Goal: Task Accomplishment & Management: Use online tool/utility

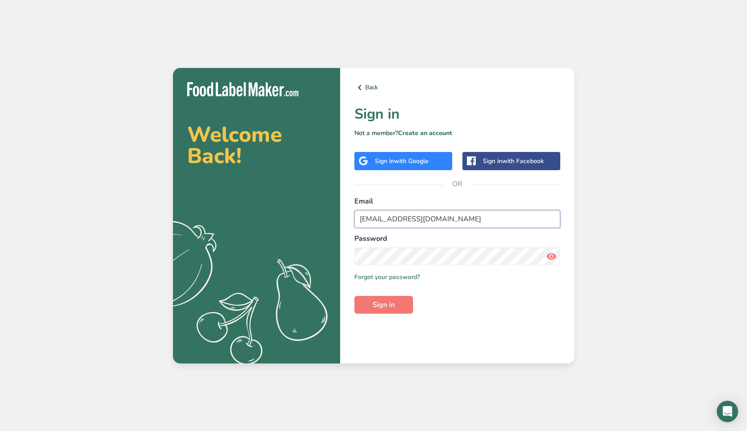
type input "[EMAIL_ADDRESS][DOMAIN_NAME]"
click at [395, 299] on button "Sign in" at bounding box center [383, 305] width 59 height 18
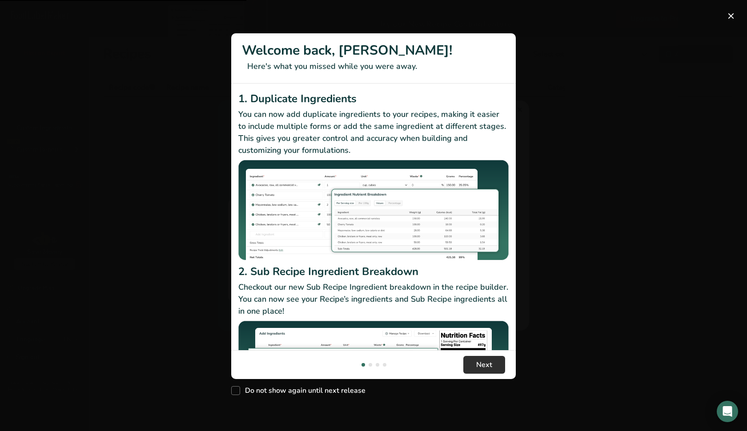
click at [479, 370] on span "Next" at bounding box center [484, 365] width 16 height 11
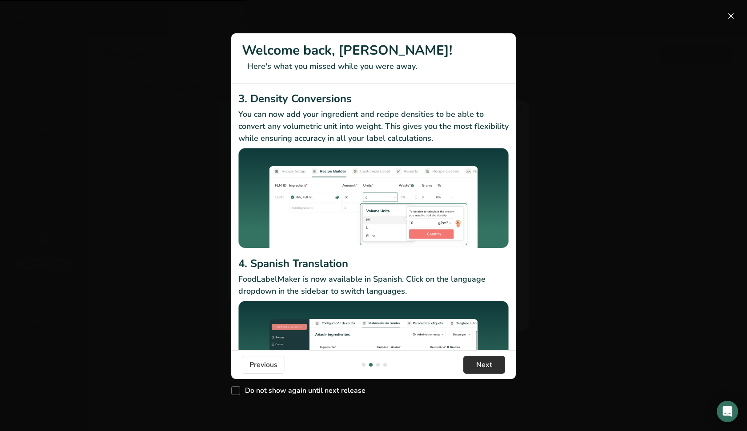
click at [479, 370] on span "Next" at bounding box center [484, 365] width 16 height 11
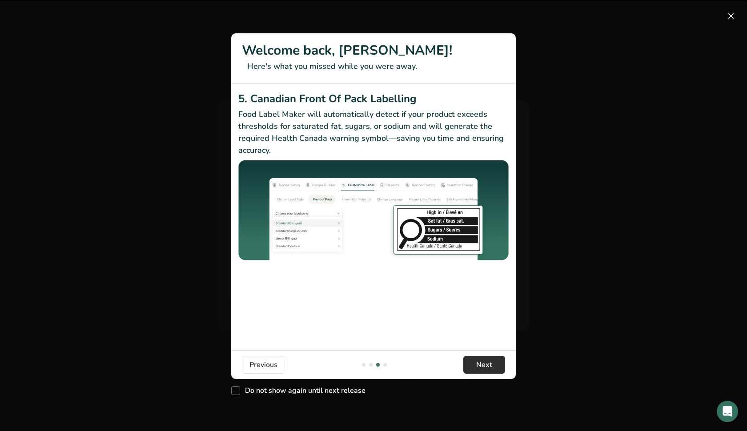
click at [479, 370] on span "Next" at bounding box center [484, 365] width 16 height 11
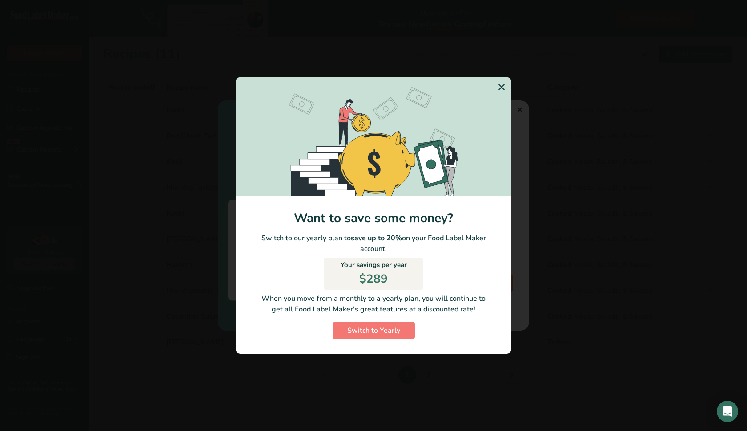
click at [479, 370] on button "Got it!" at bounding box center [489, 372] width 44 height 19
click at [479, 370] on div "Switch to Yearly Modal" at bounding box center [373, 215] width 747 height 431
click at [499, 88] on icon "Switch to Yearly Modal" at bounding box center [501, 87] width 11 height 16
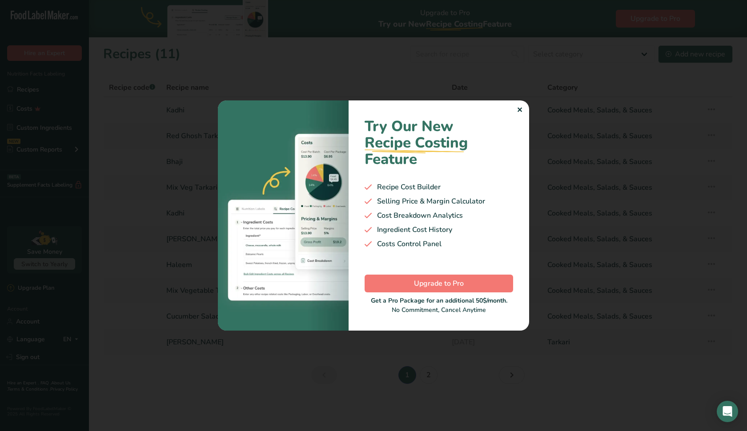
click at [519, 107] on div "✕" at bounding box center [520, 110] width 6 height 11
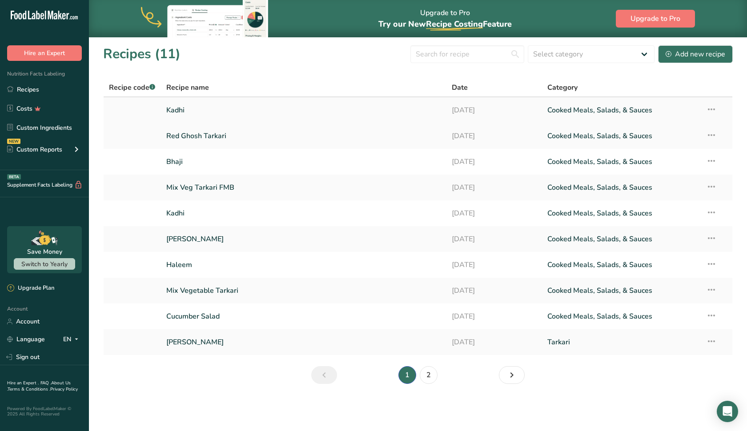
click at [332, 115] on link "Kadhi" at bounding box center [303, 110] width 275 height 19
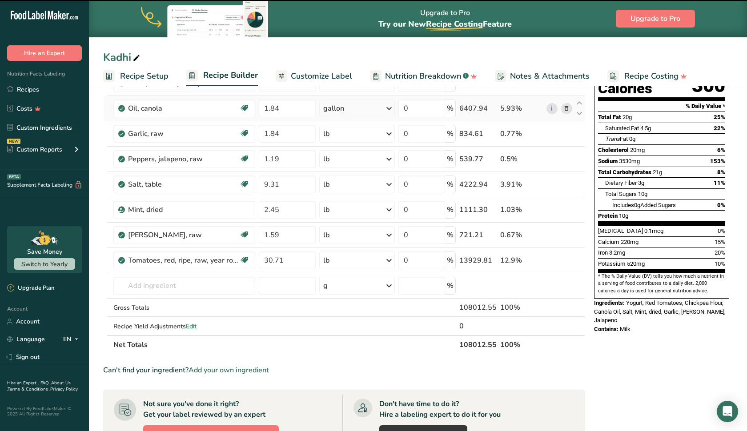
scroll to position [119, 0]
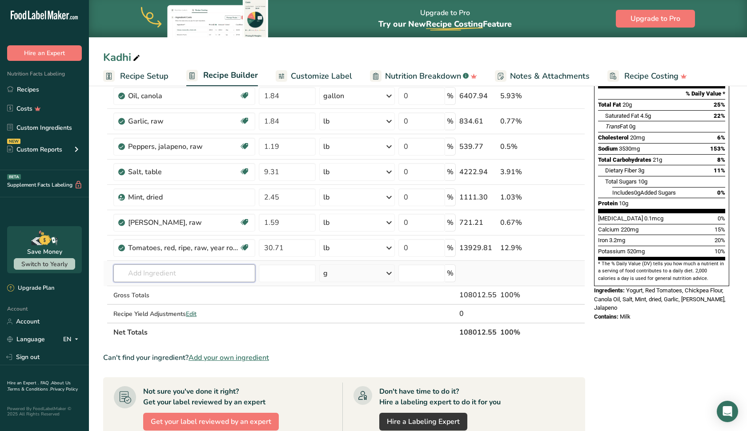
click at [223, 270] on input "text" at bounding box center [184, 274] width 142 height 18
type input "[PERSON_NAME] leaves"
click at [156, 306] on div "Add your own ingredient" at bounding box center [185, 305] width 128 height 9
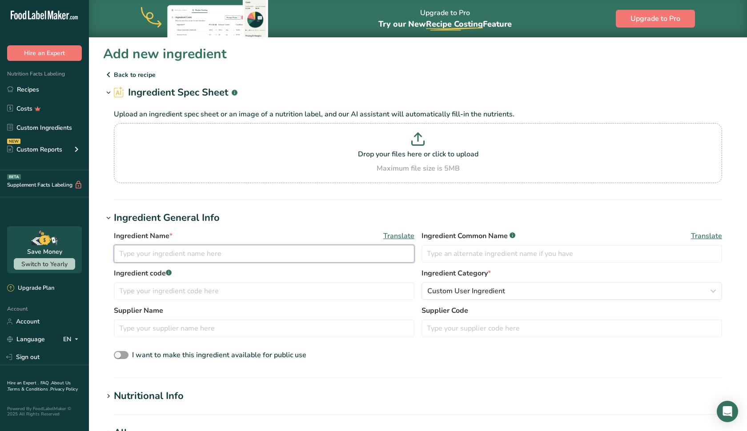
click at [208, 257] on input "text" at bounding box center [264, 254] width 301 height 18
type input "[PERSON_NAME] leaves"
click at [456, 255] on input "text" at bounding box center [572, 254] width 301 height 18
click at [254, 286] on input "text" at bounding box center [264, 291] width 301 height 18
click at [431, 295] on span "Custom User Ingredient" at bounding box center [466, 291] width 78 height 11
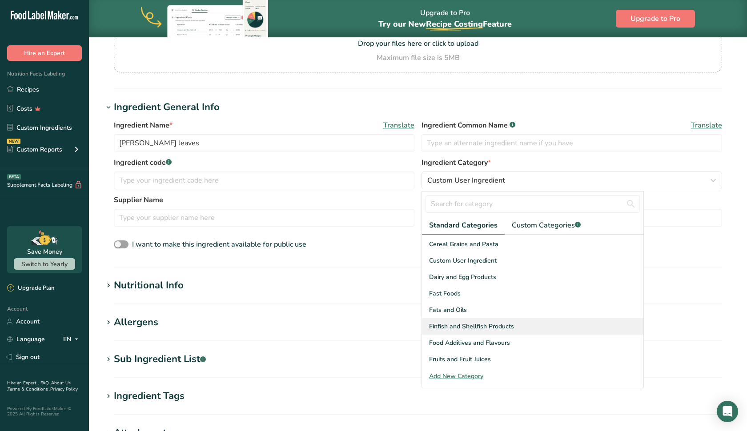
scroll to position [111, 0]
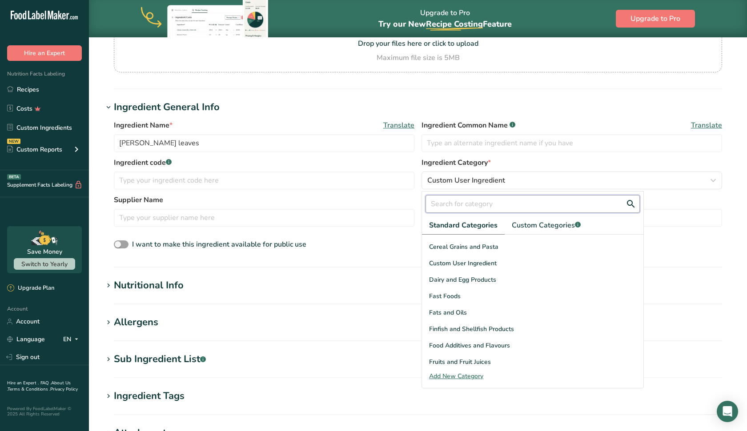
click at [463, 207] on input "text" at bounding box center [533, 204] width 214 height 18
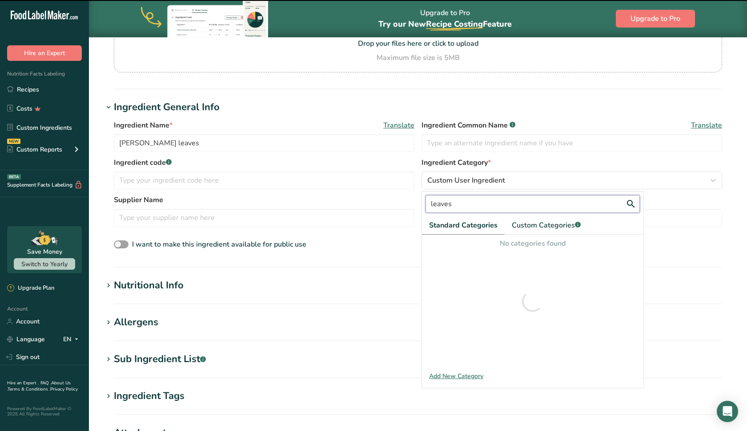
scroll to position [0, 0]
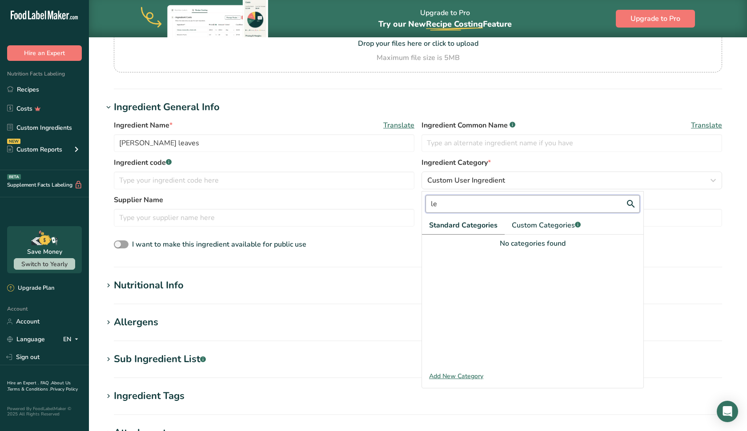
type input "l"
type input "c"
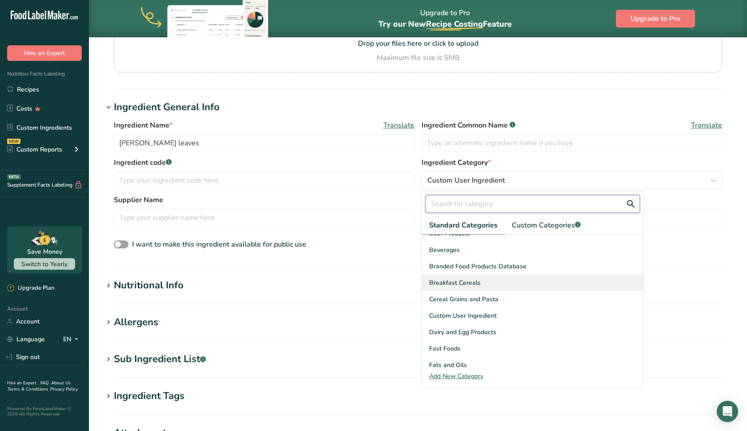
scroll to position [77, 0]
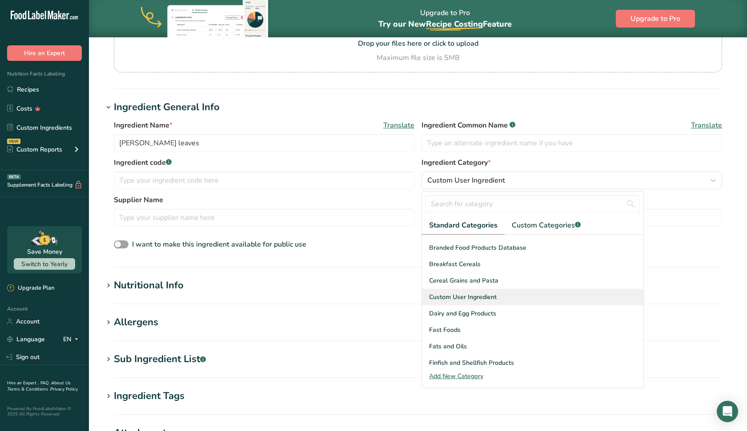
click at [494, 302] on div "Custom User Ingredient" at bounding box center [532, 297] width 221 height 16
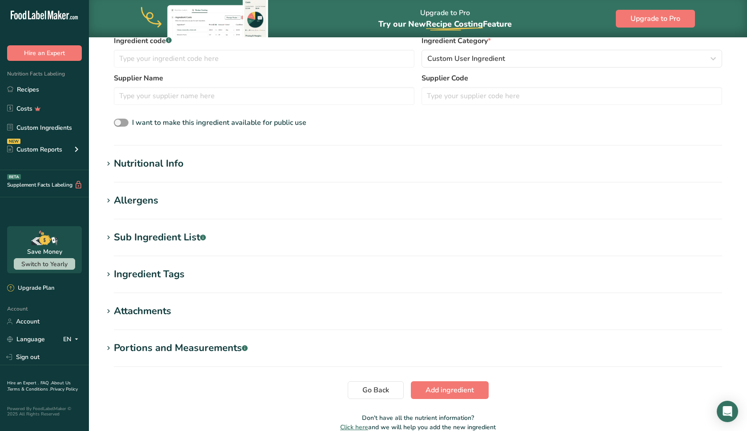
scroll to position [233, 0]
click at [125, 122] on span at bounding box center [121, 122] width 15 height 8
click at [120, 122] on input "I want to make this ingredient available for public use" at bounding box center [117, 122] width 6 height 6
checkbox input "true"
click at [468, 391] on span "Add ingredient" at bounding box center [450, 389] width 48 height 11
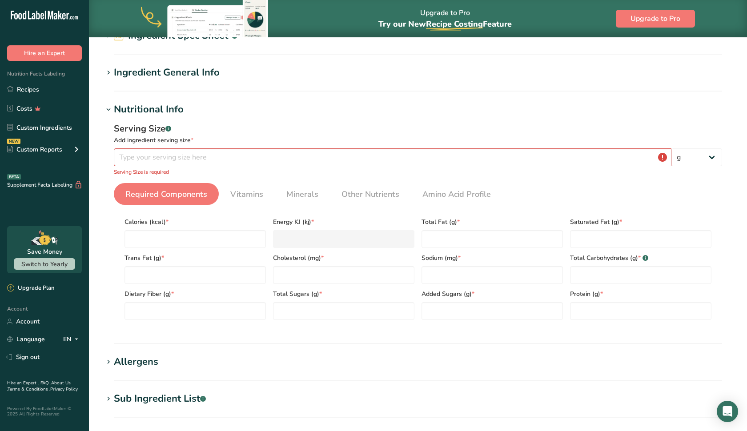
scroll to position [54, 0]
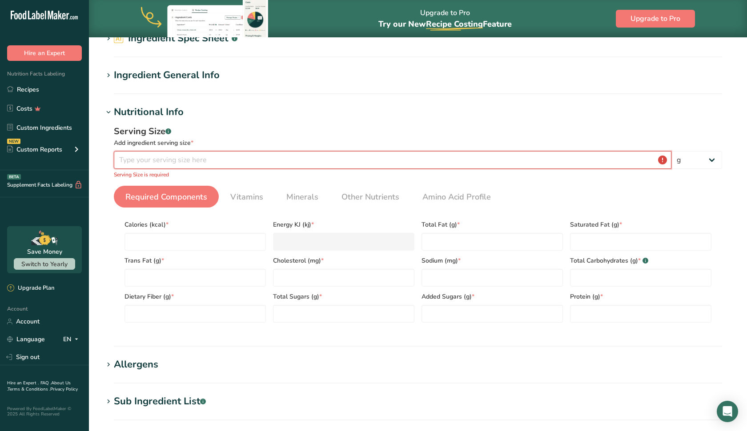
click at [207, 161] on input "number" at bounding box center [393, 160] width 558 height 18
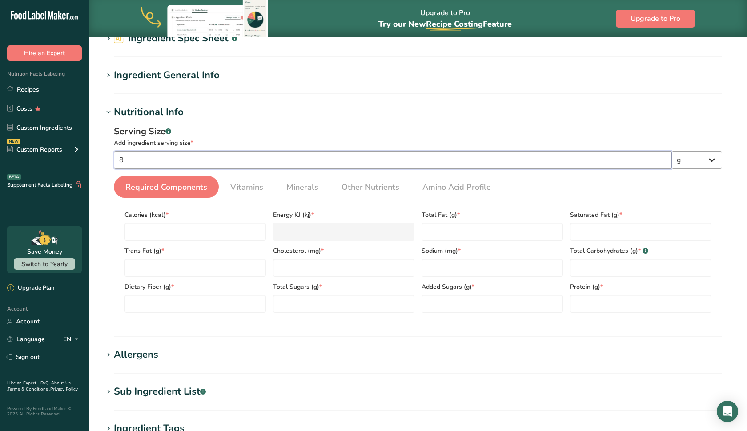
type input "8"
select select "5"
click at [237, 230] on input "number" at bounding box center [195, 232] width 141 height 18
type input "9"
type KJ "37.7"
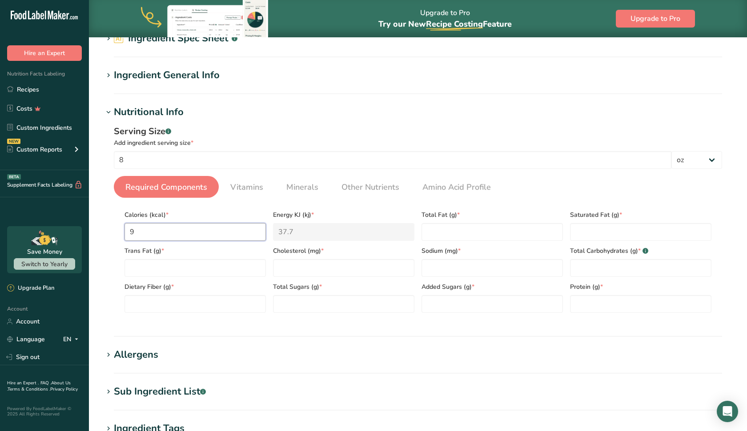
type input "99"
type KJ "414.2"
type input "9"
type KJ "37.7"
type input "0"
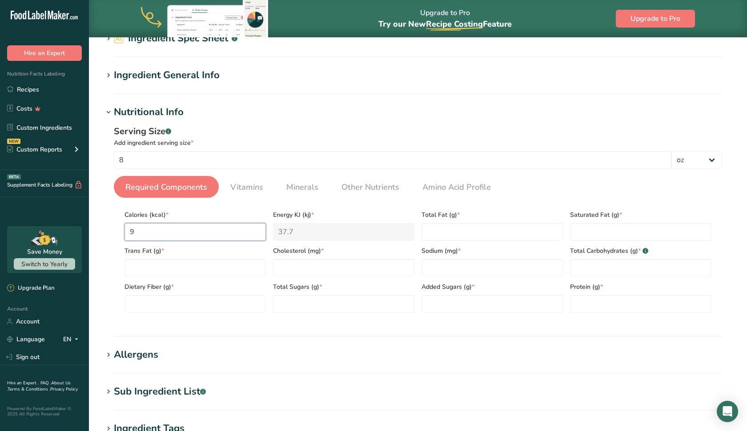
type KJ "0"
type input "9"
type KJ "37.7"
type input "98"
type KJ "410"
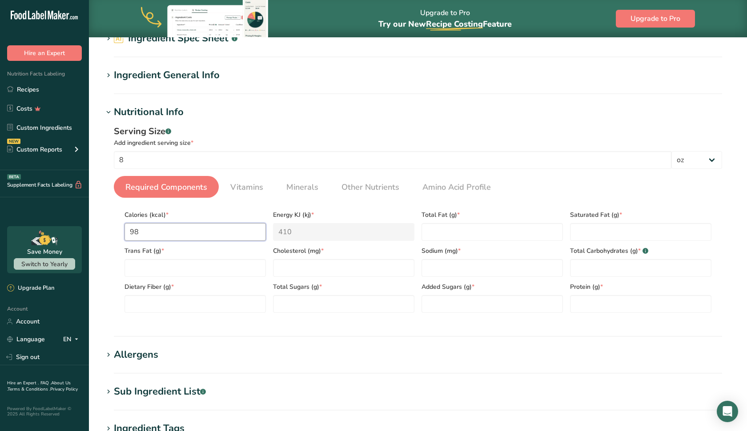
type input "98"
click at [289, 235] on KJ "410" at bounding box center [343, 232] width 141 height 18
click at [225, 264] on Fat "number" at bounding box center [195, 268] width 141 height 18
click at [456, 233] on Fat "number" at bounding box center [492, 232] width 141 height 18
type Fat "0"
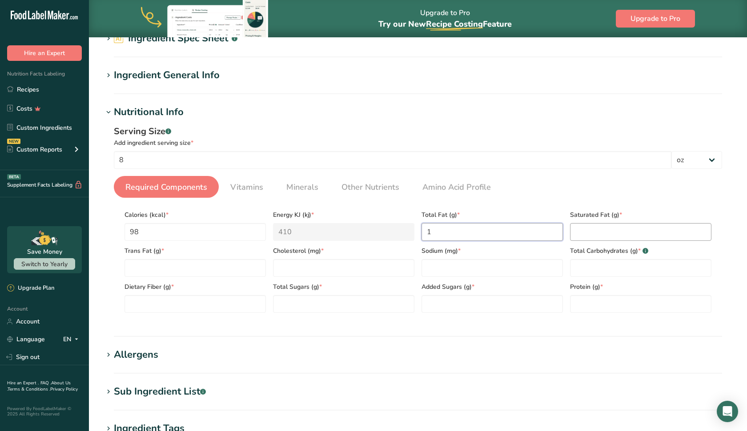
type Fat "1"
click at [643, 223] on Fat "number" at bounding box center [640, 232] width 141 height 18
click at [365, 265] on input "number" at bounding box center [343, 268] width 141 height 18
type input "0"
click at [443, 274] on input "number" at bounding box center [492, 268] width 141 height 18
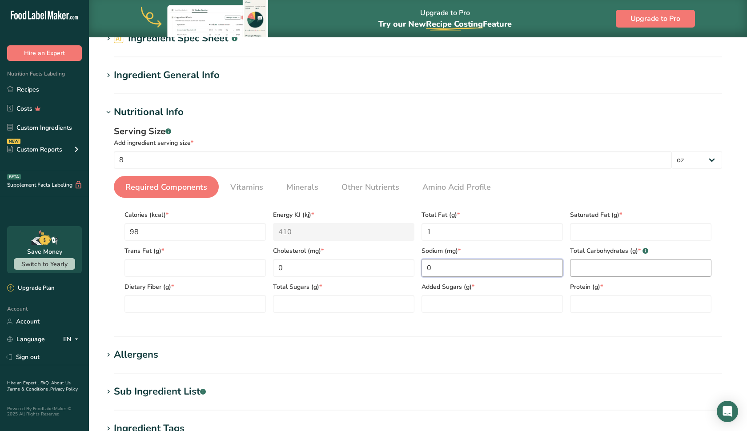
type input "0"
click at [597, 272] on Carbohydrates "number" at bounding box center [640, 268] width 141 height 18
type Carbohydrates "0"
type Carbohydrates "13"
click at [177, 305] on Fiber "number" at bounding box center [195, 304] width 141 height 18
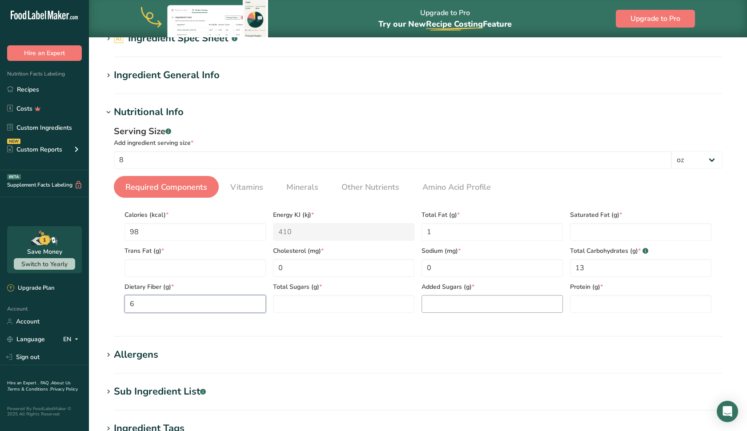
type Fiber "6"
click at [501, 307] on Sugars "number" at bounding box center [492, 304] width 141 height 18
type Sugars "0"
click at [379, 306] on Sugars "number" at bounding box center [343, 304] width 141 height 18
type Sugars "0"
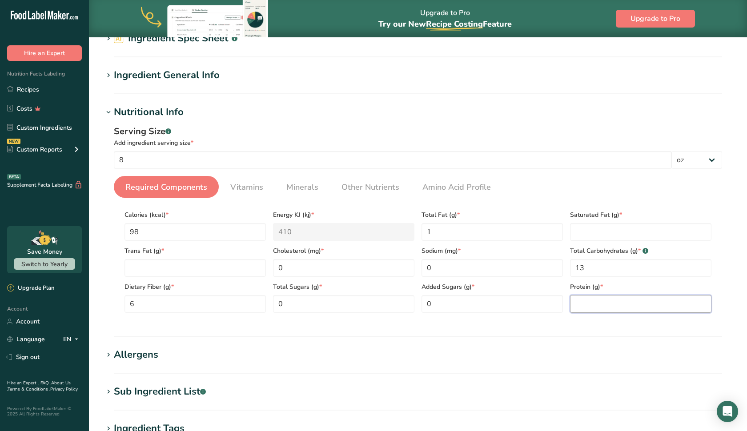
click at [581, 303] on input "number" at bounding box center [640, 304] width 141 height 18
type input "8"
click at [586, 237] on Fat "number" at bounding box center [640, 232] width 141 height 18
type Fat "0"
click at [211, 272] on Fat "number" at bounding box center [195, 268] width 141 height 18
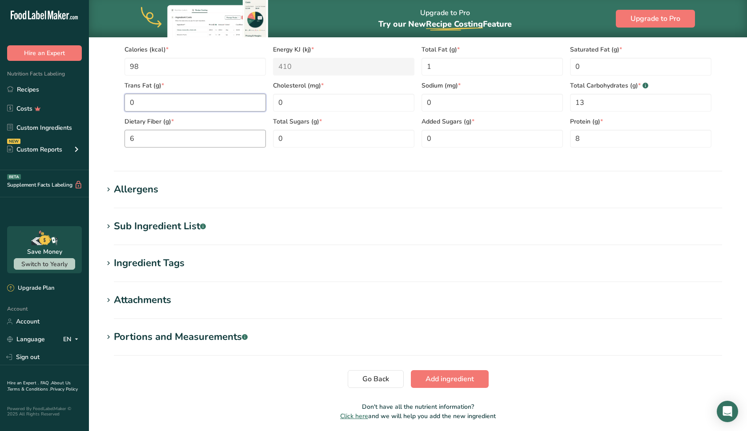
scroll to position [245, 0]
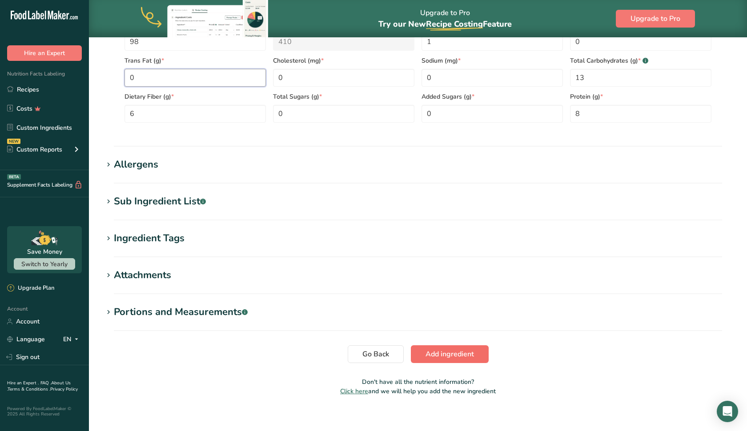
type Fat "0"
click at [434, 362] on button "Add ingredient" at bounding box center [450, 355] width 78 height 18
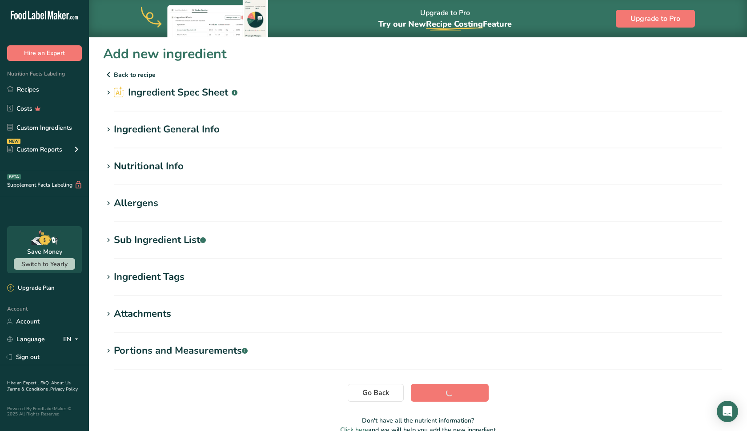
scroll to position [0, 0]
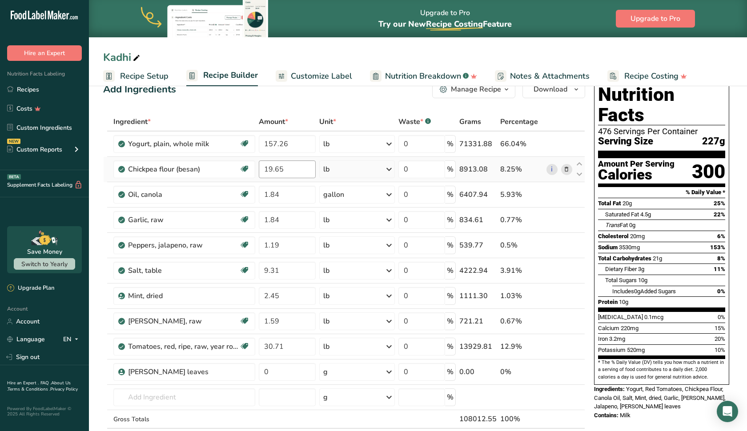
scroll to position [23, 0]
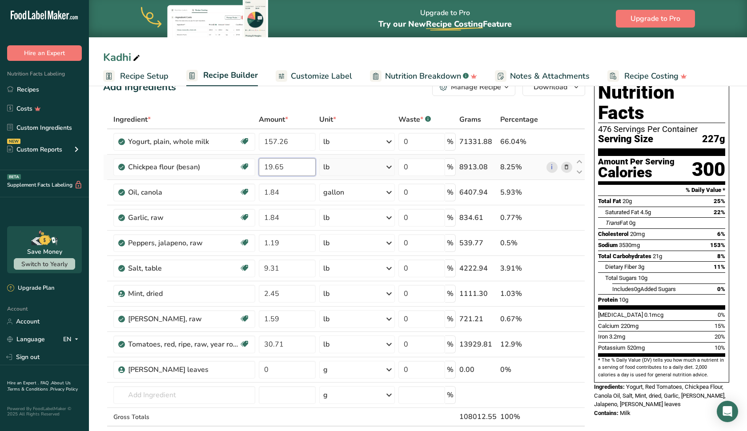
click at [292, 166] on input "19.65" at bounding box center [287, 167] width 57 height 18
type input "19.6"
type input "1"
type input "9"
type input "9.5"
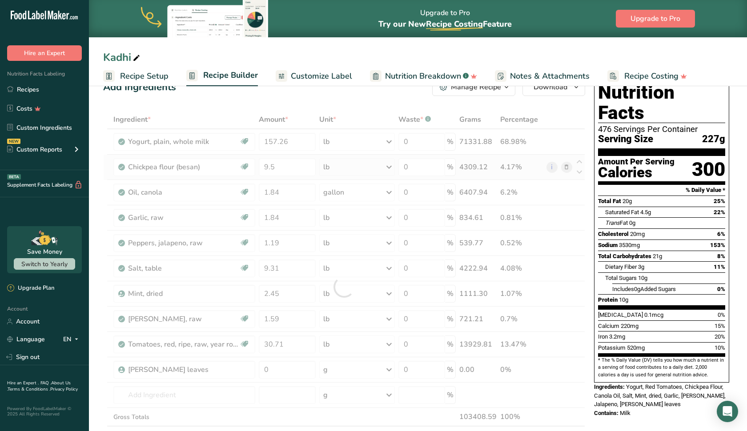
click at [340, 167] on div "Ingredient * Amount * Unit * Waste * .a-a{fill:#347362;}.b-a{fill:#fff;} Grams …" at bounding box center [344, 287] width 482 height 354
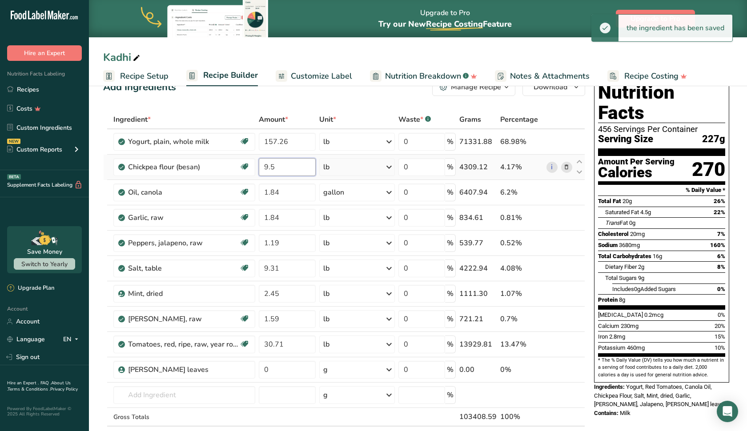
click at [289, 169] on input "9.5" at bounding box center [287, 167] width 57 height 18
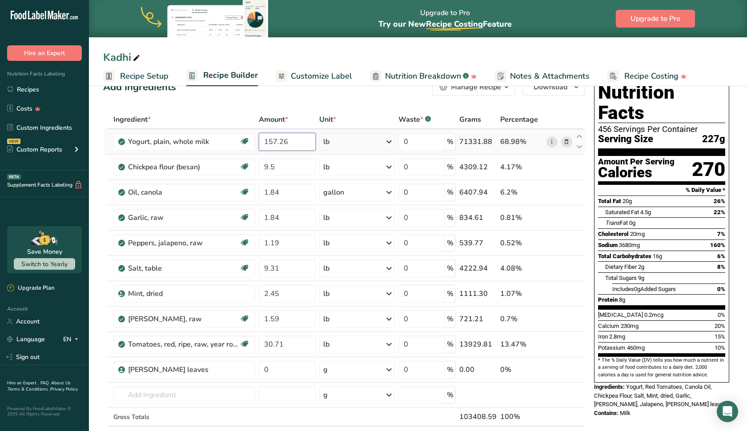
click at [282, 142] on div "Ingredient * Amount * Unit * Waste * .a-a{fill:#347362;}.b-a{fill:#fff;} Grams …" at bounding box center [344, 287] width 482 height 354
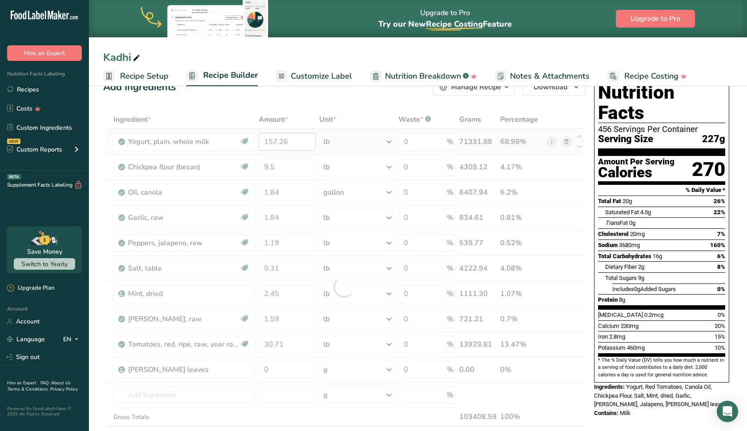
click at [283, 142] on div at bounding box center [344, 287] width 482 height 354
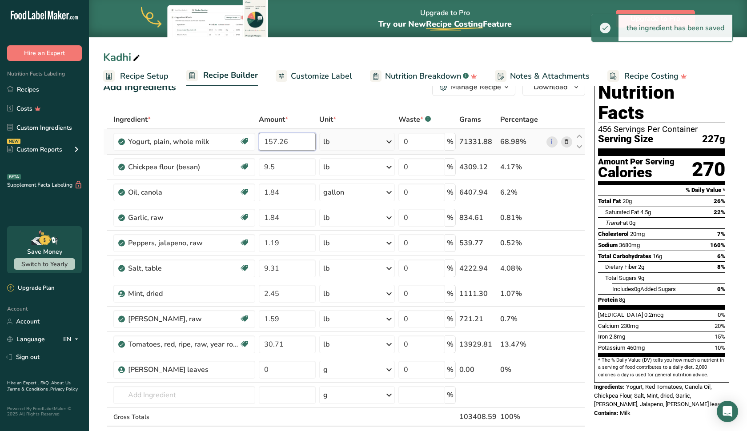
click at [288, 136] on input "157.26" at bounding box center [287, 142] width 57 height 18
click at [290, 143] on input "157.26" at bounding box center [287, 142] width 57 height 18
type input "157.2"
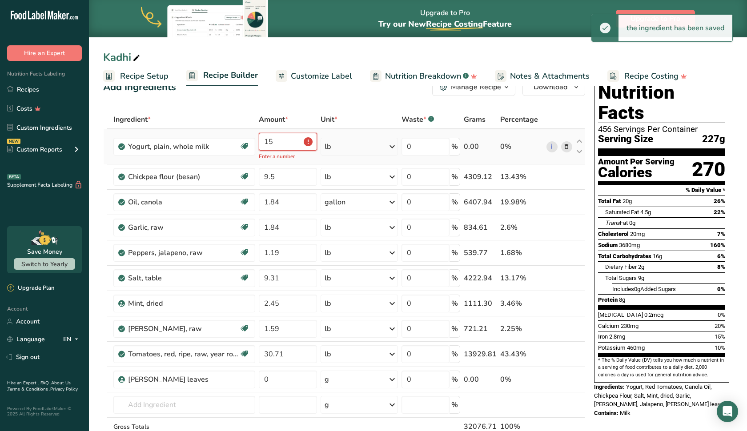
type input "1"
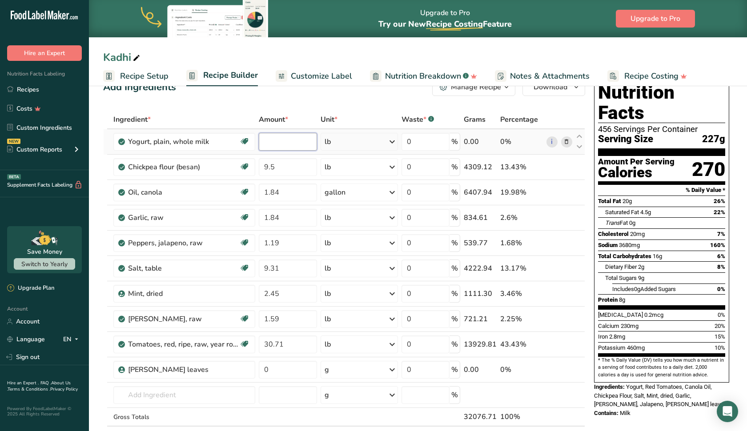
type input "0"
type input "0.157"
click at [286, 171] on div "Ingredient * Amount * Unit * Waste * .a-a{fill:#347362;}.b-a{fill:#fff;} Grams …" at bounding box center [344, 287] width 482 height 354
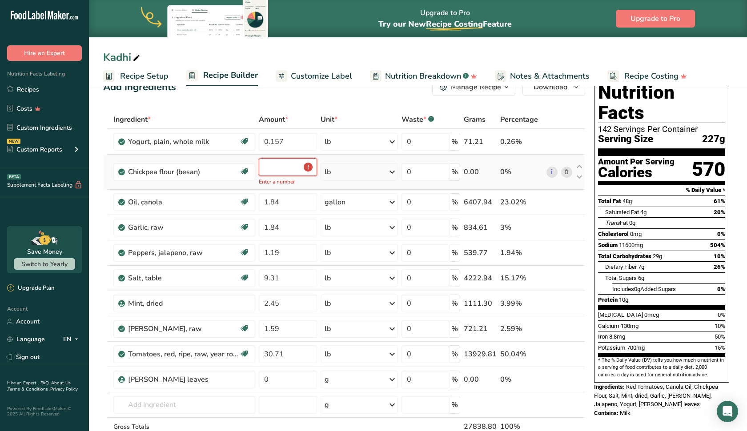
type input "9"
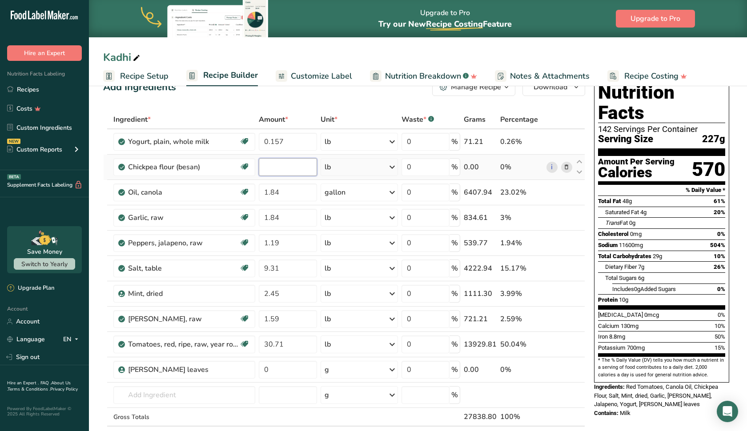
type input "0"
type input "1"
type input "0"
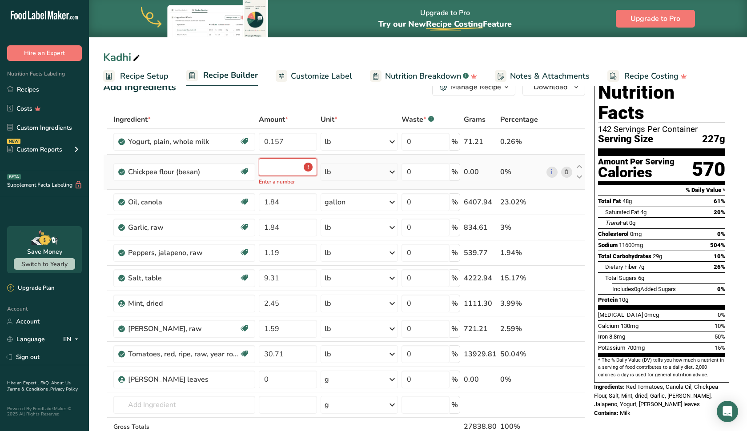
type input "0"
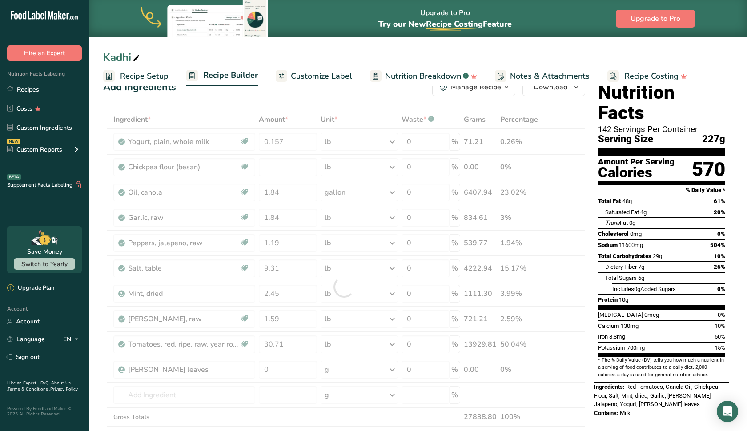
type input "0"
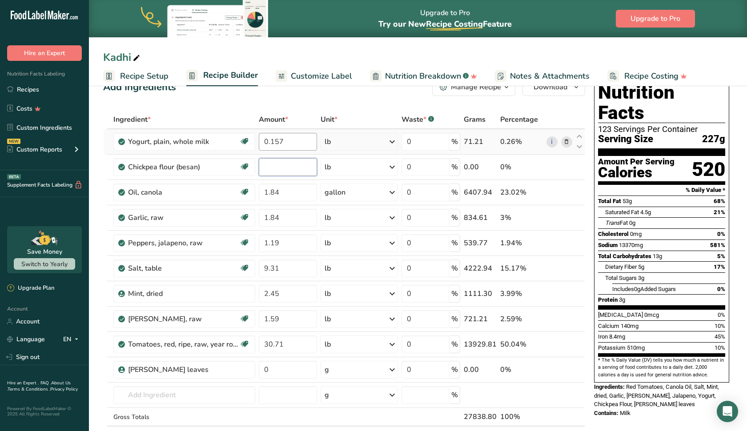
paste input "0.01965"
type input "0.01965"
click at [287, 192] on div "Ingredient * Amount * Unit * Waste * .a-a{fill:#347362;}.b-a{fill:#fff;} Grams …" at bounding box center [344, 287] width 482 height 354
type input "1.8"
type input "1"
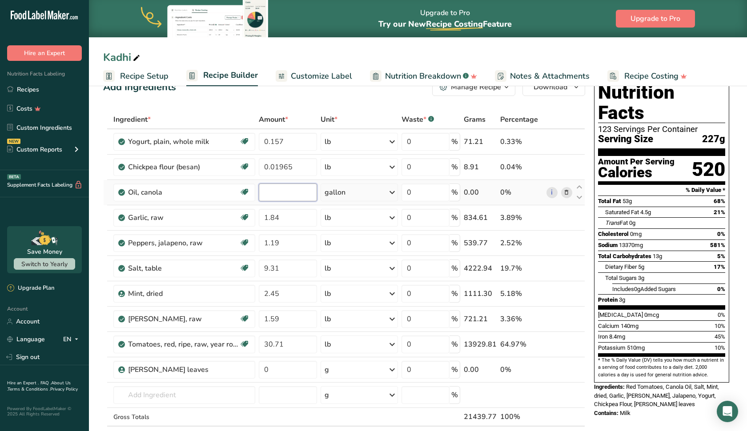
paste input "0.01965"
type input "0.01472"
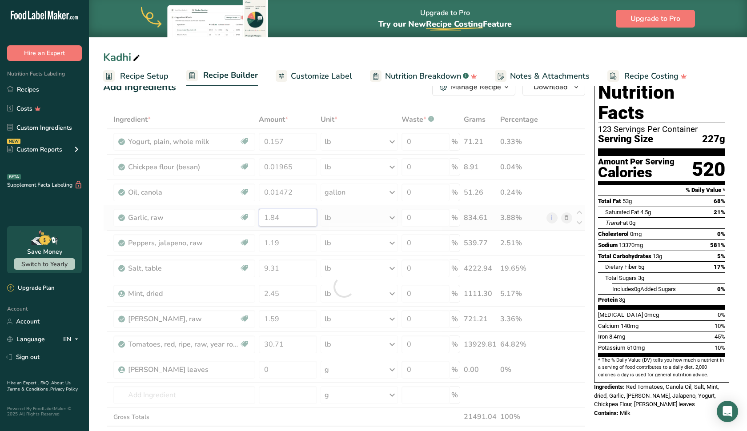
click at [289, 218] on div "Ingredient * Amount * Unit * Waste * .a-a{fill:#347362;}.b-a{fill:#fff;} Grams …" at bounding box center [344, 287] width 482 height 354
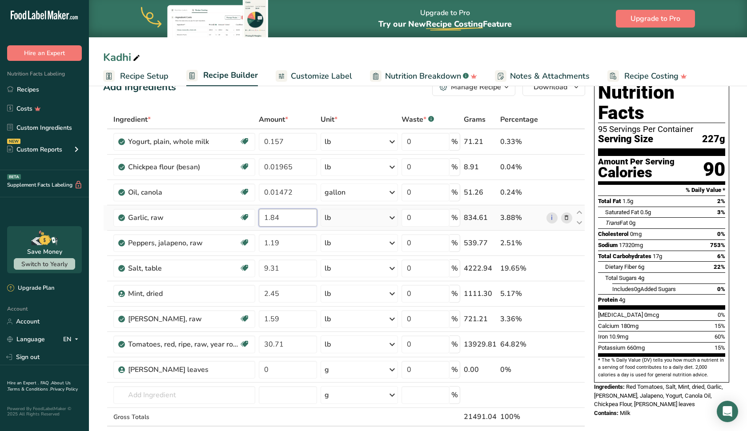
type input "1.8"
type input "1"
paste input "0.01965"
type input "0"
paste input "0.01965"
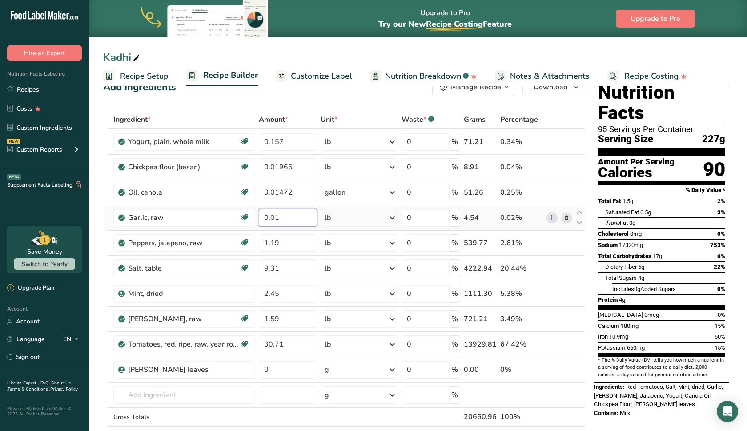
type input "0"
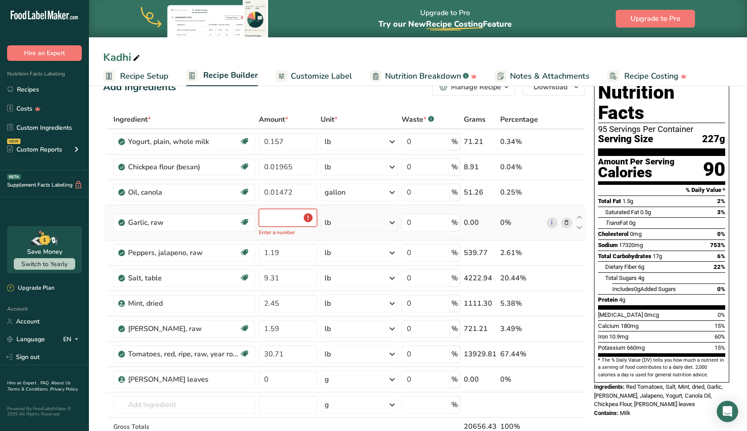
type input "0"
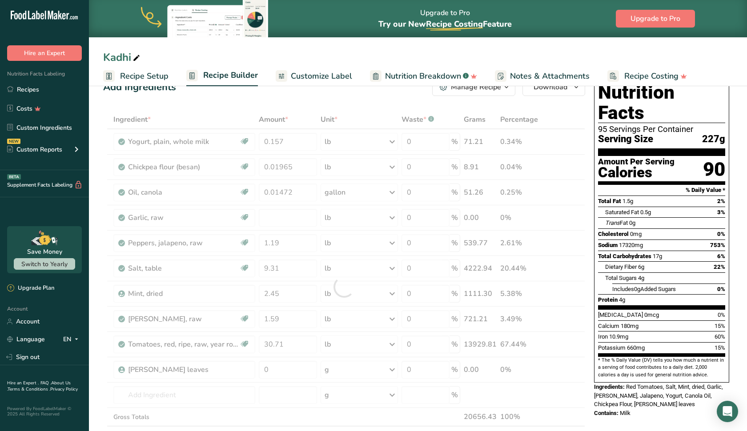
type input "0"
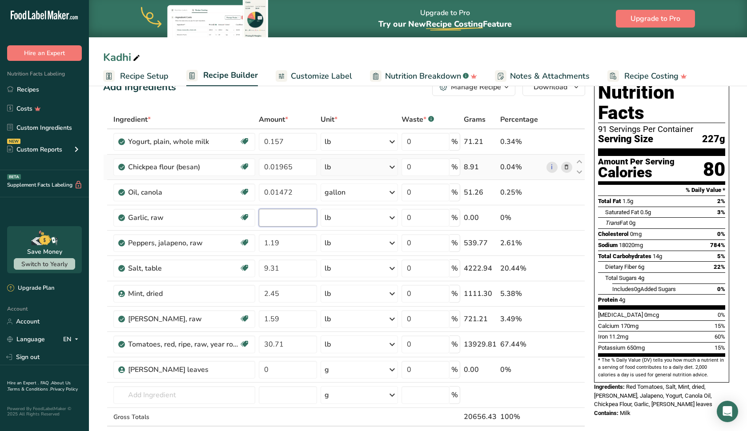
paste input "0.00184"
type input "0.00184"
click at [287, 243] on div "Ingredient * Amount * Unit * Waste * .a-a{fill:#347362;}.b-a{fill:#fff;} Grams …" at bounding box center [344, 287] width 482 height 354
type input "1.1"
type input "1"
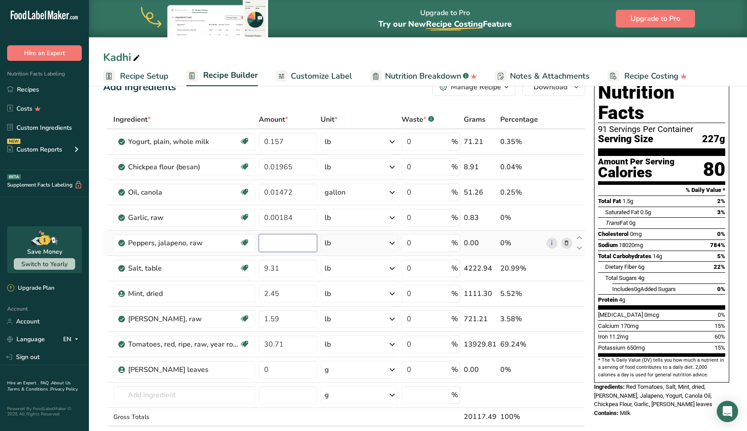
paste input "0.00184"
type input "0.00119"
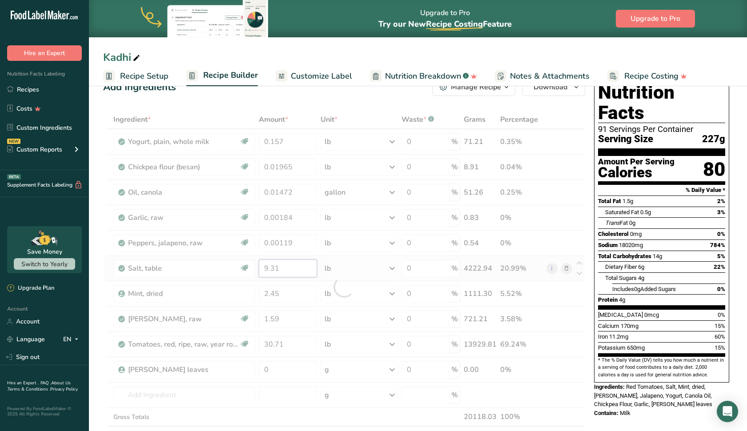
click at [278, 266] on div "Ingredient * Amount * Unit * Waste * .a-a{fill:#347362;}.b-a{fill:#fff;} Grams …" at bounding box center [344, 287] width 482 height 354
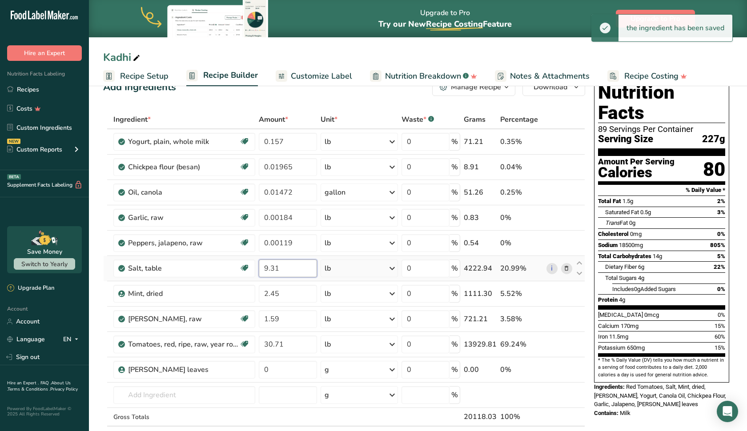
type input "9.3"
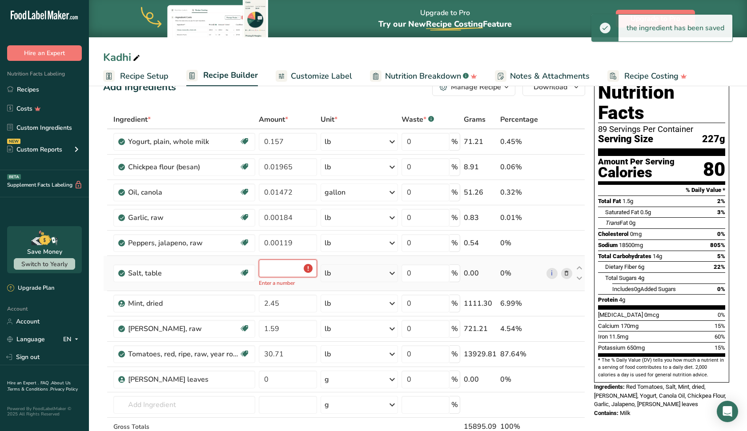
type input "9"
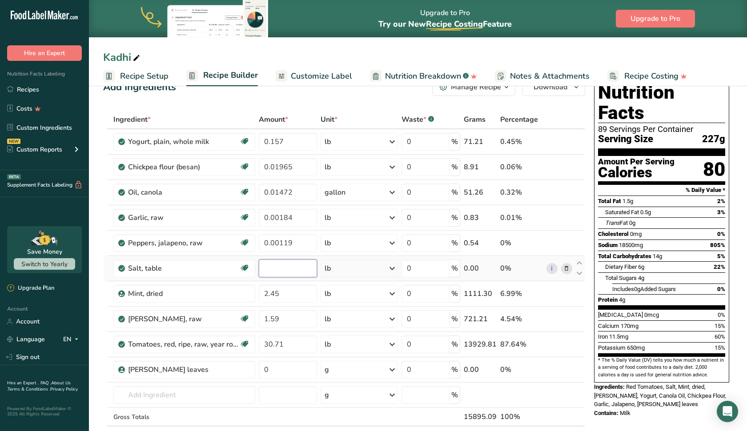
paste input "0.00184"
type input "0"
paste input "0.00184"
type input "9"
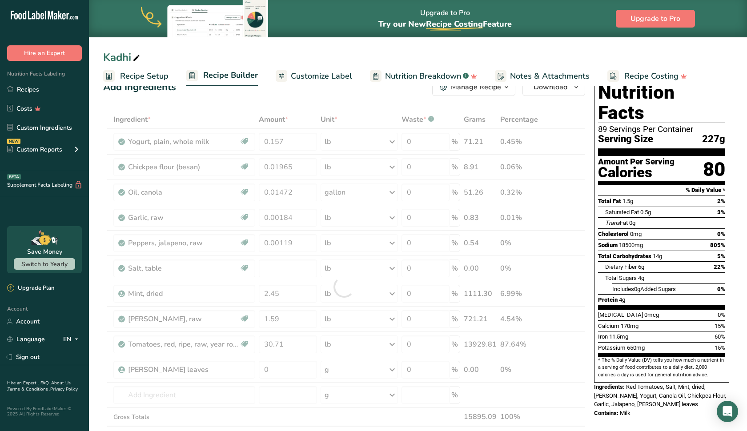
type input "0"
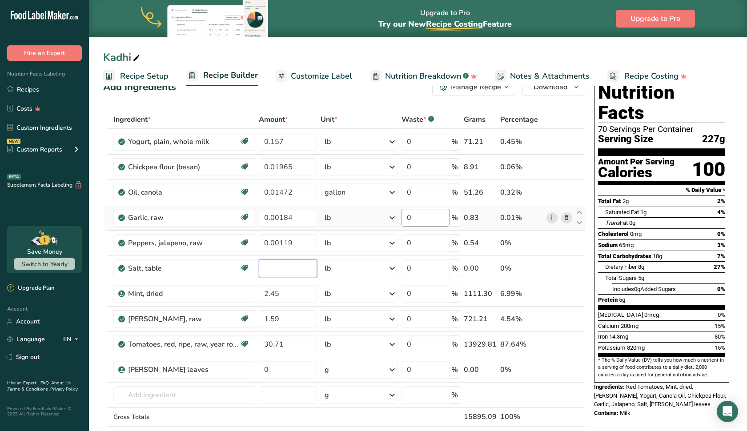
paste input "0.00931"
type input "0.00931"
click at [281, 300] on div "Ingredient * Amount * Unit * Waste * .a-a{fill:#347362;}.b-a{fill:#fff;} Grams …" at bounding box center [344, 287] width 482 height 354
type input "2.4"
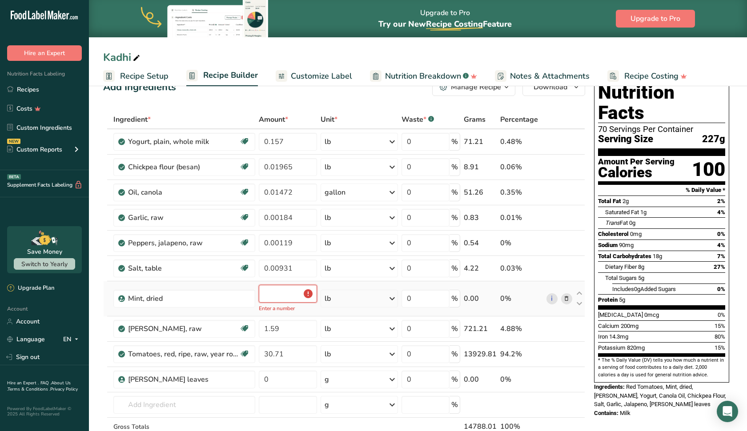
type input "2"
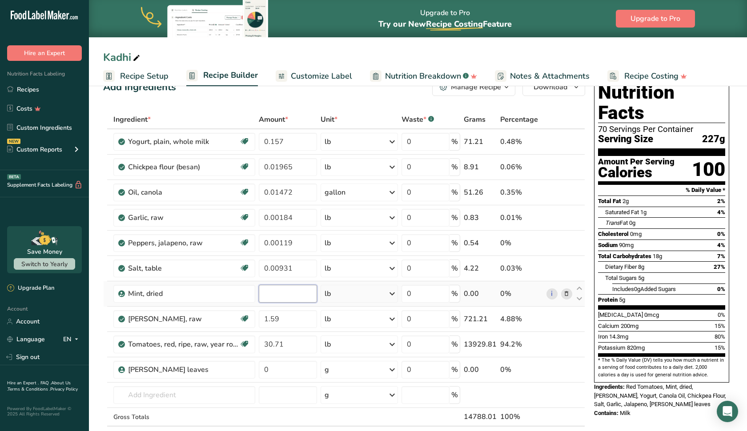
paste input "0.00931"
type input "0"
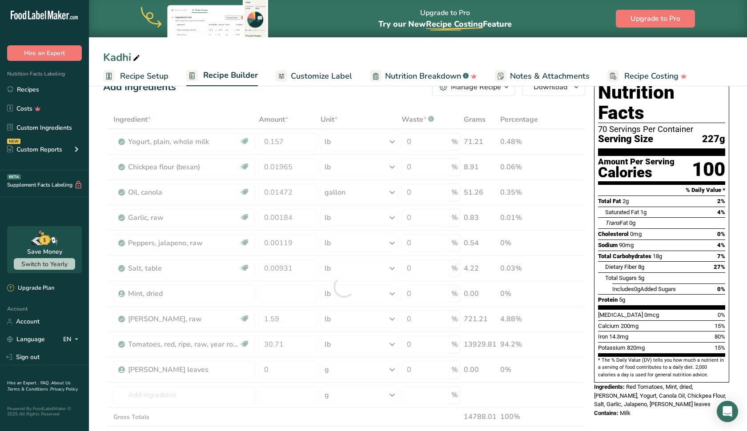
type input "0"
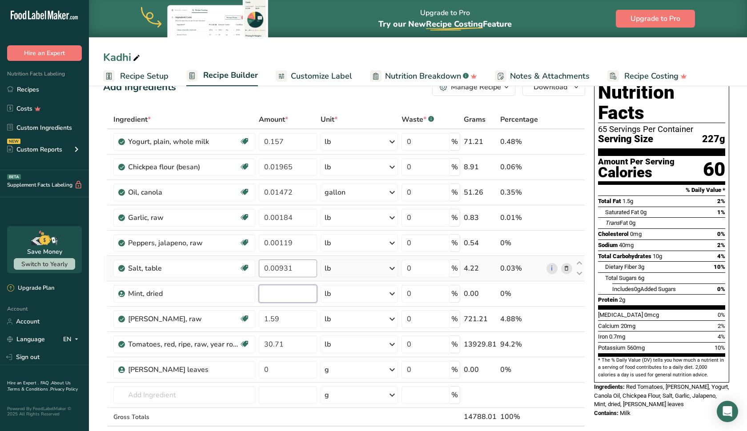
paste input "0.00245"
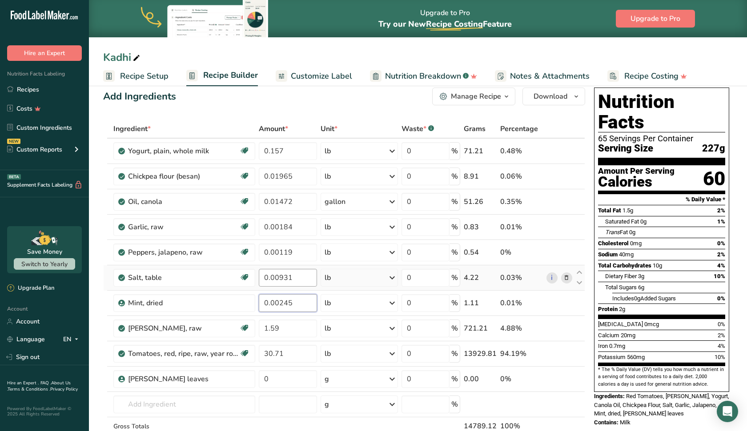
scroll to position [19, 0]
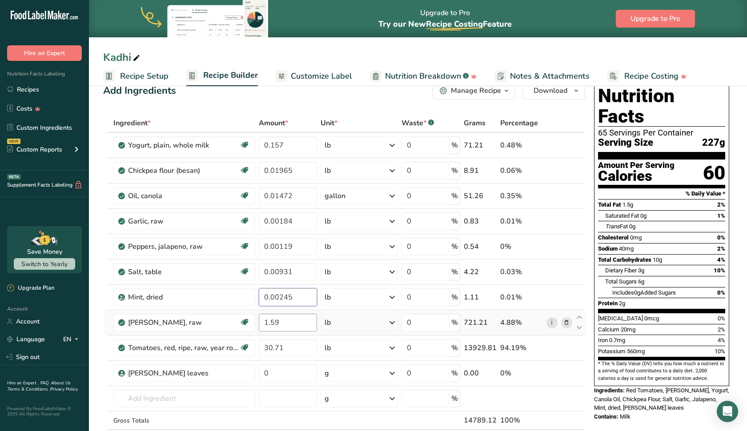
type input "0.00245"
click at [293, 323] on div "Ingredient * Amount * Unit * Waste * .a-a{fill:#347362;}.b-a{fill:#fff;} Grams …" at bounding box center [344, 291] width 482 height 354
type input "1.5"
type input "1"
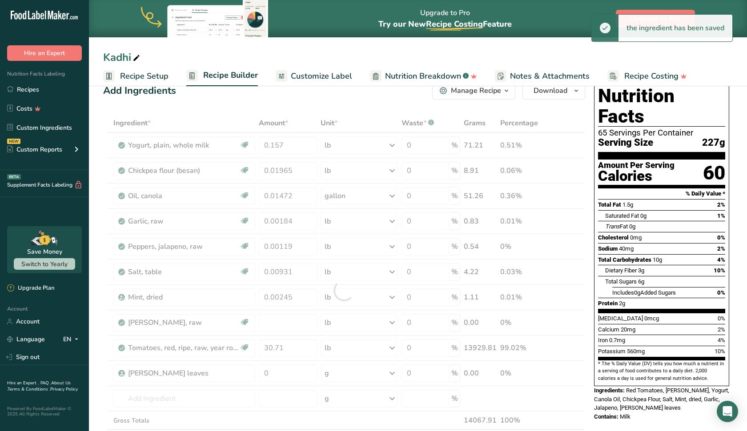
type input "0"
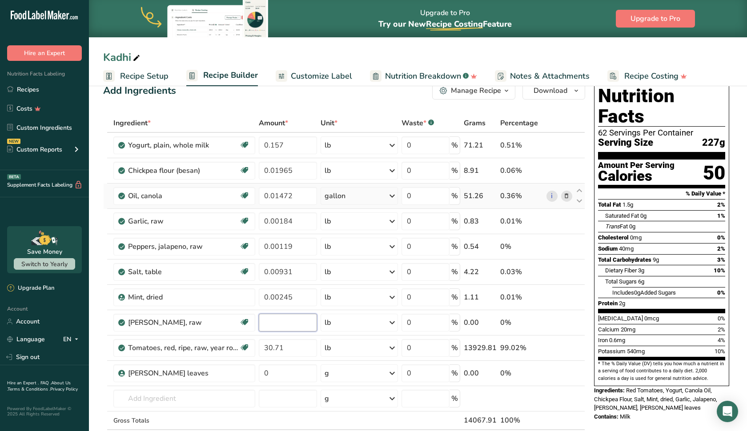
paste input "0.00159"
type input "0.00159"
click at [303, 354] on div "Ingredient * Amount * Unit * Waste * .a-a{fill:#347362;}.b-a{fill:#fff;} Grams …" at bounding box center [344, 291] width 482 height 354
type input "30.7"
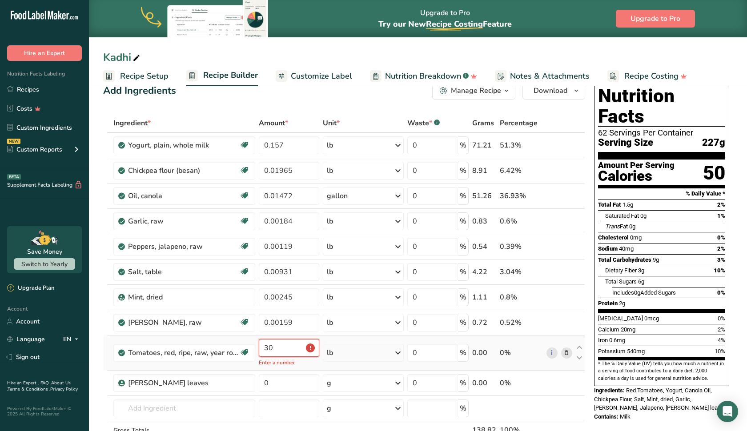
type input "3"
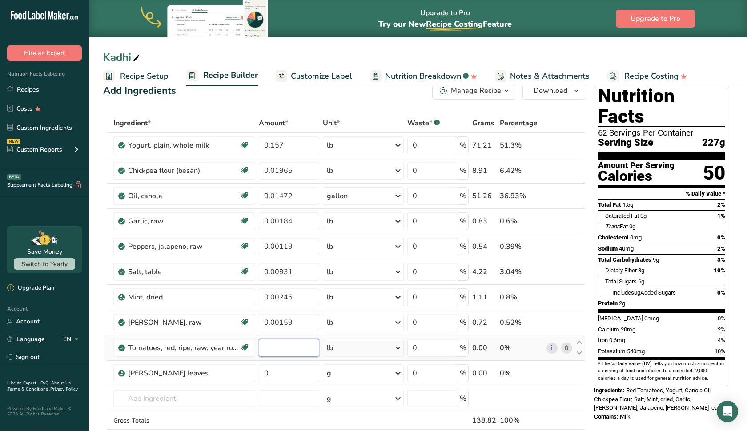
paste input "0.03071"
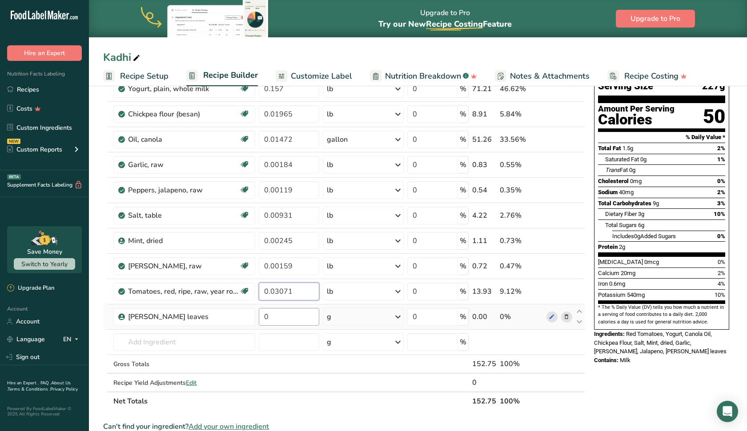
scroll to position [78, 0]
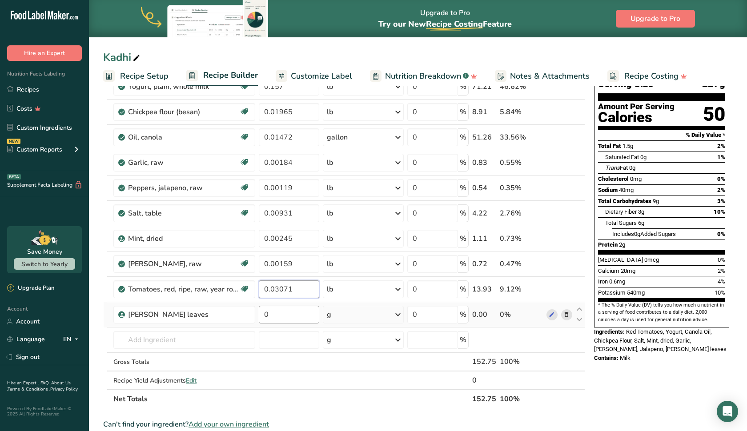
type input "0.03071"
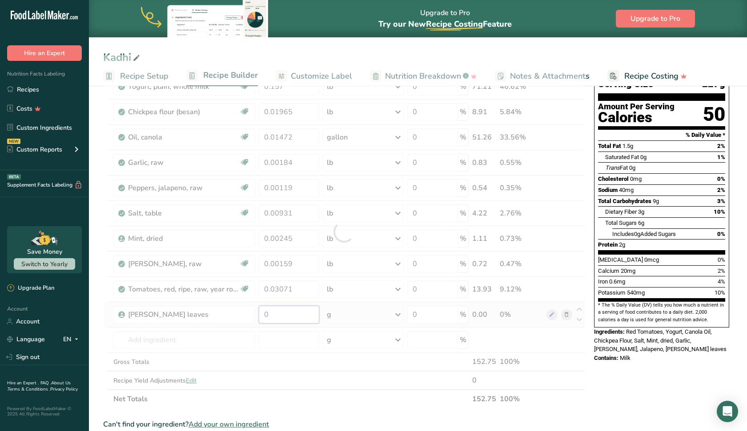
click at [297, 315] on div "Ingredient * Amount * Unit * Waste * .a-a{fill:#347362;}.b-a{fill:#fff;} Grams …" at bounding box center [344, 232] width 482 height 354
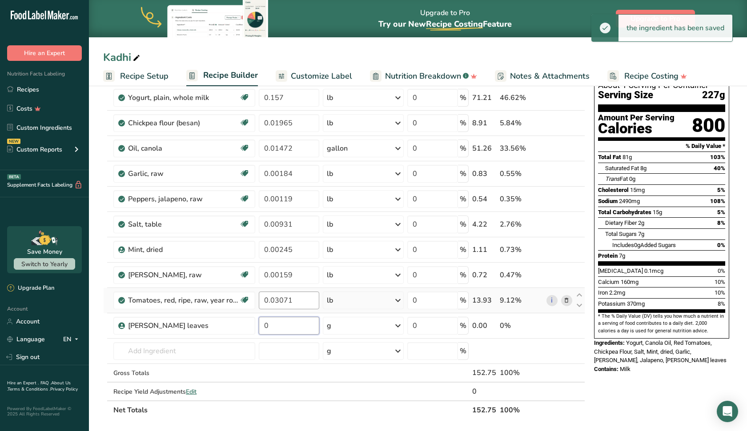
scroll to position [73, 0]
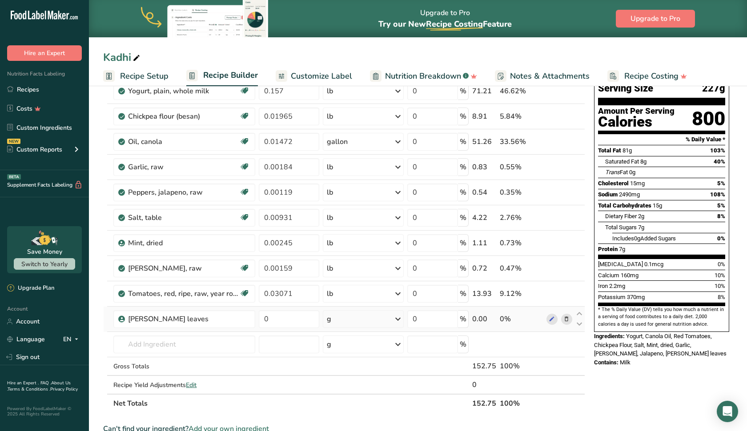
click at [371, 321] on div "Ingredient * Amount * Unit * Waste * .a-a{fill:#347362;}.b-a{fill:#fff;} Grams …" at bounding box center [344, 237] width 482 height 354
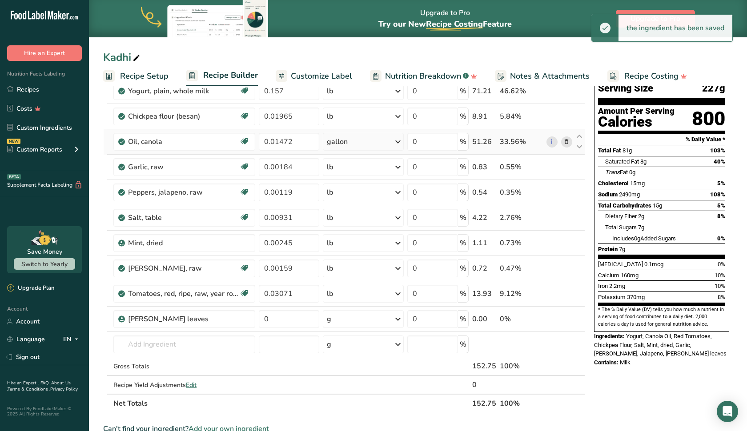
click at [347, 140] on div "gallon" at bounding box center [337, 142] width 21 height 11
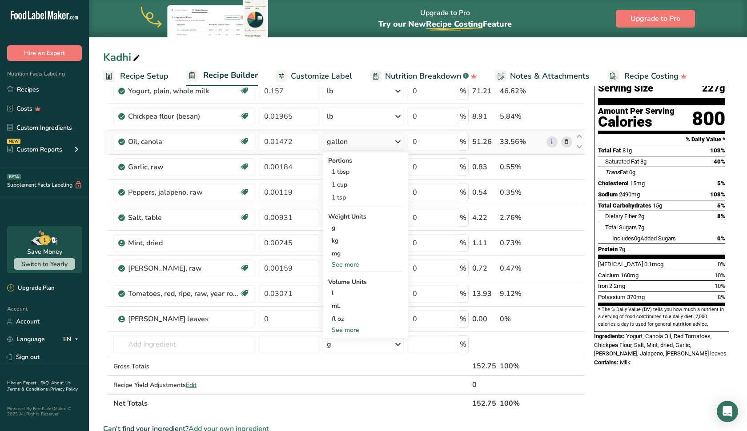
click at [348, 264] on div "See more" at bounding box center [365, 264] width 75 height 9
click at [347, 278] on div "lb" at bounding box center [365, 279] width 75 height 13
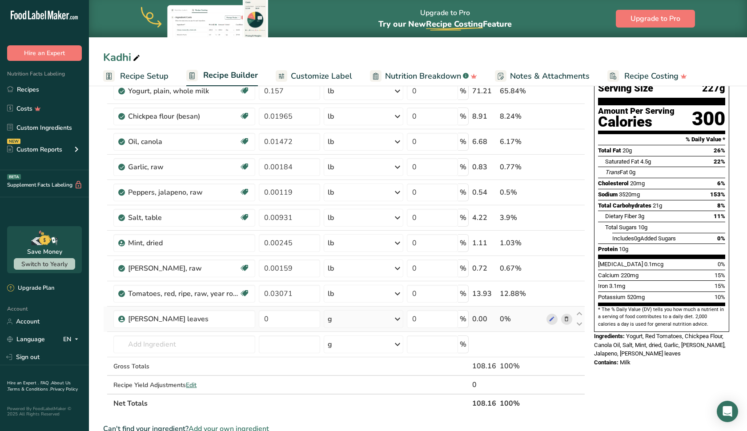
click at [354, 321] on div "g" at bounding box center [363, 319] width 79 height 18
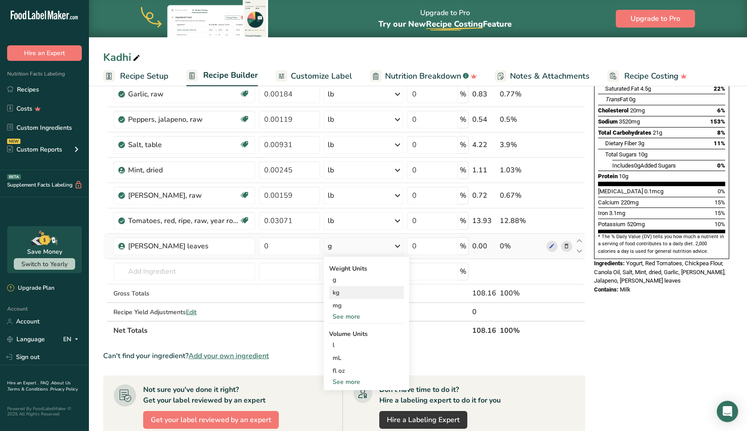
scroll to position [149, 0]
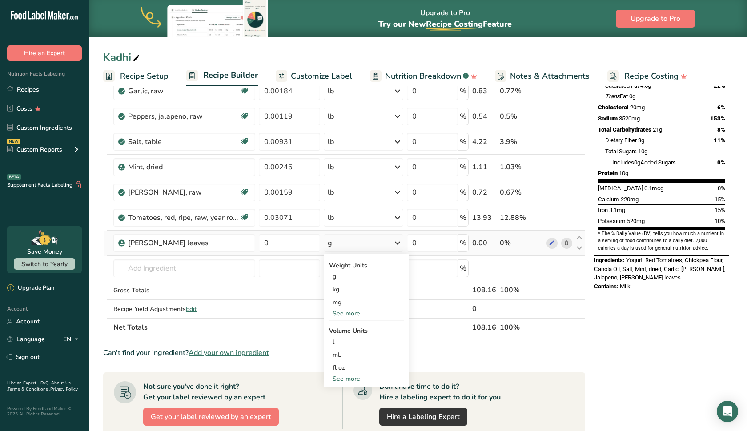
click at [350, 313] on div "See more" at bounding box center [366, 313] width 75 height 9
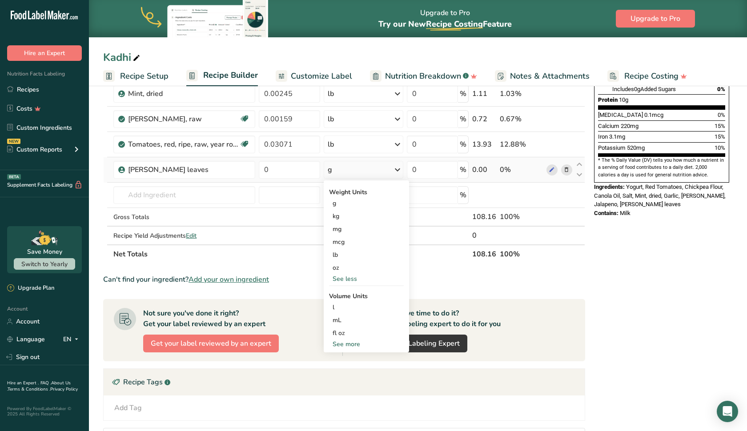
scroll to position [223, 0]
click at [346, 345] on div "See more" at bounding box center [366, 343] width 75 height 9
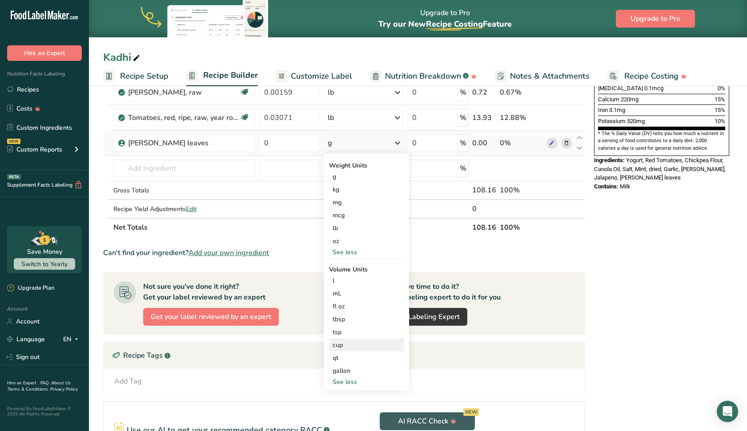
scroll to position [250, 0]
click at [736, 258] on section "Add Ingredients Manage Recipe Delete Recipe Duplicate Recipe Scale Recipe Save …" at bounding box center [418, 186] width 658 height 707
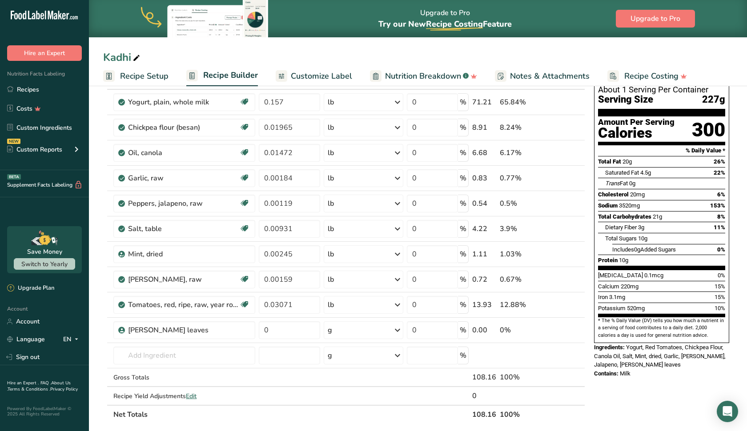
scroll to position [65, 0]
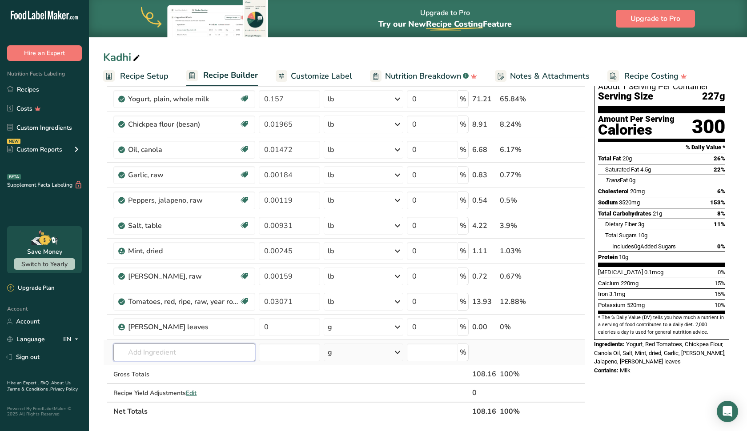
click at [164, 360] on input "text" at bounding box center [184, 353] width 142 height 18
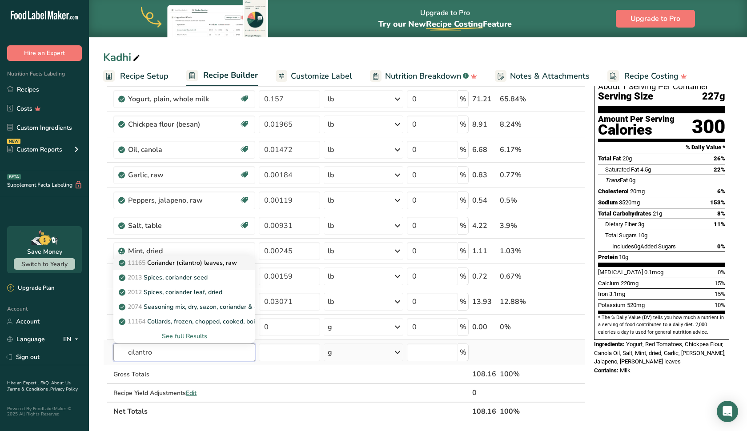
type input "cilantro"
click at [192, 267] on p "11165 Coriander (cilantro) leaves, raw" at bounding box center [179, 262] width 117 height 9
type input "Coriander (cilantro) leaves, raw"
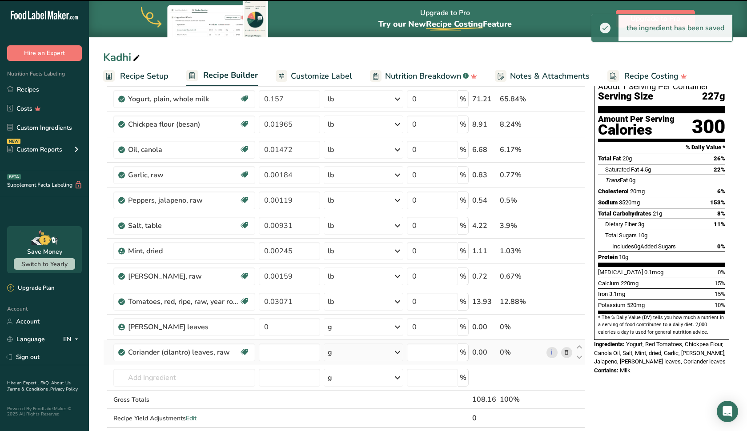
type input "0"
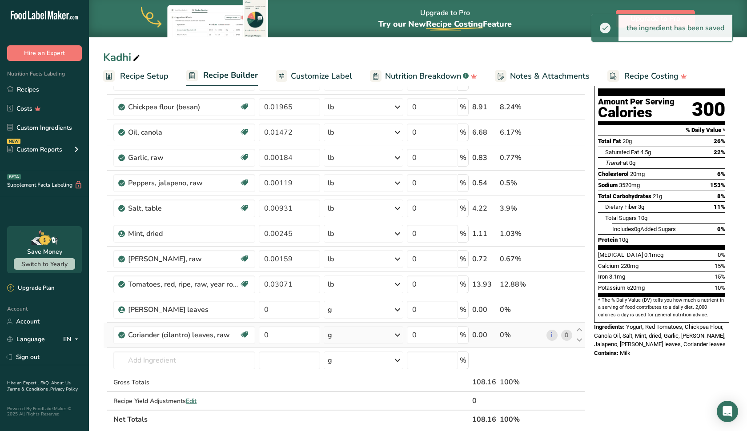
scroll to position [104, 0]
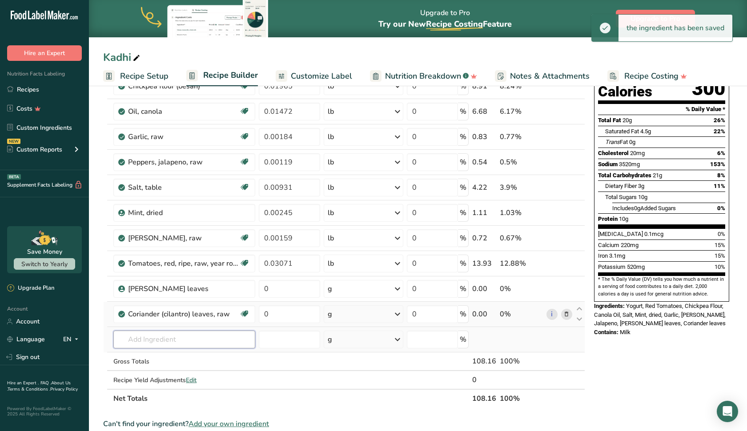
click at [219, 338] on input "text" at bounding box center [184, 340] width 142 height 18
type input "t"
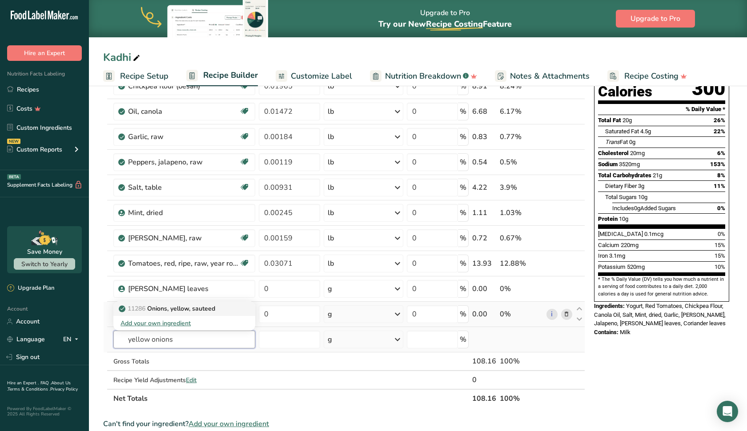
type input "yellow onions"
click at [183, 313] on p "11286 Onions, yellow, sauteed" at bounding box center [168, 308] width 95 height 9
type input "Onions, yellow, sauteed"
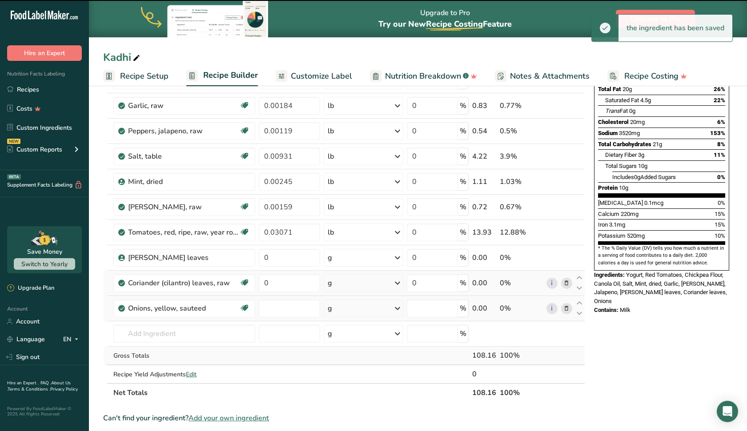
type input "0"
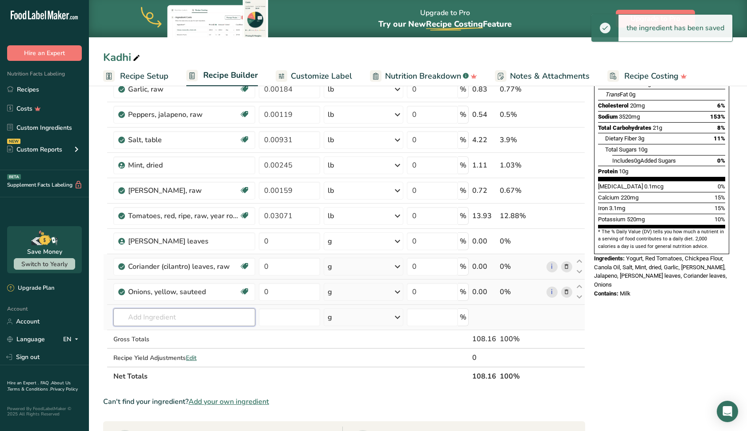
click at [182, 321] on input "text" at bounding box center [184, 318] width 142 height 18
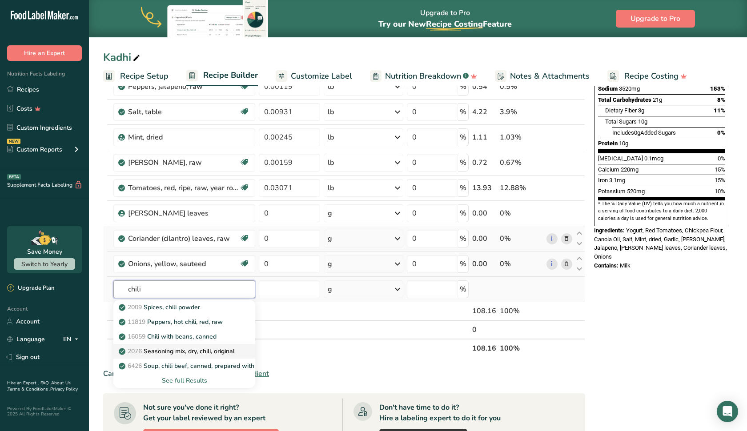
scroll to position [180, 0]
type input "chili"
click at [187, 309] on p "2009 Spices, chili powder" at bounding box center [161, 306] width 80 height 9
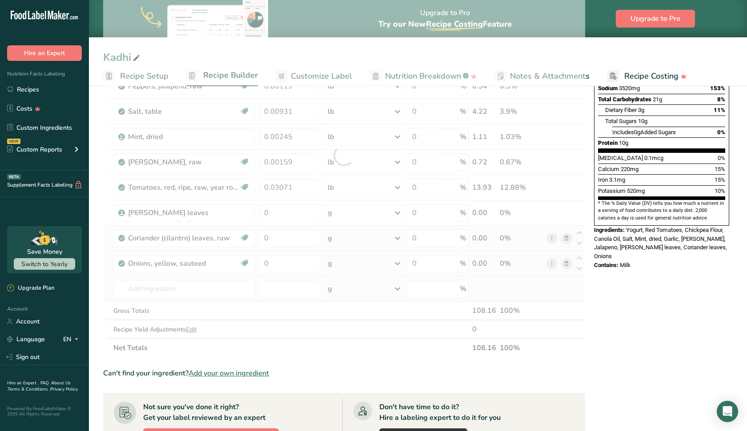
type input "Spices, chili powder"
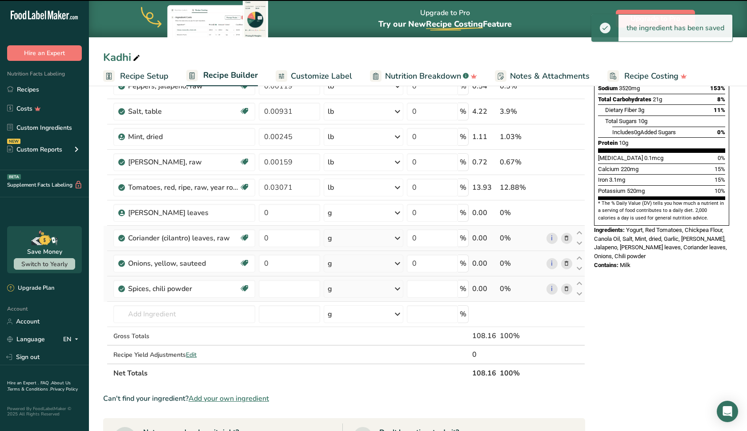
type input "0"
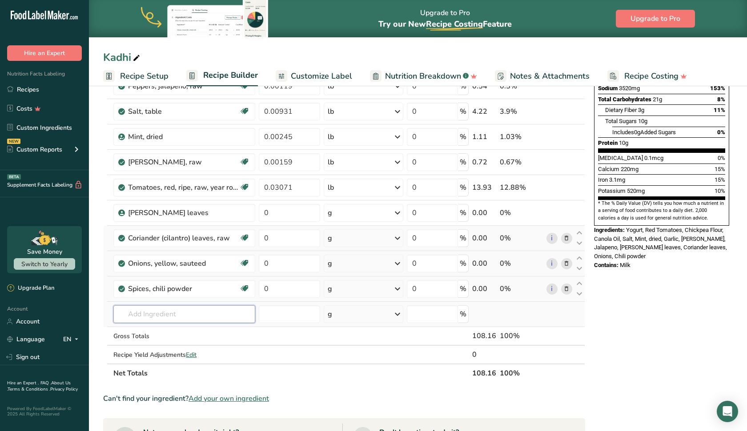
click at [177, 318] on input "text" at bounding box center [184, 314] width 142 height 18
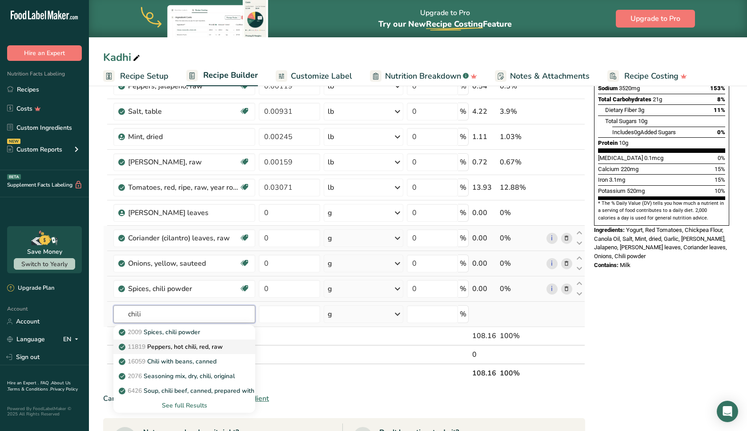
type input "chili"
click at [181, 352] on link "11819 Peppers, hot chili, red, raw" at bounding box center [184, 347] width 142 height 15
type input "Peppers, hot chili, red, raw"
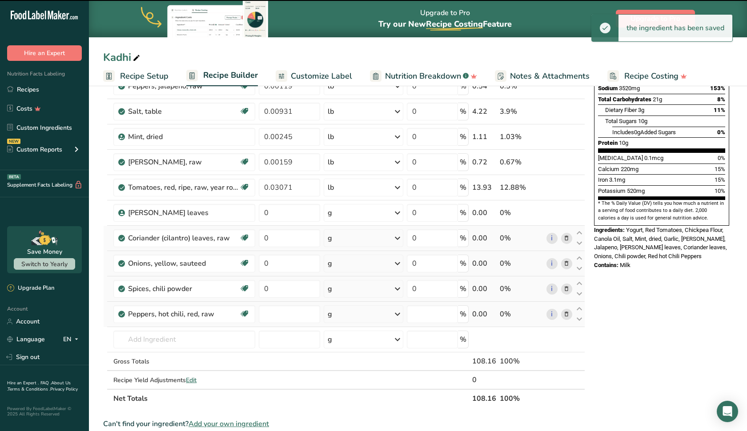
type input "0"
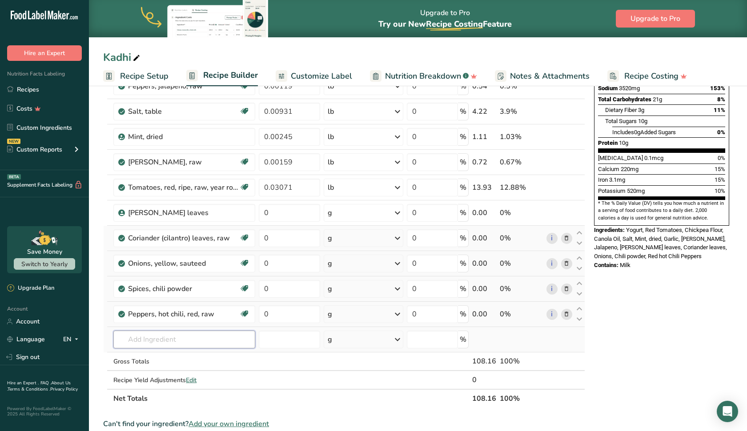
click at [183, 344] on input "text" at bounding box center [184, 340] width 142 height 18
type input "m"
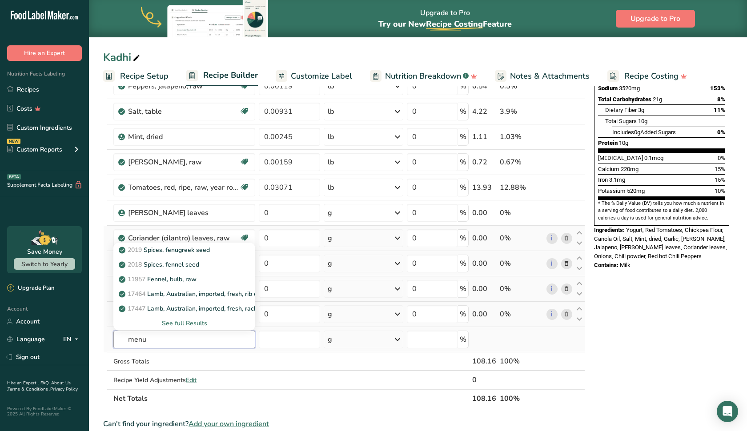
type input "menu"
drag, startPoint x: 183, startPoint y: 344, endPoint x: 194, endPoint y: 257, distance: 87.0
click at [194, 257] on link "2018 Spices, fennel seed" at bounding box center [184, 264] width 142 height 15
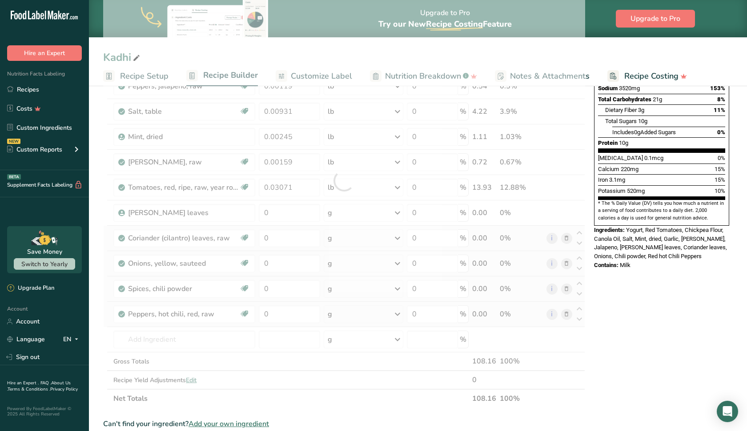
type input "Spices, fennel seed"
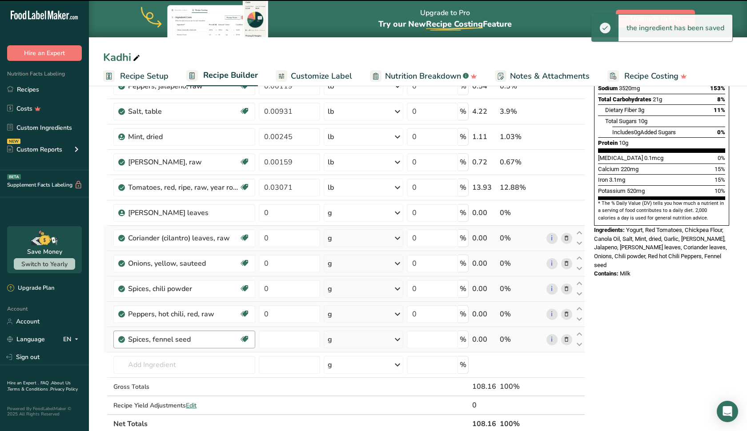
type input "0"
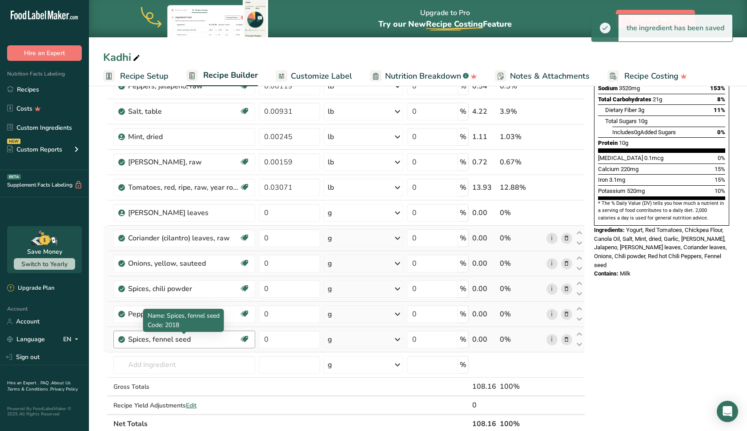
click at [207, 338] on div "Spices, fennel seed" at bounding box center [183, 339] width 111 height 11
click at [202, 337] on div "Spices, fennel seed" at bounding box center [183, 339] width 111 height 11
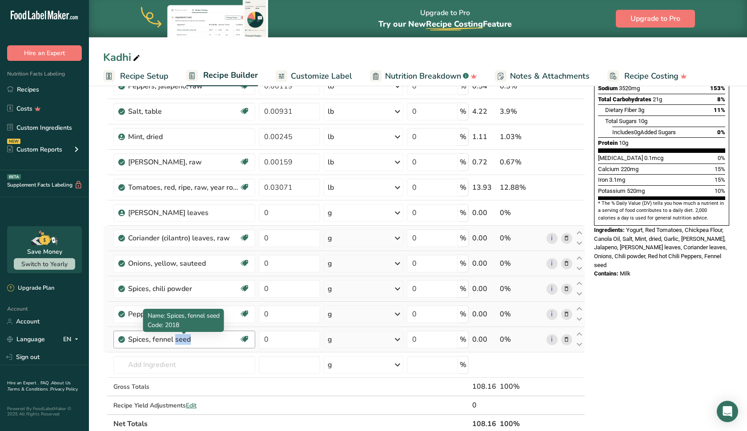
click at [202, 337] on div "Spices, fennel seed" at bounding box center [183, 339] width 111 height 11
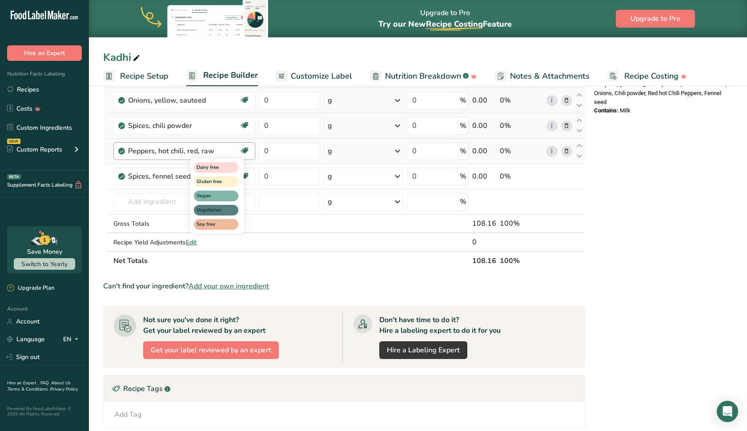
scroll to position [294, 0]
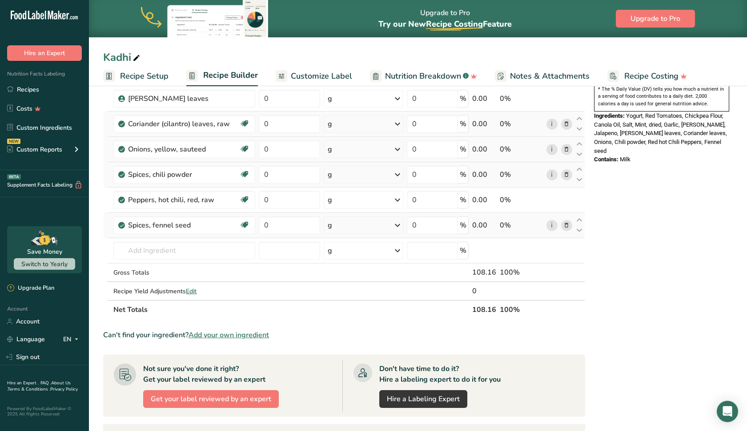
click at [568, 225] on icon at bounding box center [566, 225] width 6 height 9
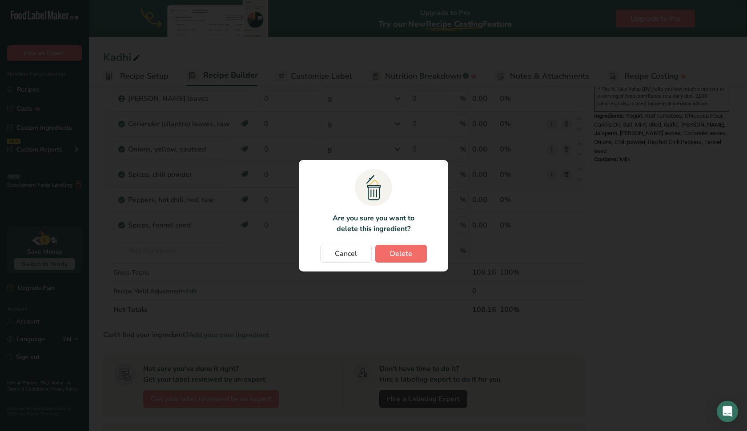
click at [416, 252] on button "Delete" at bounding box center [401, 254] width 52 height 18
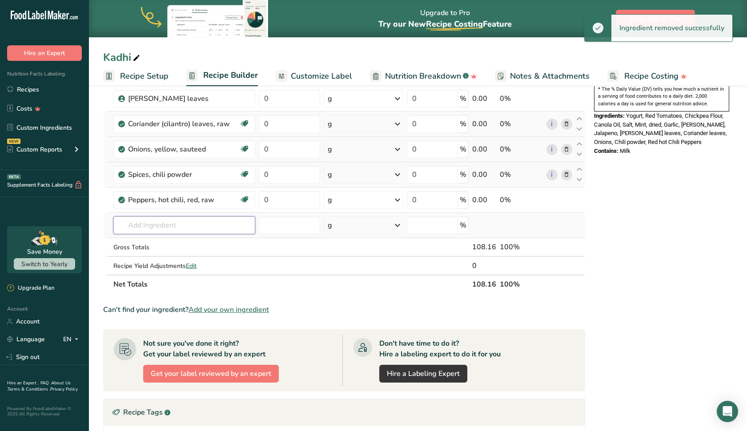
click at [173, 223] on input "text" at bounding box center [184, 226] width 142 height 18
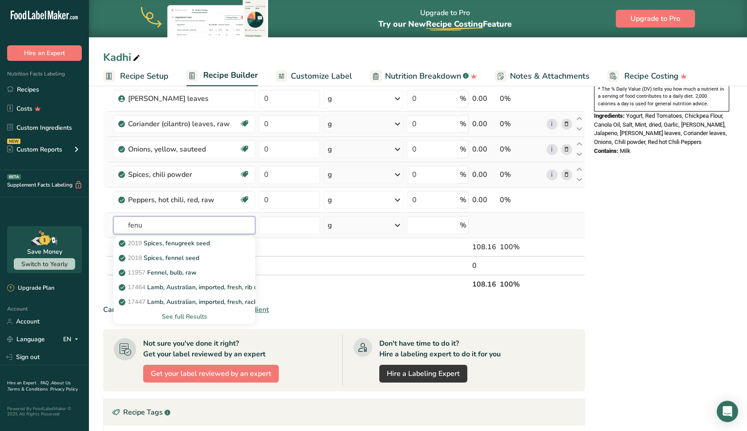
type input "menu"
drag, startPoint x: 173, startPoint y: 223, endPoint x: 178, endPoint y: 245, distance: 23.2
click at [178, 245] on p "2019 Spices, fenugreek seed" at bounding box center [165, 243] width 89 height 9
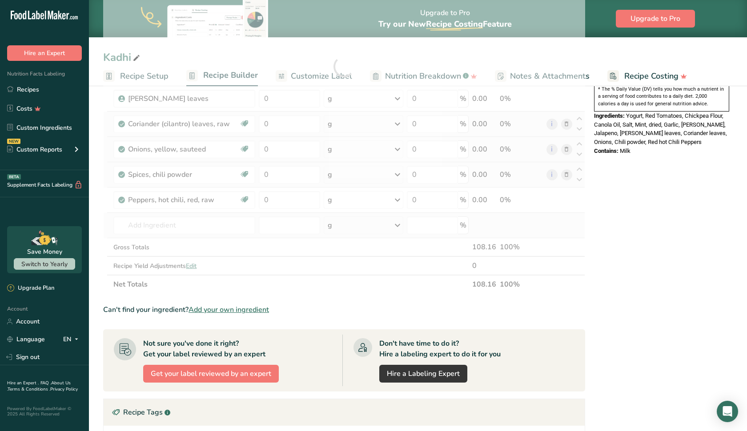
type input "Spices, fenugreek seed"
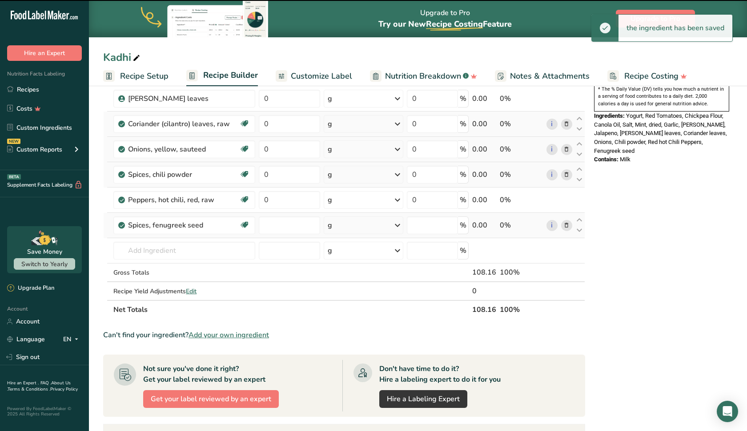
type input "0"
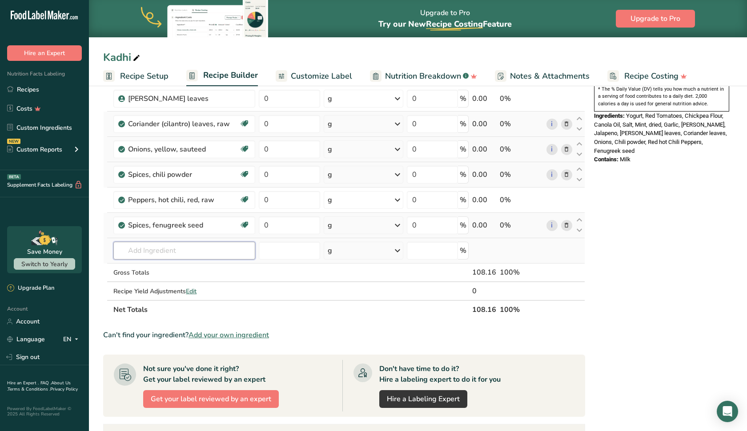
click at [176, 253] on input "text" at bounding box center [184, 251] width 142 height 18
type input "cumin"
click at [173, 272] on p "2014 Spices, cumin seed" at bounding box center [159, 268] width 77 height 9
type input "Spices, cumin seed"
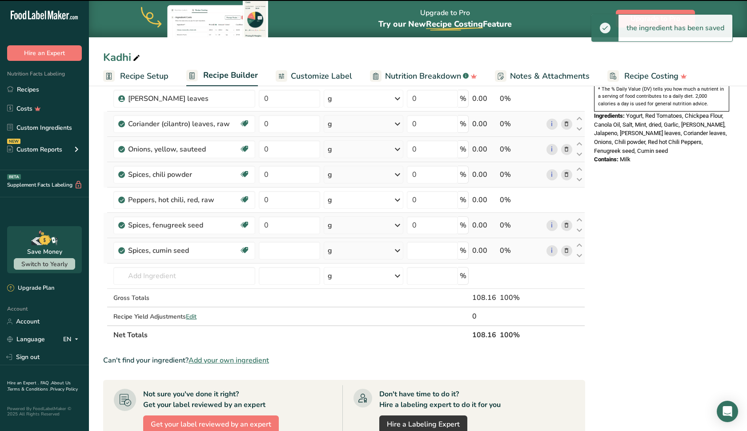
type input "0"
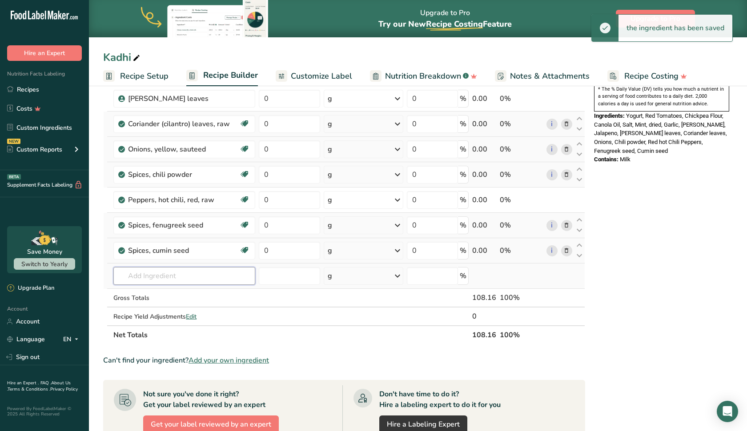
click at [163, 277] on input "text" at bounding box center [184, 276] width 142 height 18
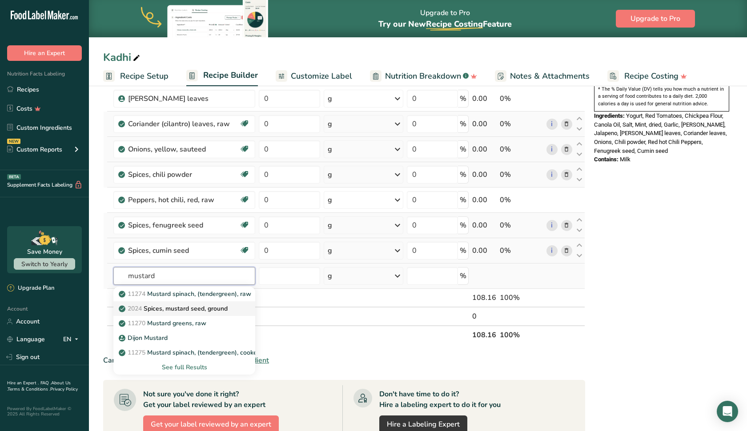
type input "mustard"
click at [178, 304] on link "2024 Spices, mustard seed, ground" at bounding box center [184, 308] width 142 height 15
type input "Spices, mustard seed, ground"
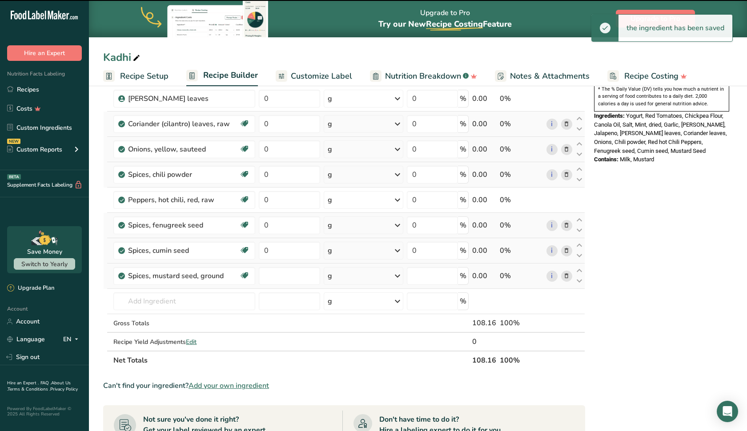
type input "0"
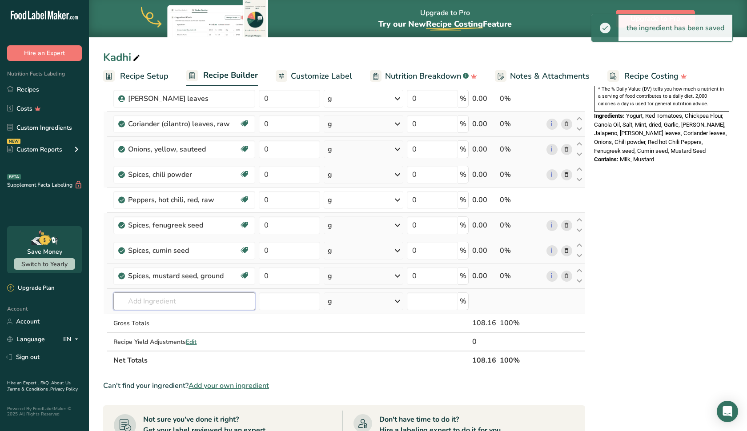
click at [176, 303] on input "text" at bounding box center [184, 302] width 142 height 18
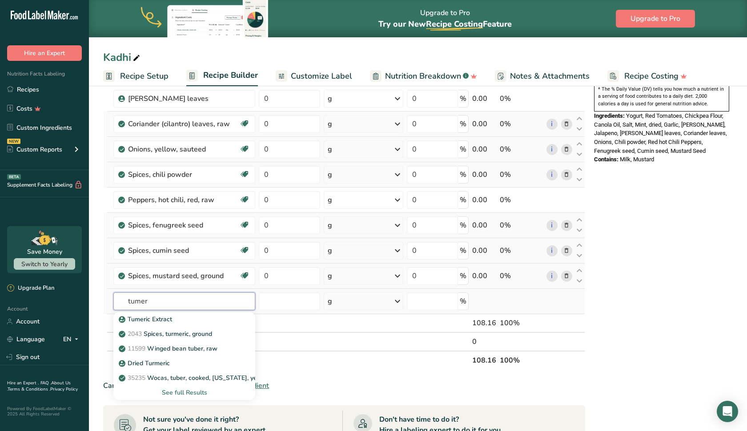
type input "timer"
drag, startPoint x: 176, startPoint y: 303, endPoint x: 178, endPoint y: 334, distance: 30.4
click at [178, 334] on p "2043 Spices, turmeric, ground" at bounding box center [167, 334] width 92 height 9
type input "Spices, turmeric, ground"
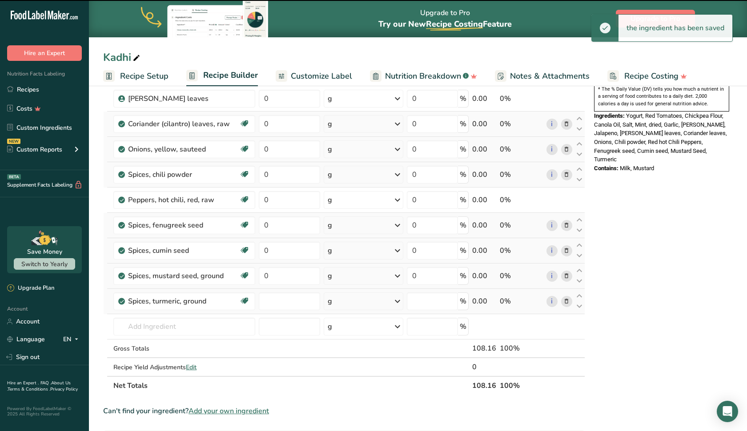
type input "0"
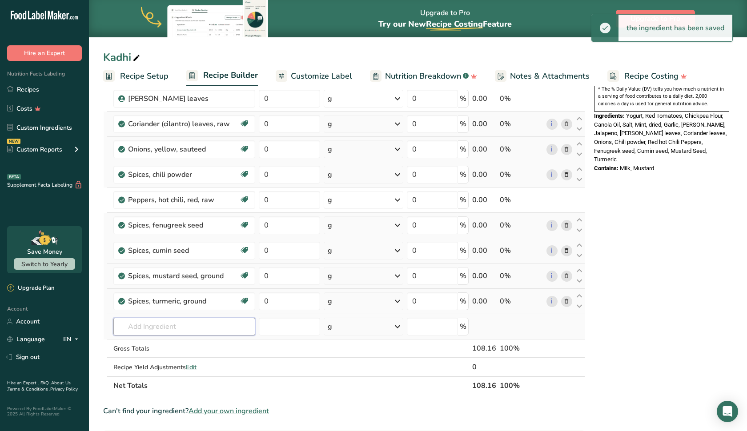
click at [173, 327] on input "text" at bounding box center [184, 327] width 142 height 18
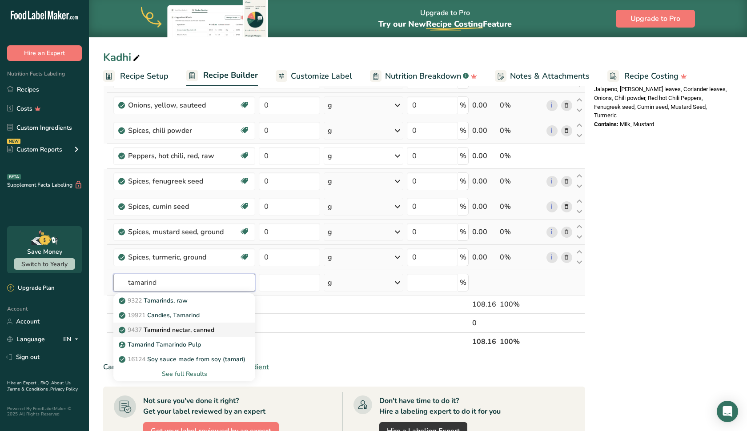
scroll to position [332, 0]
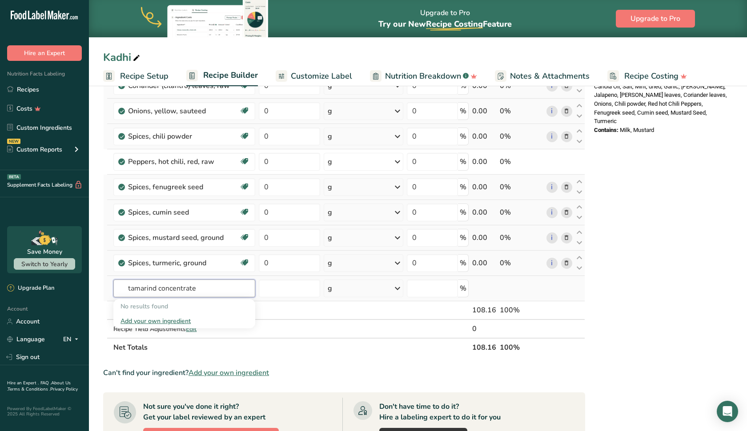
type input "tamarind concentrate"
click at [181, 319] on div "Add your own ingredient" at bounding box center [185, 321] width 128 height 9
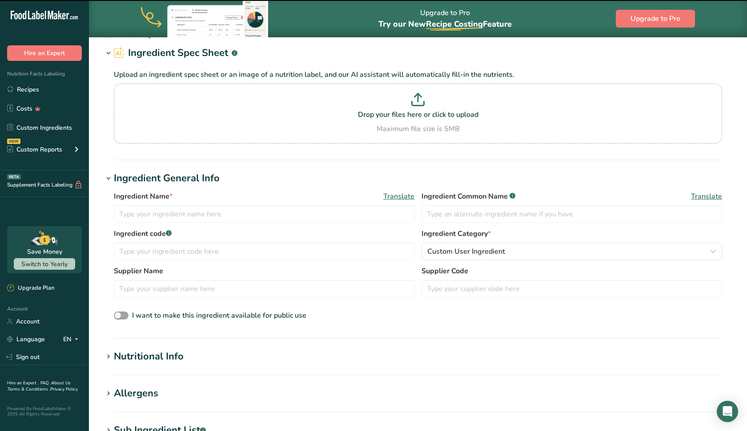
scroll to position [68, 0]
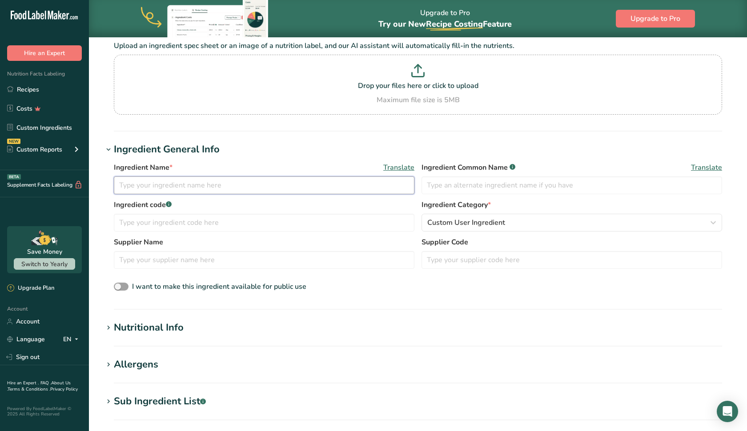
click at [229, 187] on input "text" at bounding box center [264, 186] width 301 height 18
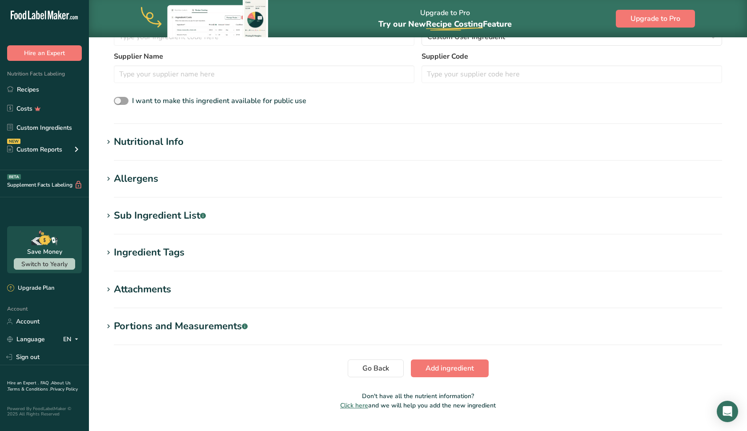
scroll to position [256, 0]
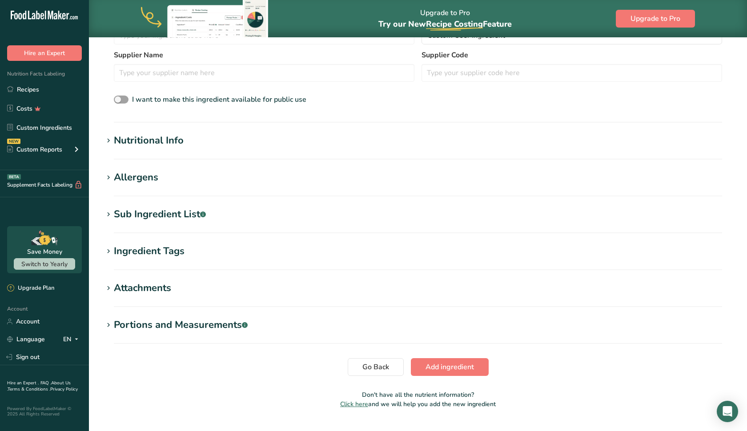
type input "tamarind concentrate"
click at [156, 139] on div "Nutritional Info" at bounding box center [149, 140] width 70 height 15
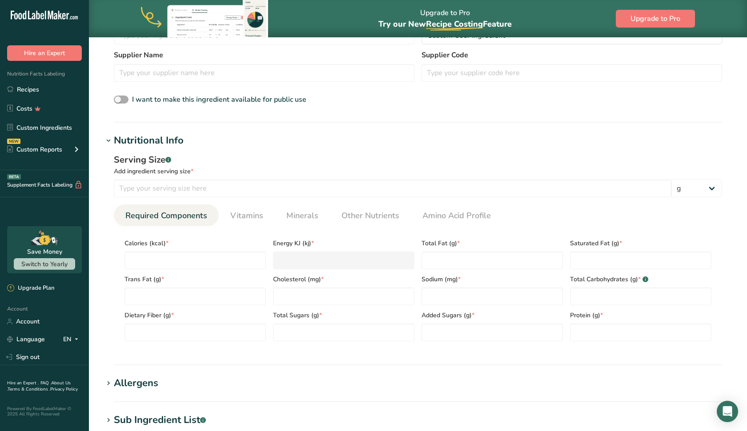
click at [118, 99] on span at bounding box center [121, 100] width 15 height 8
click at [118, 99] on input "I want to make this ingredient available for public use" at bounding box center [117, 100] width 6 height 6
checkbox input "true"
click at [164, 259] on input "number" at bounding box center [195, 261] width 141 height 18
type input "1"
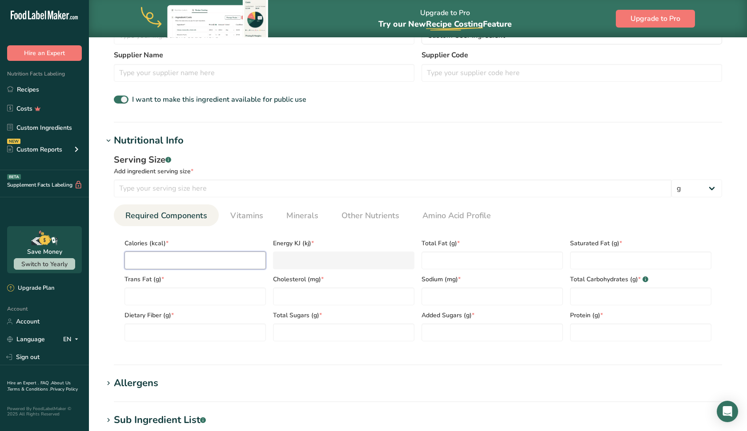
type KJ "4.2"
type input "15"
type KJ "62.8"
type input "15"
click at [185, 293] on Fat "number" at bounding box center [195, 297] width 141 height 18
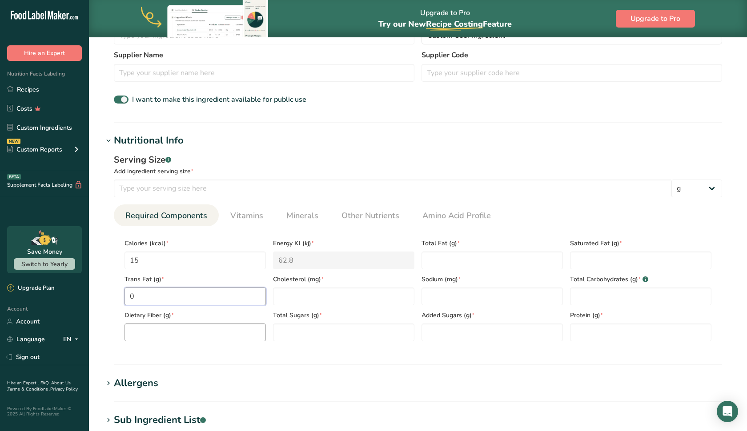
type Fat "0"
click at [197, 339] on Fiber "number" at bounding box center [195, 333] width 141 height 18
click at [614, 255] on Fat "number" at bounding box center [640, 261] width 141 height 18
type Fat "0"
click at [330, 300] on input "number" at bounding box center [343, 297] width 141 height 18
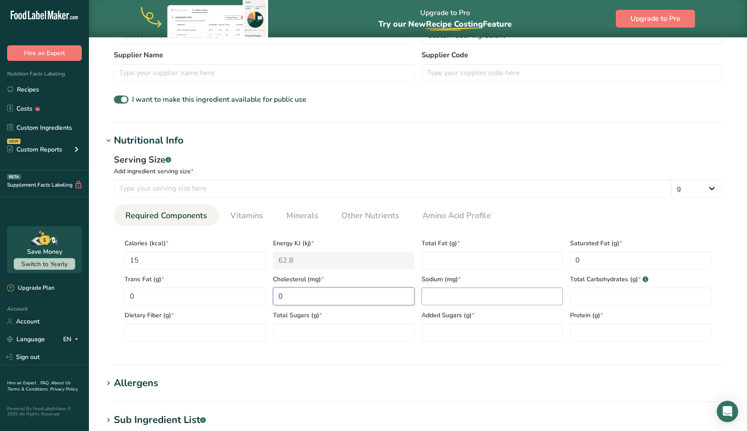
type input "0"
click at [454, 297] on input "number" at bounding box center [492, 297] width 141 height 18
type input "10"
click at [577, 295] on Carbohydrates "number" at bounding box center [640, 297] width 141 height 18
type Carbohydrates "3"
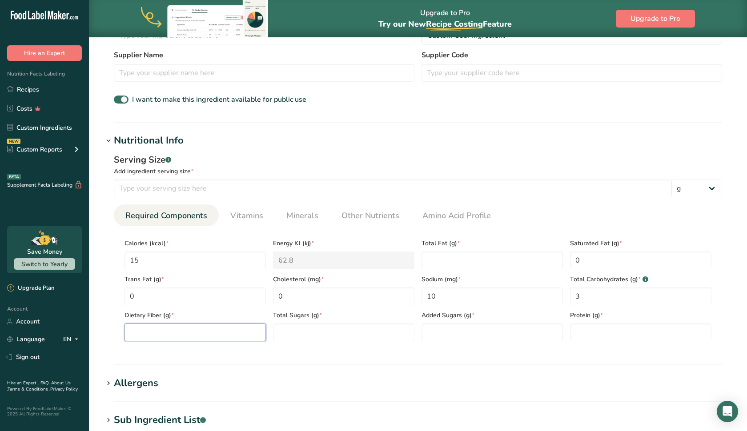
click at [180, 337] on Fiber "number" at bounding box center [195, 333] width 141 height 18
type Fiber "0"
click at [579, 332] on input "number" at bounding box center [640, 333] width 141 height 18
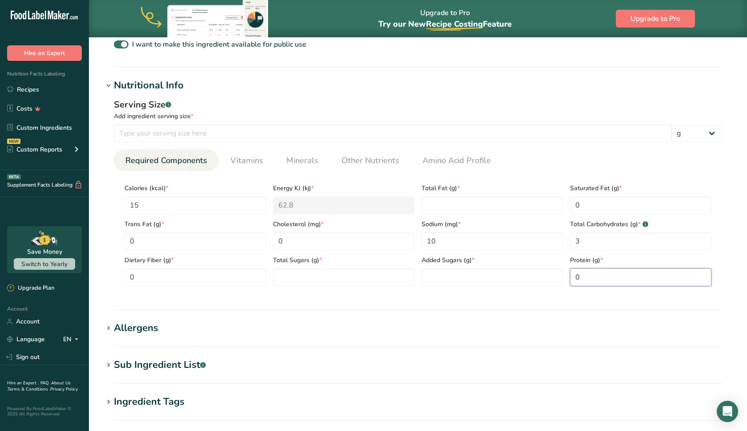
scroll to position [314, 0]
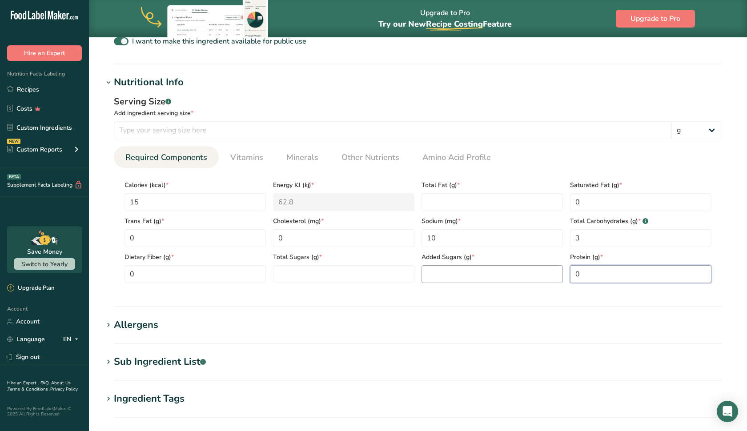
type input "0"
click at [458, 275] on Sugars "number" at bounding box center [492, 274] width 141 height 18
type Sugars "0"
click at [448, 204] on Fat "number" at bounding box center [492, 202] width 141 height 18
type Fat "0"
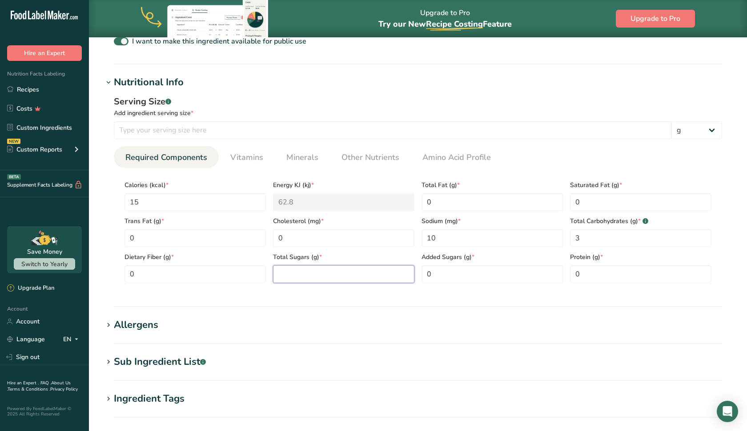
click at [368, 277] on Sugars "number" at bounding box center [343, 274] width 141 height 18
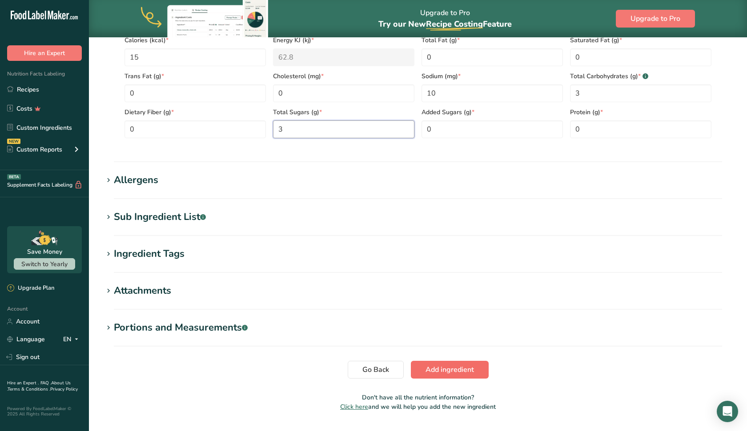
type Sugars "3"
click at [430, 368] on span "Add ingredient" at bounding box center [450, 370] width 48 height 11
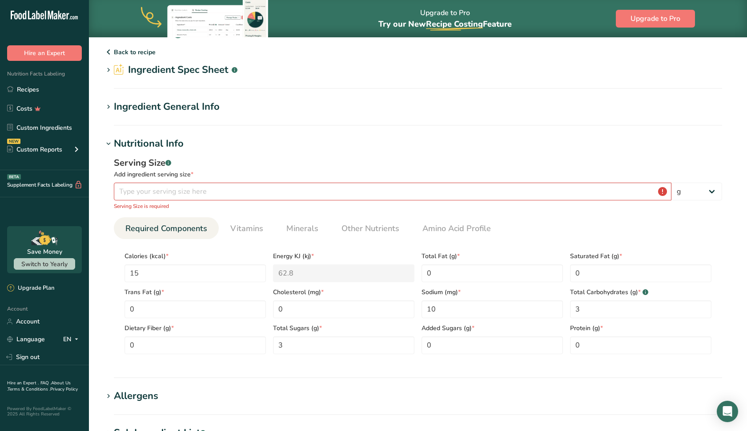
scroll to position [19, 0]
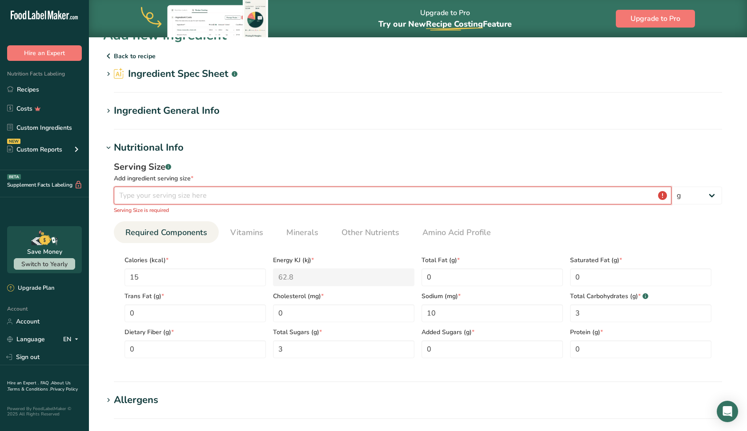
click at [374, 200] on input "number" at bounding box center [393, 196] width 558 height 18
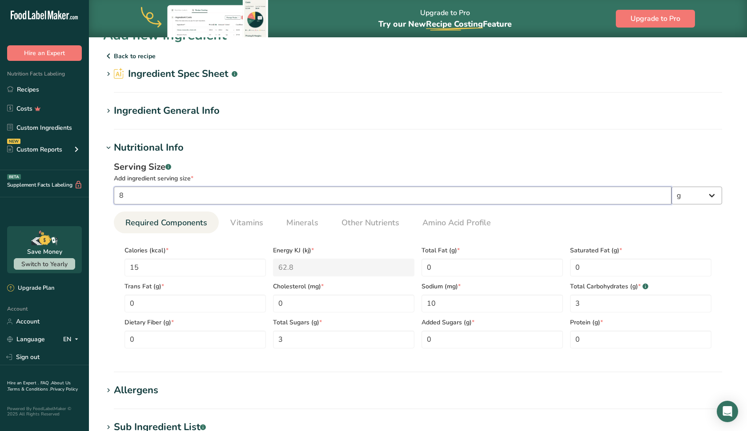
type input "8"
select select "5"
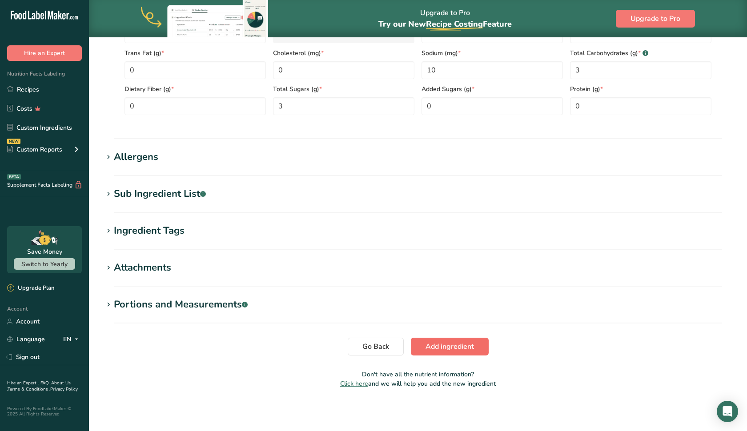
click at [464, 346] on span "Add ingredient" at bounding box center [450, 347] width 48 height 11
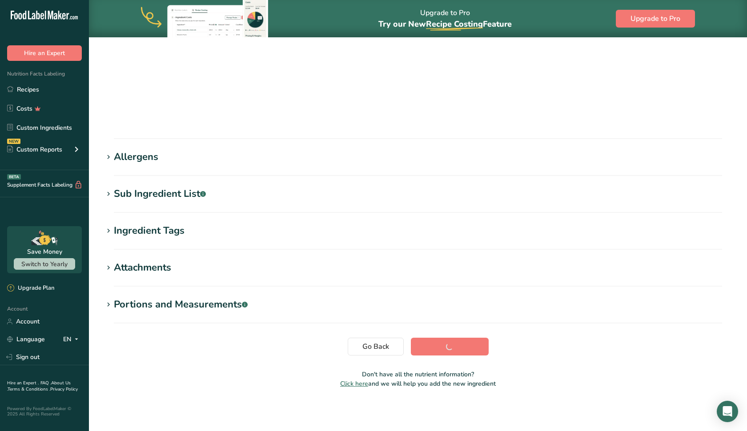
scroll to position [46, 0]
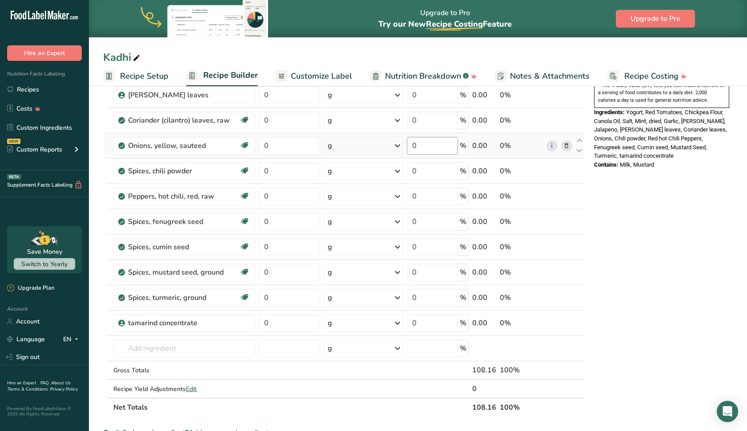
scroll to position [300, 0]
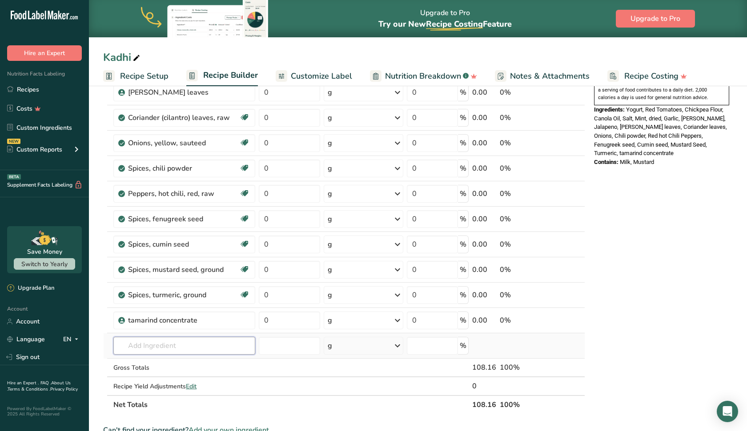
click at [152, 341] on input "text" at bounding box center [184, 346] width 142 height 18
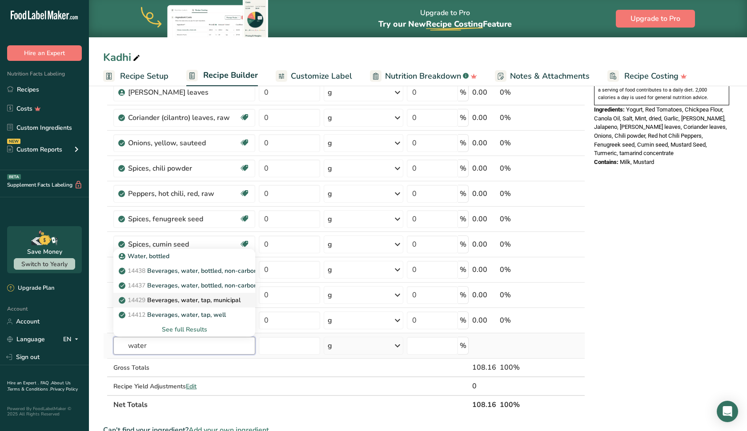
type input "water"
click at [197, 304] on p "14429 [GEOGRAPHIC_DATA], water, tap, municipal" at bounding box center [181, 300] width 120 height 9
type input "Beverages, water, tap, municipal"
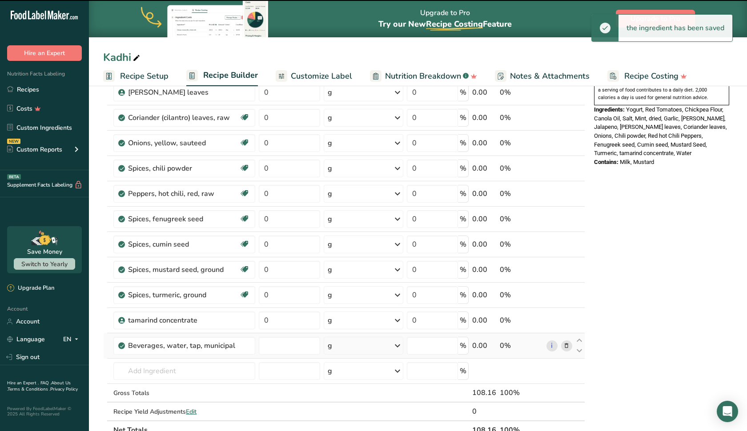
type input "0"
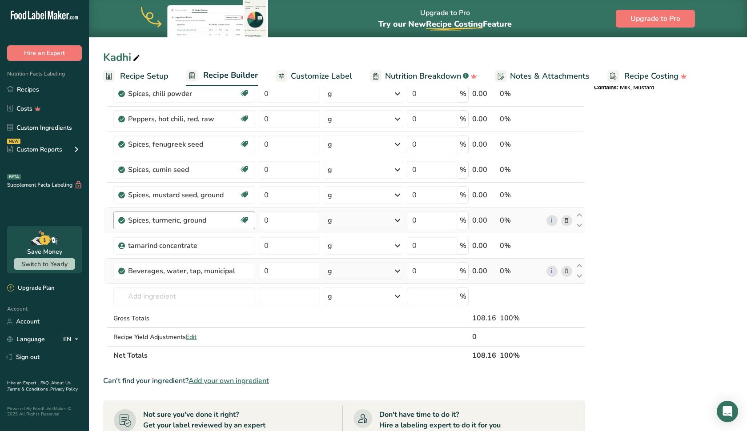
scroll to position [385, 0]
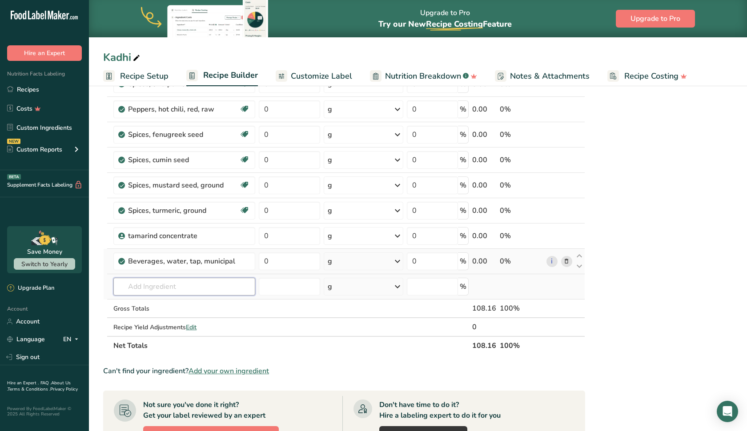
click at [196, 285] on input "text" at bounding box center [184, 287] width 142 height 18
click at [136, 286] on input "crushed red pepper" at bounding box center [184, 287] width 142 height 18
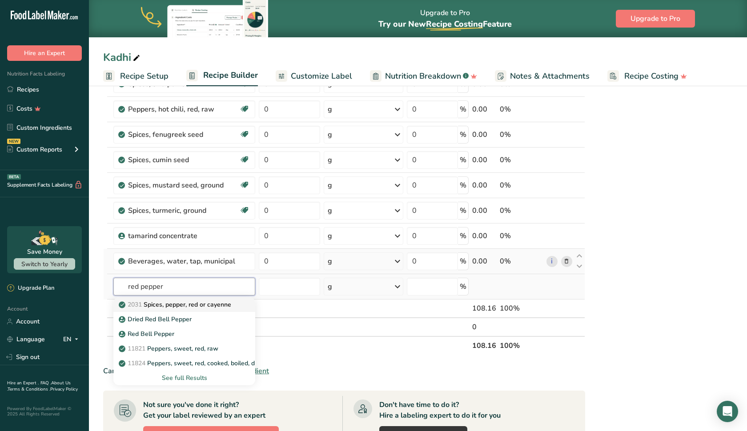
type input "red pepper"
click at [184, 306] on p "2031 Spices, pepper, red or cayenne" at bounding box center [176, 304] width 111 height 9
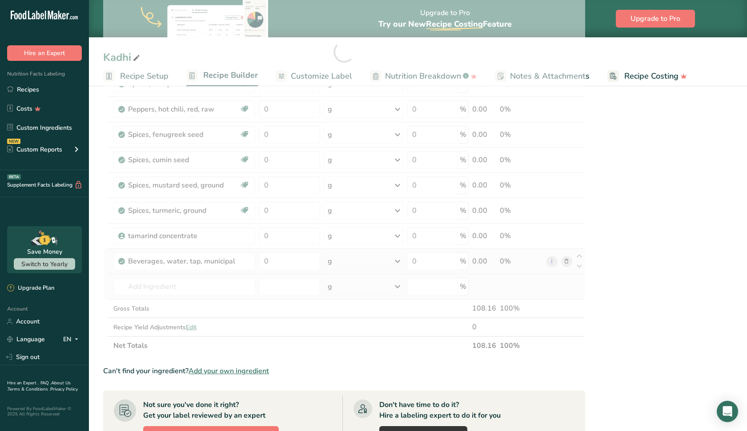
type input "Spices, pepper, red or cayenne"
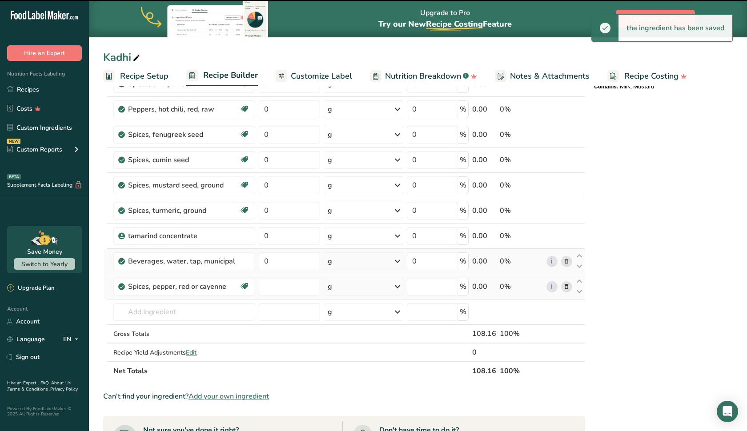
type input "0"
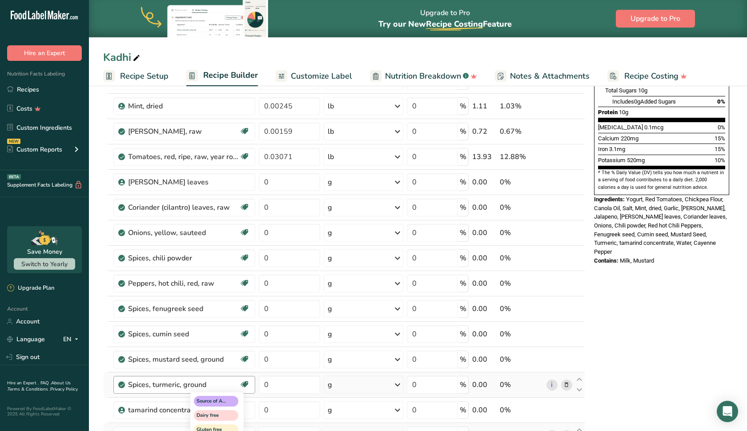
scroll to position [207, 0]
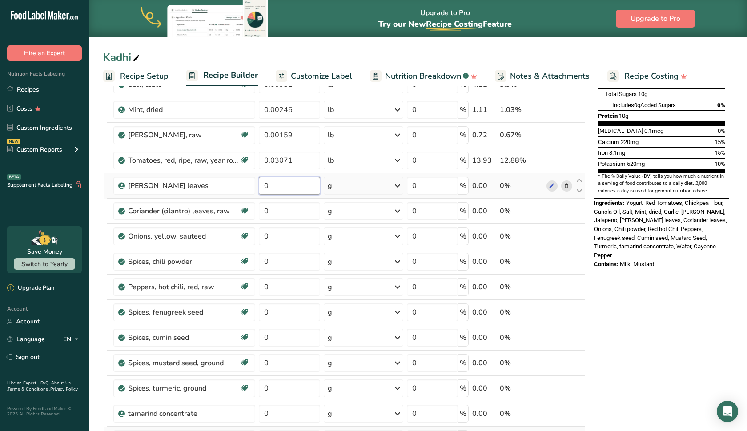
click at [287, 189] on input "0" at bounding box center [289, 186] width 61 height 18
type input "0"
click at [269, 185] on input "0000" at bounding box center [289, 186] width 61 height 18
click at [289, 181] on input "0.000" at bounding box center [289, 186] width 61 height 18
type input "0.00031"
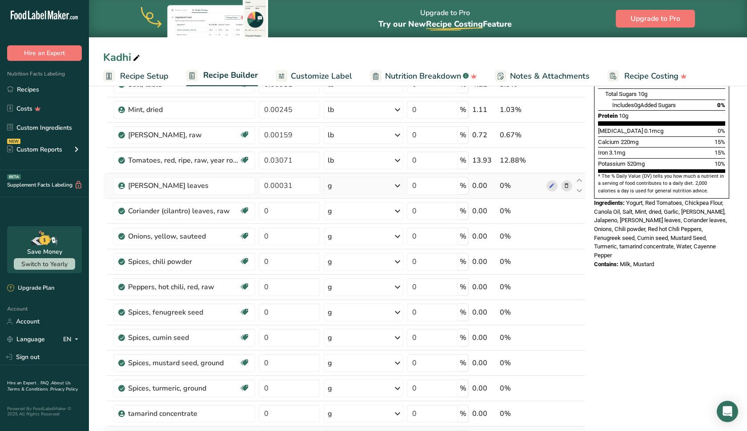
click at [335, 188] on div "Ingredient * Amount * Unit * Waste * .a-a{fill:#347362;}.b-a{fill:#fff;} Grams …" at bounding box center [344, 242] width 482 height 632
click at [335, 188] on div "g" at bounding box center [363, 186] width 79 height 18
click at [349, 257] on div "See more" at bounding box center [366, 256] width 75 height 9
click at [349, 275] on div "lb" at bounding box center [366, 271] width 75 height 13
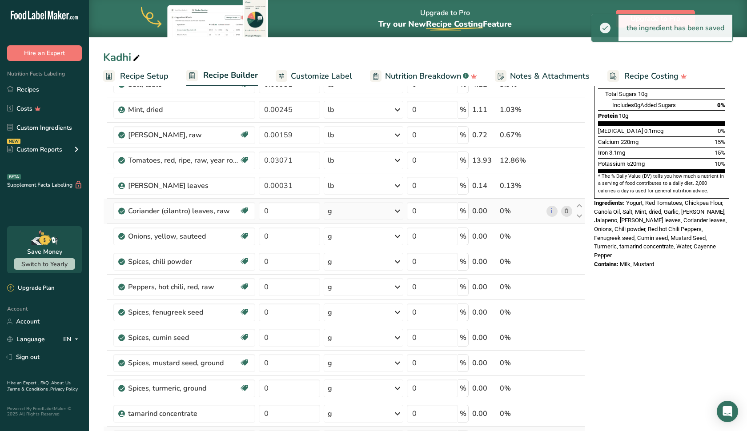
click at [362, 209] on div "g" at bounding box center [363, 211] width 79 height 18
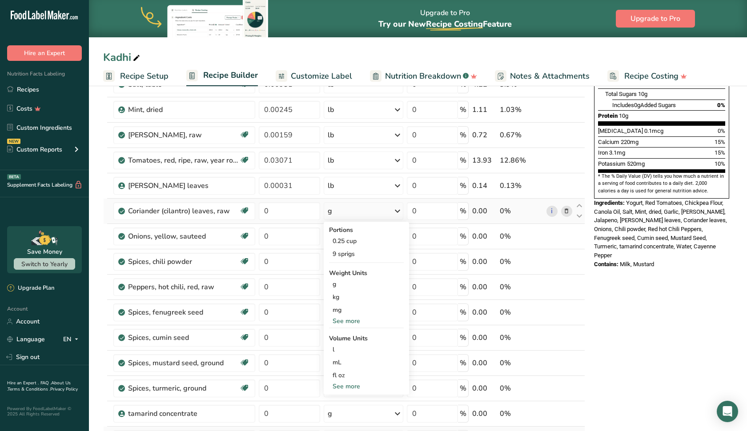
click at [352, 318] on div "See more" at bounding box center [366, 321] width 75 height 9
click at [348, 340] on div "lb" at bounding box center [366, 336] width 75 height 13
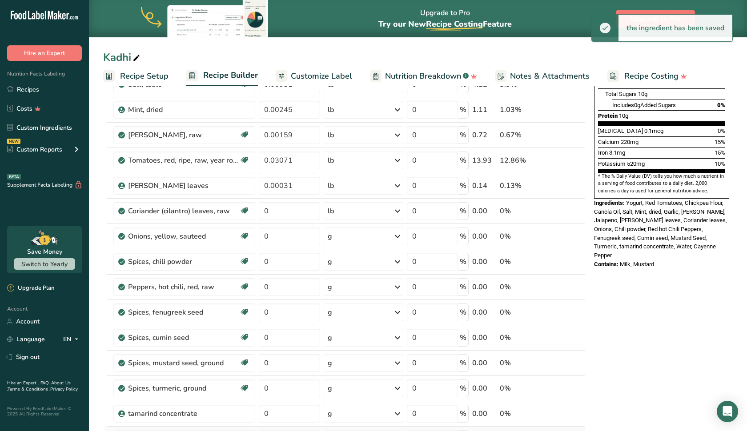
click at [346, 239] on div "g" at bounding box center [363, 237] width 79 height 18
click at [354, 334] on div "See more" at bounding box center [366, 333] width 75 height 9
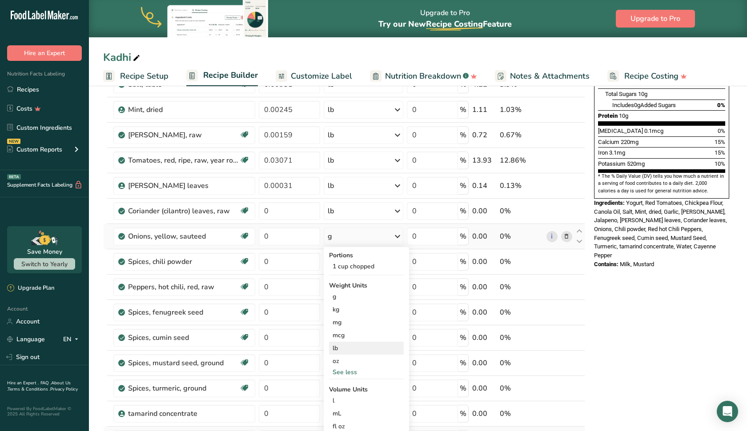
click at [354, 350] on div "lb" at bounding box center [366, 348] width 75 height 13
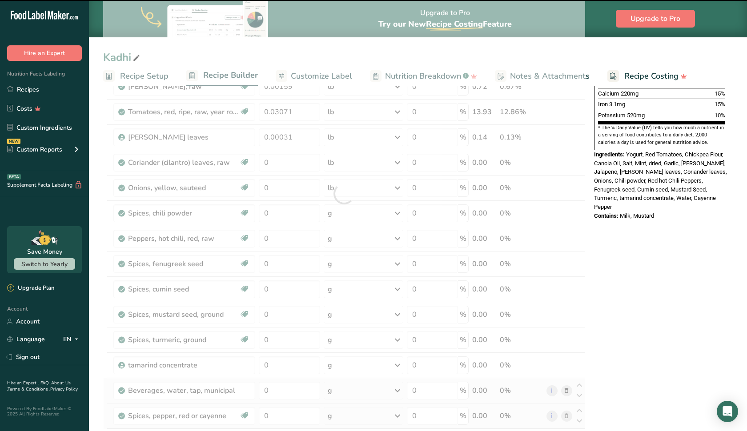
scroll to position [264, 0]
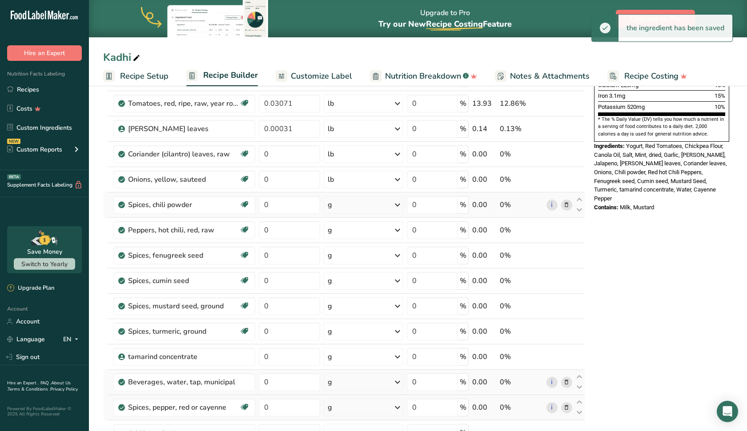
click at [360, 205] on div "g" at bounding box center [363, 205] width 79 height 18
click at [352, 314] on div "See more" at bounding box center [366, 314] width 75 height 9
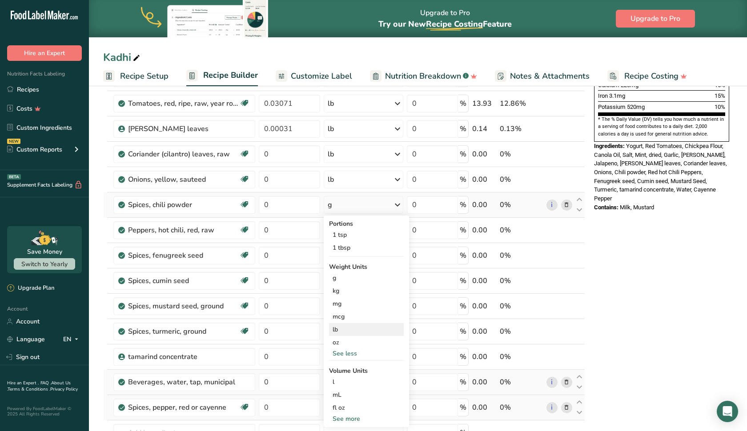
click at [348, 327] on div "lb" at bounding box center [366, 329] width 75 height 13
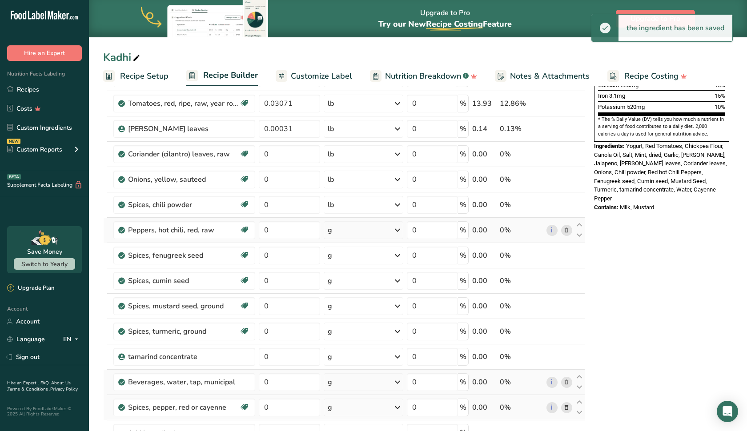
click at [352, 236] on div "g" at bounding box center [363, 230] width 79 height 18
click at [349, 350] on div "See more" at bounding box center [366, 349] width 75 height 9
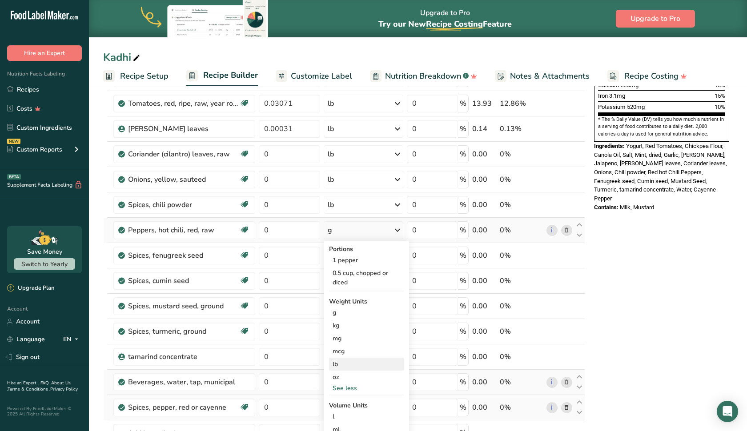
click at [346, 362] on div "lb" at bounding box center [366, 364] width 75 height 13
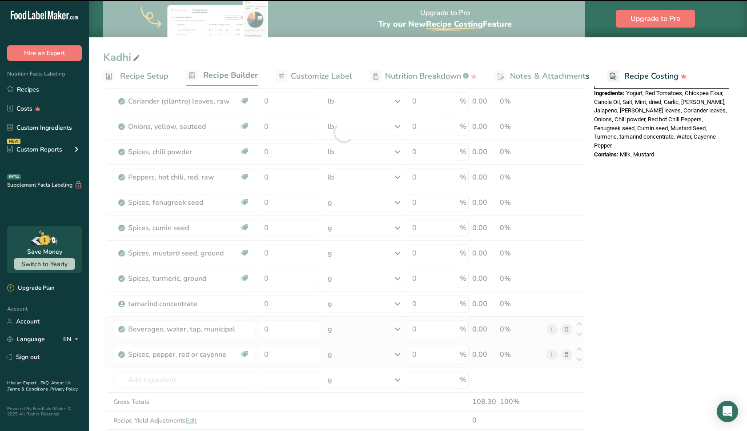
scroll to position [317, 0]
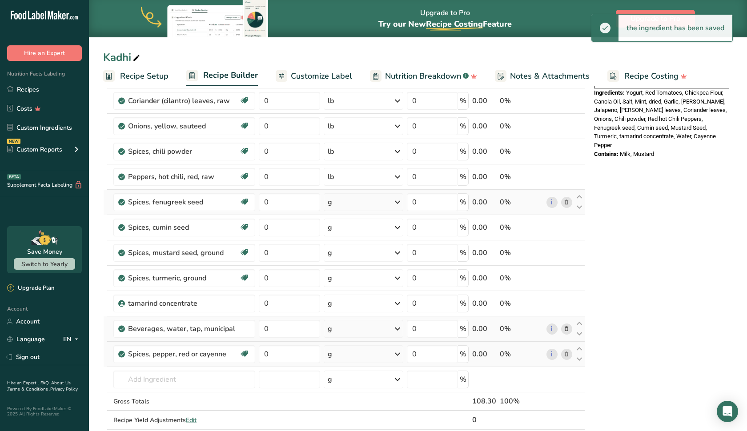
click at [346, 196] on div "g" at bounding box center [363, 202] width 79 height 18
click at [346, 312] on div "See more" at bounding box center [366, 312] width 75 height 9
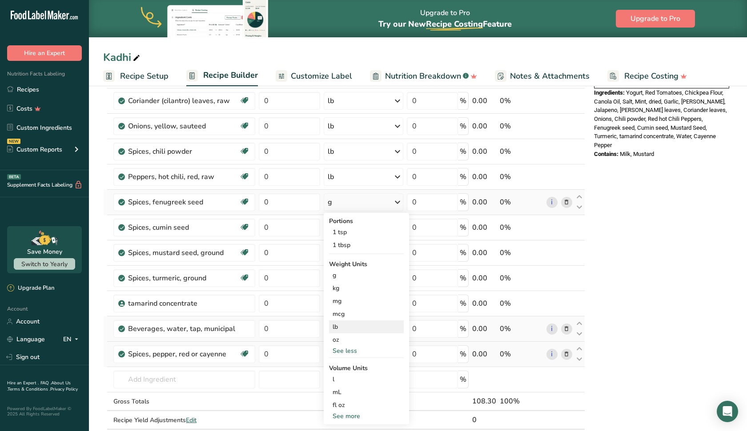
click at [345, 330] on div "lb" at bounding box center [366, 327] width 75 height 13
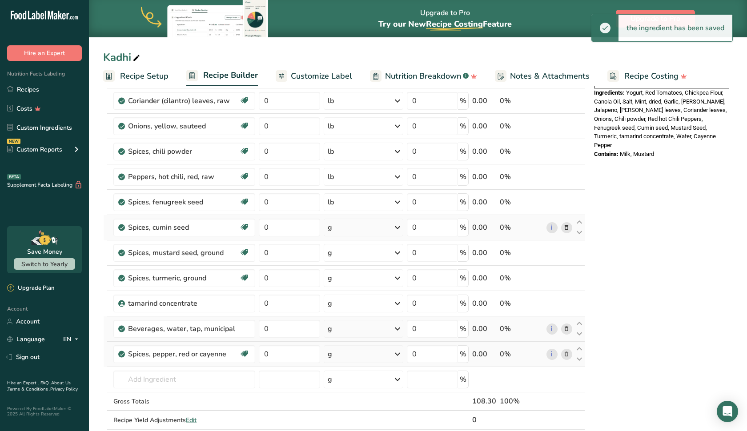
click at [345, 226] on div "g" at bounding box center [363, 228] width 79 height 18
click at [345, 339] on div "See more" at bounding box center [366, 337] width 75 height 9
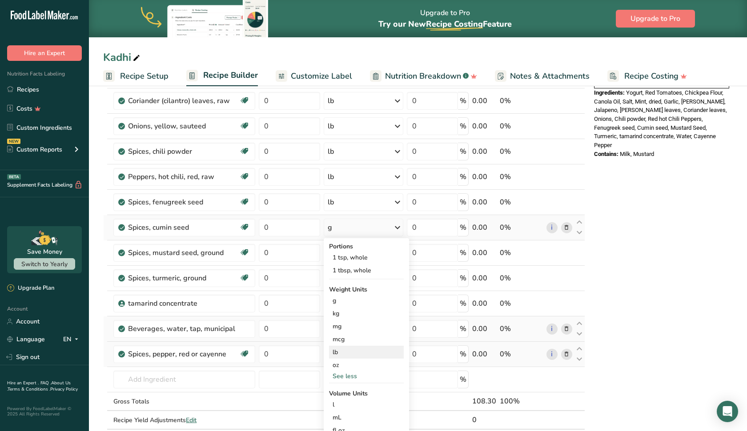
click at [344, 354] on div "lb" at bounding box center [366, 352] width 75 height 13
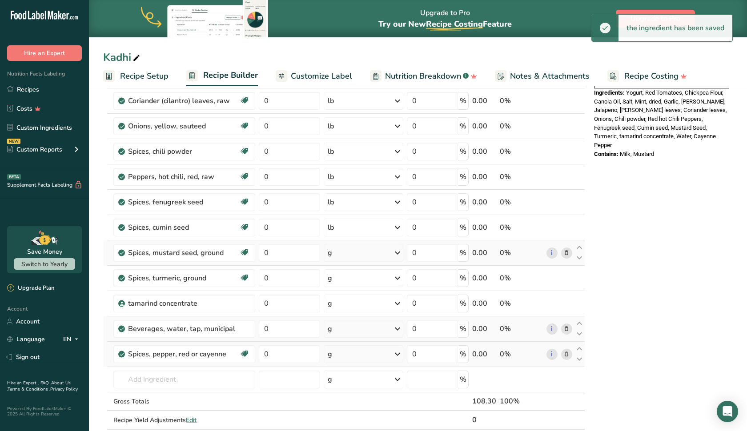
click at [350, 251] on div "g" at bounding box center [363, 253] width 79 height 18
click at [345, 358] on div "mg" at bounding box center [366, 352] width 75 height 13
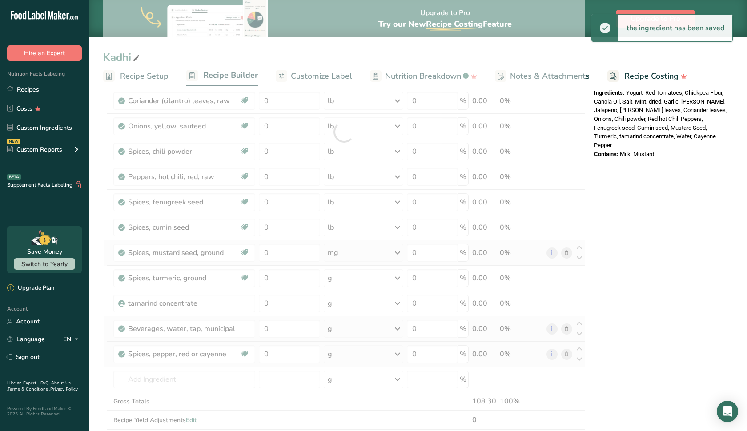
click at [346, 358] on div at bounding box center [344, 132] width 482 height 632
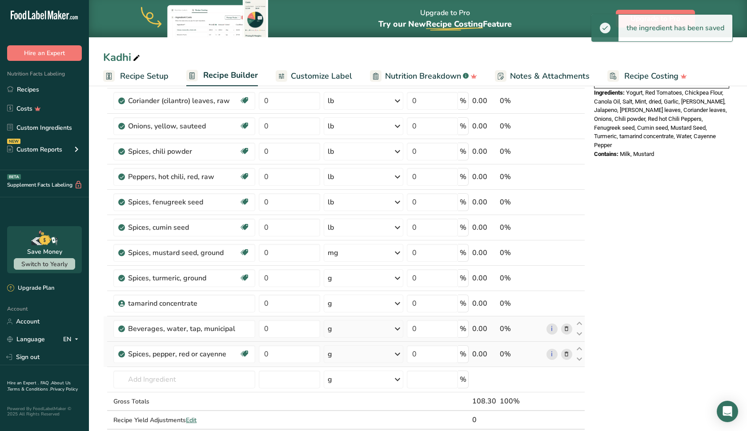
click at [659, 225] on div "Nutrition Facts About 1 Serving Per Container Serving Size 227g Amount Per Serv…" at bounding box center [662, 258] width 142 height 957
click at [340, 255] on div "mg" at bounding box center [364, 253] width 80 height 18
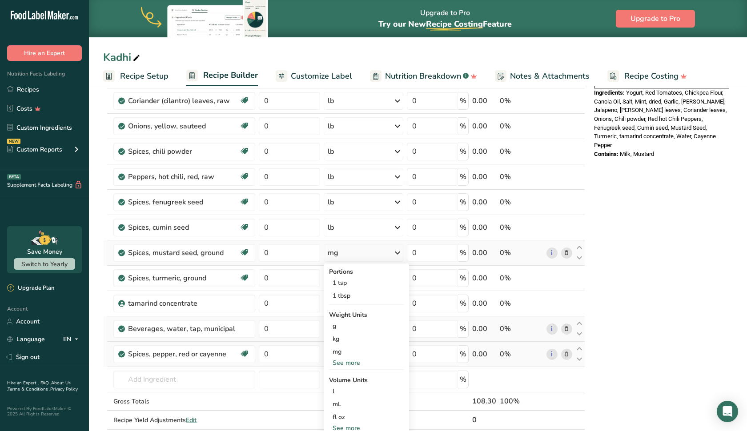
click at [345, 364] on div "See more" at bounding box center [366, 362] width 75 height 9
click at [345, 374] on div "lb" at bounding box center [366, 377] width 75 height 13
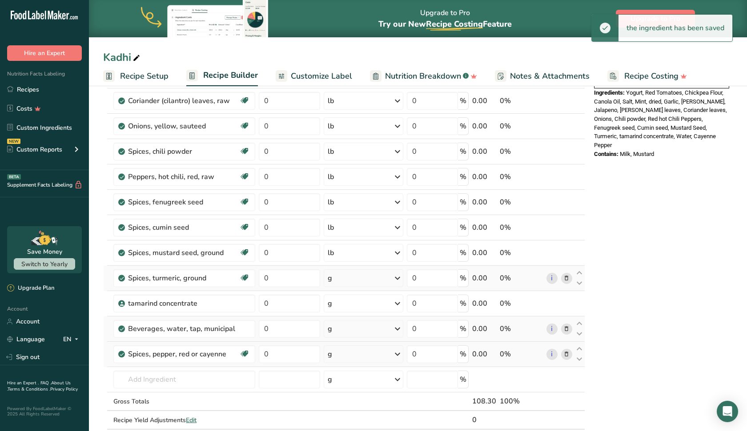
click at [368, 280] on div "g" at bounding box center [363, 278] width 79 height 18
click at [341, 385] on div "See more" at bounding box center [366, 388] width 75 height 9
click at [337, 405] on div "lb" at bounding box center [366, 403] width 75 height 13
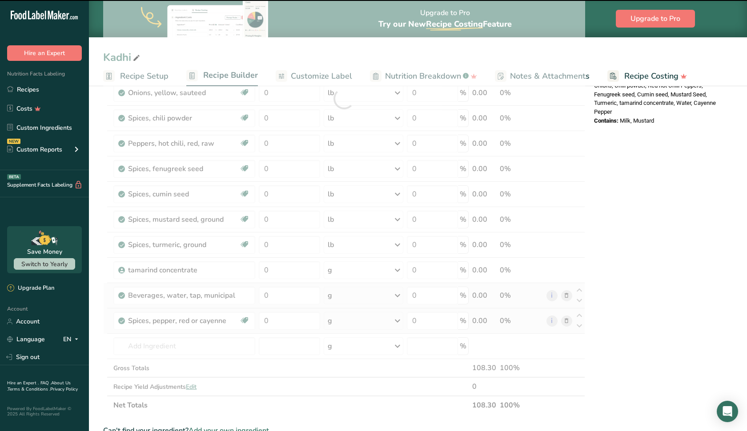
scroll to position [350, 0]
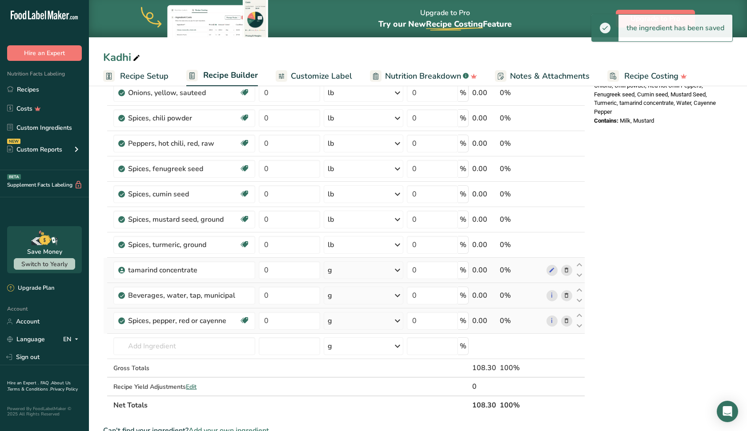
click at [352, 266] on div "g" at bounding box center [363, 270] width 79 height 18
click at [344, 342] on div "See more" at bounding box center [366, 340] width 75 height 9
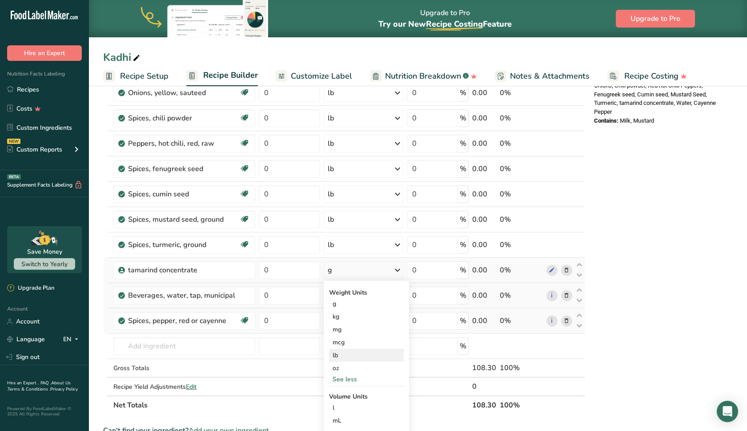
drag, startPoint x: 347, startPoint y: 362, endPoint x: 344, endPoint y: 356, distance: 7.0
click at [344, 356] on div "Weight Units g kg mg mcg lb oz See less Volume Units l Volume units require a d…" at bounding box center [366, 367] width 85 height 172
click at [344, 355] on div "lb" at bounding box center [366, 355] width 75 height 13
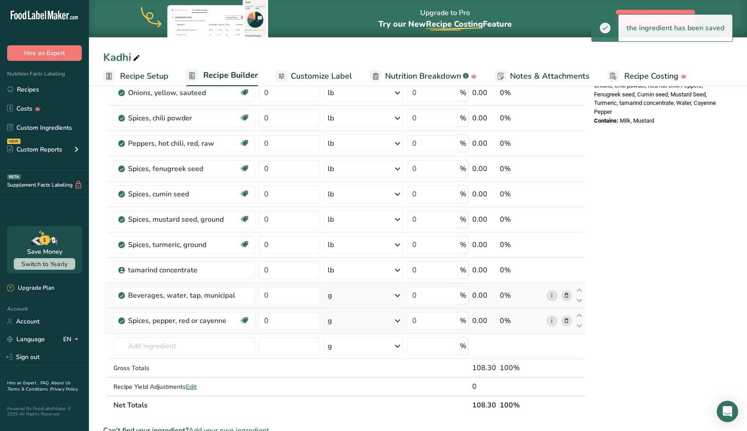
click at [356, 293] on div "g" at bounding box center [363, 296] width 79 height 18
click at [352, 361] on div "See more" at bounding box center [366, 362] width 75 height 9
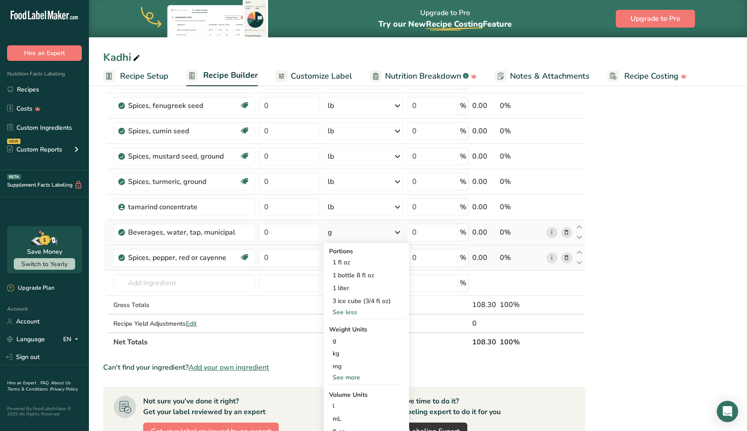
scroll to position [414, 0]
click at [350, 374] on div "See more" at bounding box center [366, 377] width 75 height 9
click at [347, 390] on div "lb" at bounding box center [366, 392] width 75 height 13
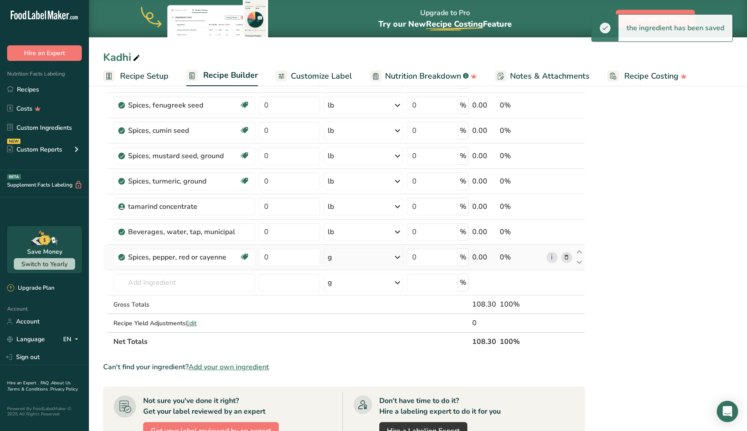
click at [353, 262] on div "g" at bounding box center [363, 258] width 79 height 18
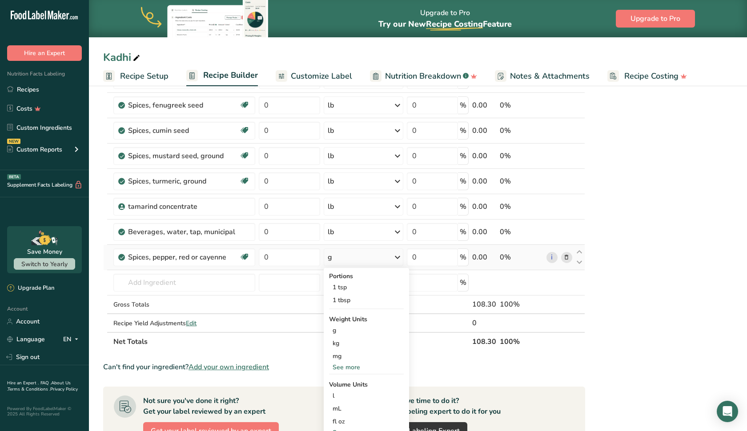
click at [347, 366] on div "See more" at bounding box center [366, 367] width 75 height 9
click at [342, 383] on div "lb" at bounding box center [366, 382] width 75 height 13
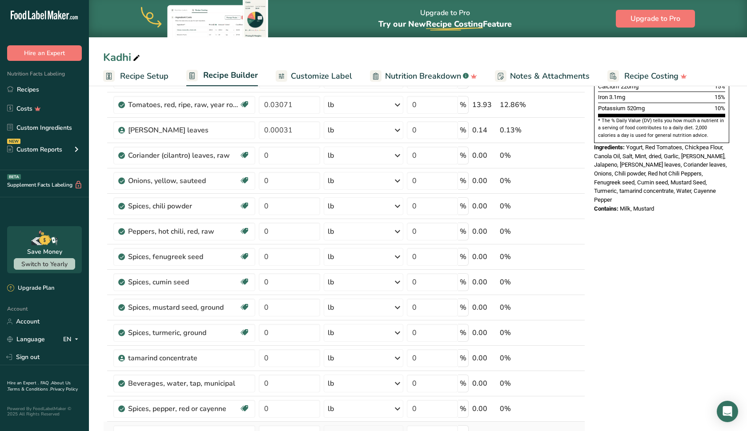
scroll to position [215, 0]
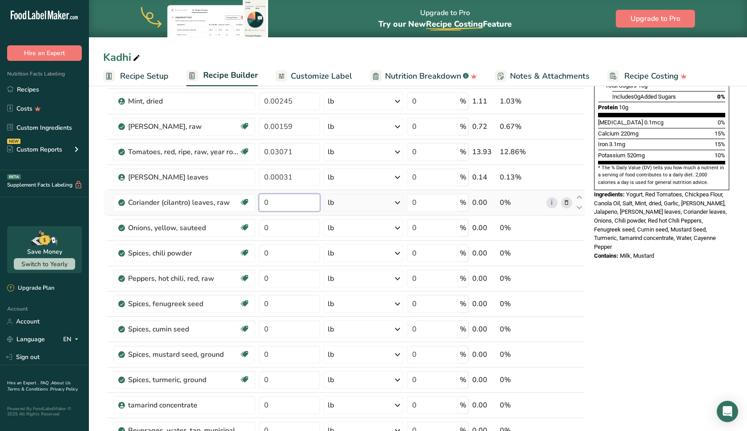
click at [294, 205] on input "0" at bounding box center [289, 203] width 61 height 18
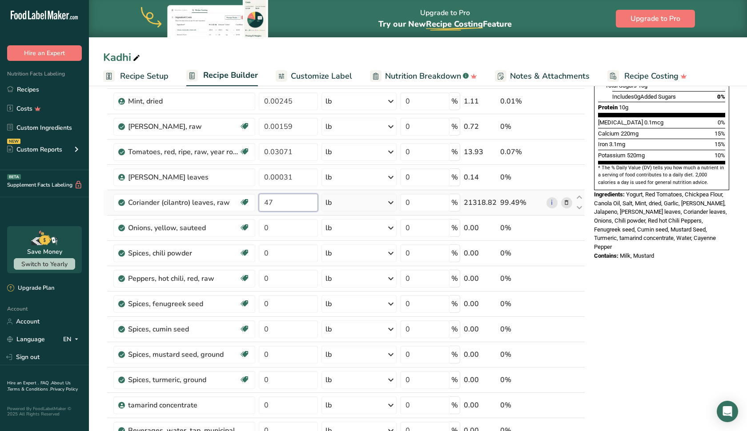
type input "4"
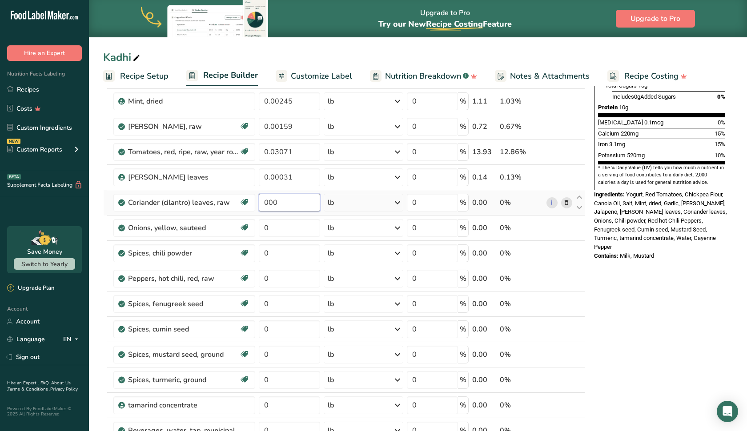
type input "4"
click at [266, 203] on input "000" at bounding box center [289, 203] width 61 height 18
click at [268, 203] on input "000" at bounding box center [289, 203] width 61 height 18
click at [298, 200] on input "0.00" at bounding box center [289, 203] width 61 height 18
type input "0.00474"
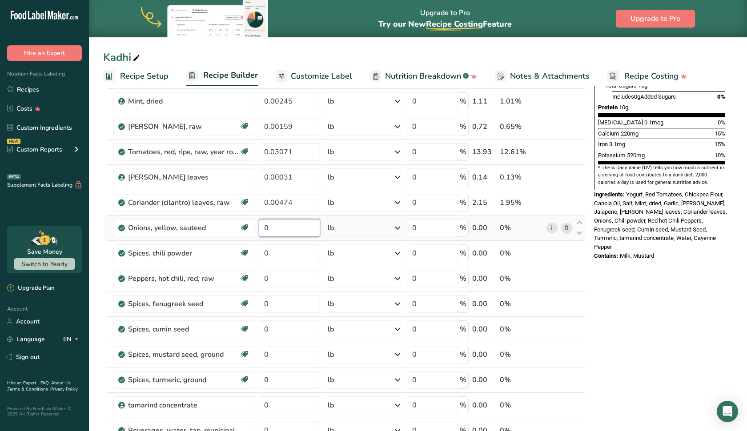
click at [297, 229] on div "Ingredient * Amount * Unit * Waste * .a-a{fill:#347362;}.b-a{fill:#fff;} Grams …" at bounding box center [344, 234] width 482 height 632
click at [269, 228] on input "00" at bounding box center [289, 228] width 61 height 18
click at [277, 230] on input "0.0" at bounding box center [289, 228] width 61 height 18
type input "0.0253"
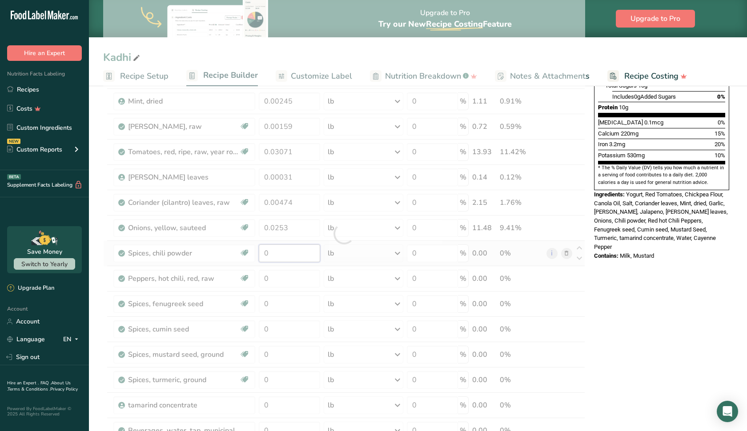
click at [285, 256] on div "Ingredient * Amount * Unit * Waste * .a-a{fill:#347362;}.b-a{fill:#fff;} Grams …" at bounding box center [344, 234] width 482 height 632
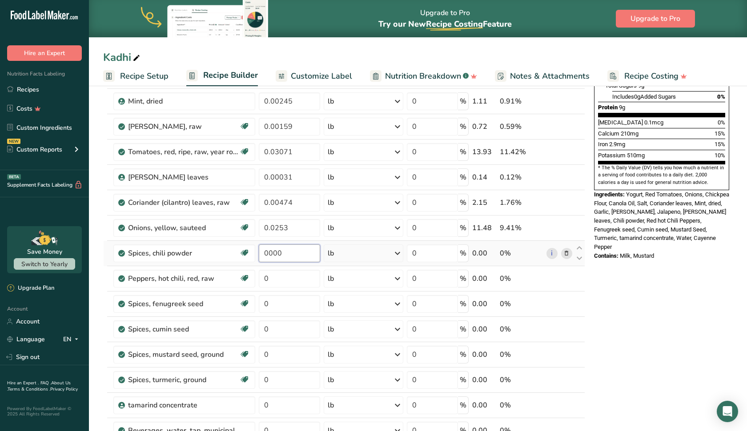
click at [268, 254] on input "0000" at bounding box center [289, 254] width 61 height 18
click at [286, 256] on input "0.000" at bounding box center [289, 254] width 61 height 18
type input "0.000193"
click at [291, 276] on div "Ingredient * Amount * Unit * Waste * .a-a{fill:#347362;}.b-a{fill:#fff;} Grams …" at bounding box center [344, 234] width 482 height 632
click at [269, 281] on input "000" at bounding box center [289, 279] width 61 height 18
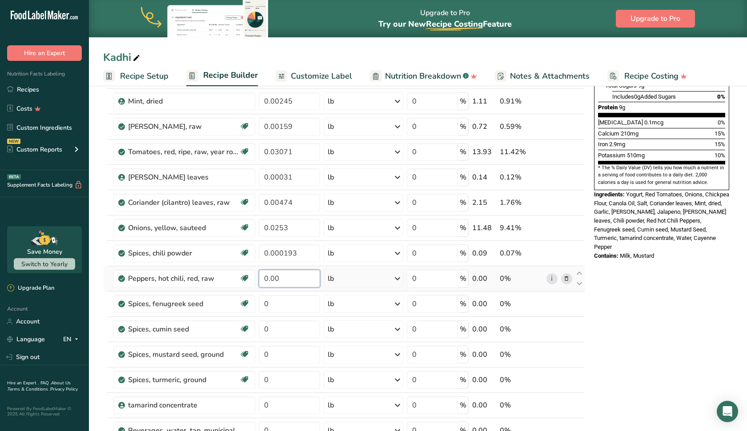
click at [280, 281] on input "0.00" at bounding box center [289, 279] width 61 height 18
type input "0.00138"
click at [291, 299] on div "Ingredient * Amount * Unit * Waste * .a-a{fill:#347362;}.b-a{fill:#fff;} Grams …" at bounding box center [344, 234] width 482 height 632
click at [270, 308] on input "0000" at bounding box center [289, 304] width 61 height 18
click at [288, 304] on input "0.000" at bounding box center [289, 304] width 61 height 18
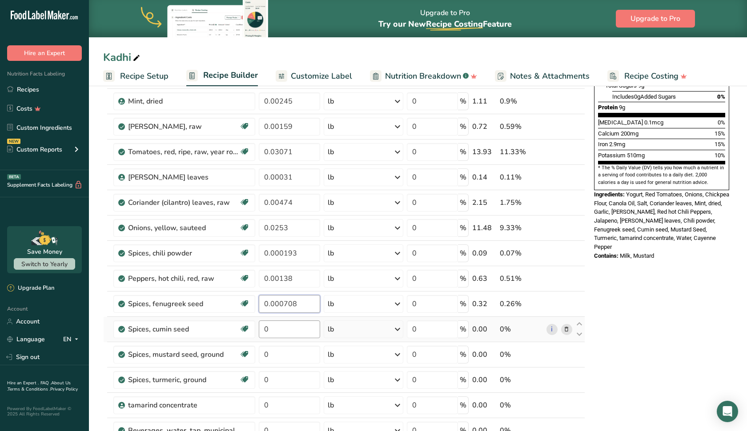
type input "0.000708"
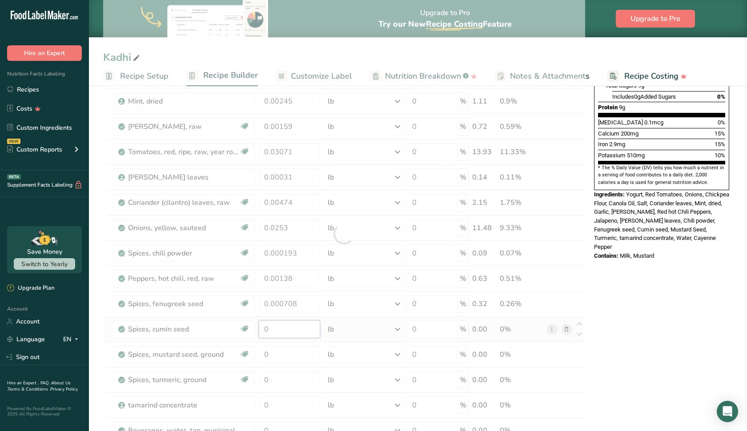
click at [301, 326] on div "Ingredient * Amount * Unit * Waste * .a-a{fill:#347362;}.b-a{fill:#fff;} Grams …" at bounding box center [344, 234] width 482 height 632
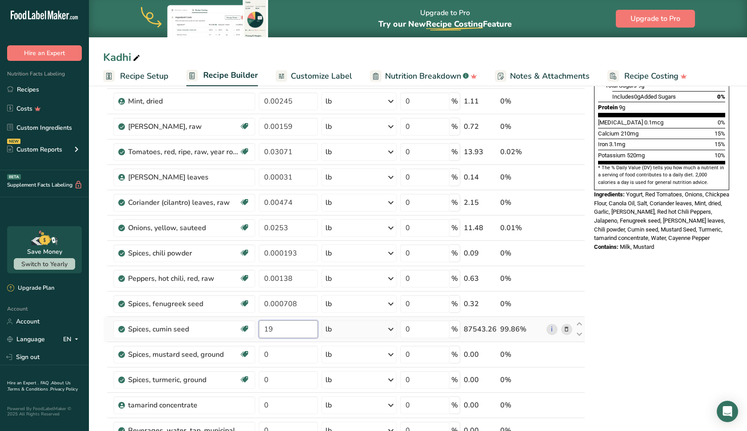
type input "1"
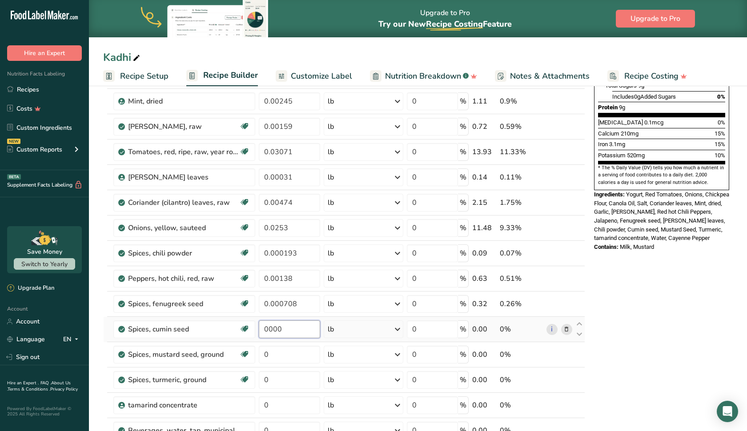
click at [269, 330] on input "0000" at bounding box center [289, 330] width 61 height 18
click at [289, 329] on input "0.000" at bounding box center [289, 330] width 61 height 18
type input "0.000193"
click at [289, 356] on div "Ingredient * Amount * Unit * Waste * .a-a{fill:#347362;}.b-a{fill:#fff;} Grams …" at bounding box center [344, 234] width 482 height 632
click at [269, 358] on input "0000" at bounding box center [289, 355] width 61 height 18
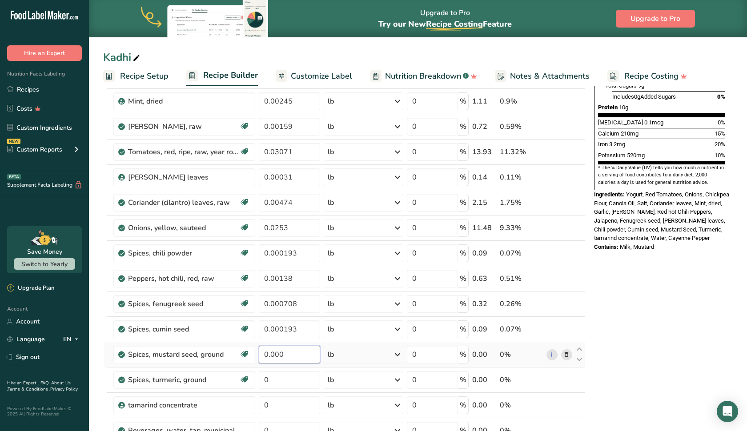
click at [291, 354] on input "0.000" at bounding box center [289, 355] width 61 height 18
type input "0.000155"
click at [287, 384] on div "Ingredient * Amount * Unit * Waste * .a-a{fill:#347362;}.b-a{fill:#fff;} Grams …" at bounding box center [344, 234] width 482 height 632
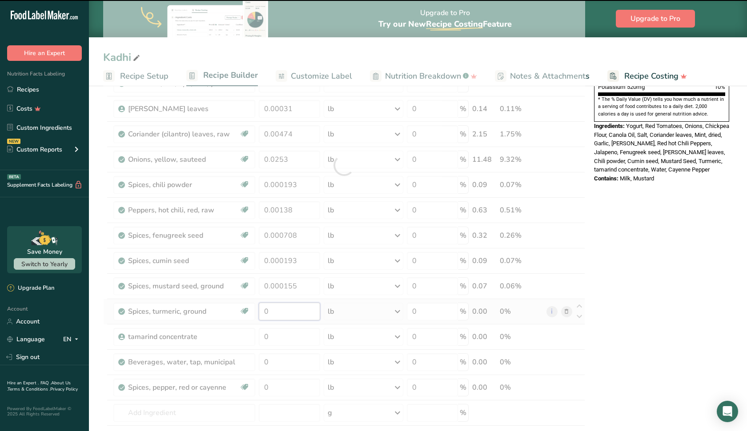
scroll to position [286, 0]
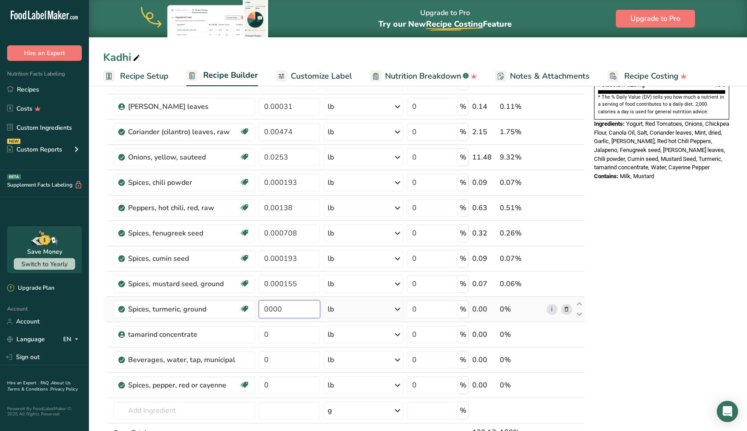
click at [267, 313] on input "0000" at bounding box center [289, 310] width 61 height 18
click at [289, 309] on input "0.000" at bounding box center [289, 310] width 61 height 18
type input "0.000155"
click at [285, 331] on div "Ingredient * Amount * Unit * Waste * .a-a{fill:#347362;}.b-a{fill:#fff;} Grams …" at bounding box center [344, 163] width 482 height 632
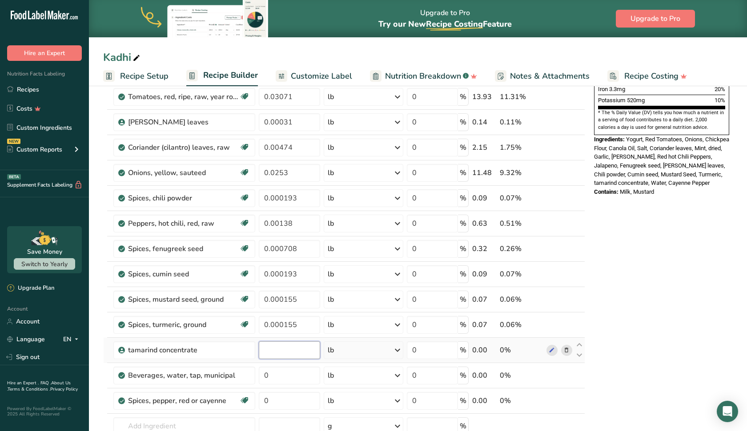
scroll to position [272, 0]
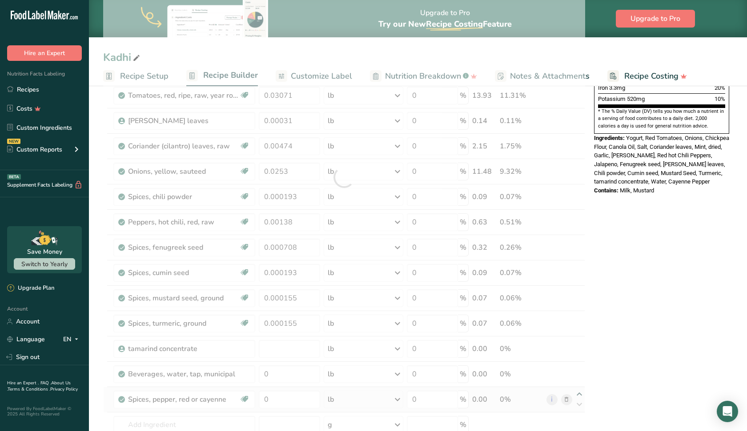
type input "0"
click at [579, 395] on div "Ingredient * Amount * Unit * Waste * .a-a{fill:#347362;}.b-a{fill:#fff;} Grams …" at bounding box center [344, 177] width 482 height 632
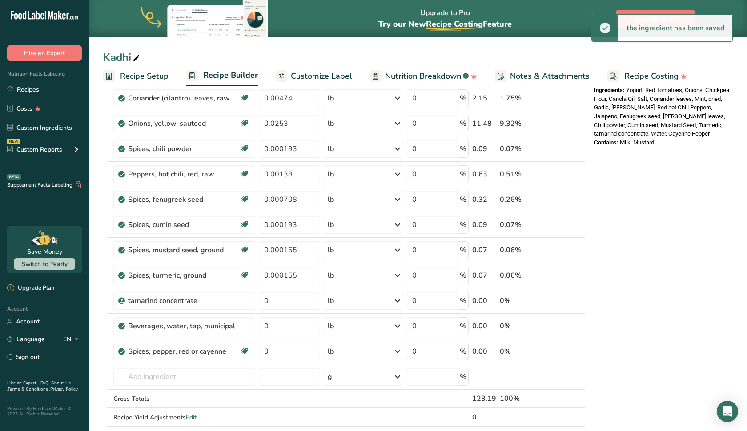
scroll to position [320, 0]
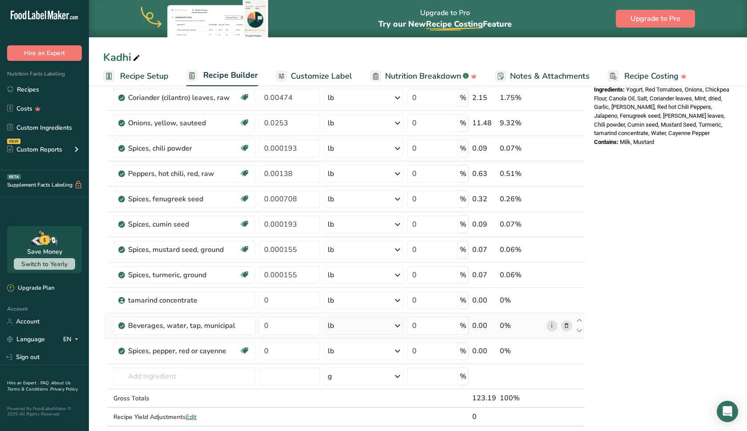
drag, startPoint x: 535, startPoint y: 350, endPoint x: 534, endPoint y: 336, distance: 13.4
click at [535, 336] on tbody "Yogurt, plain, whole milk [MEDICAL_DATA] Effect Gluten free Vegetarian Soy free…" at bounding box center [344, 129] width 481 height 594
click at [619, 357] on div "Nutrition Facts About 1 Serving Per Container Serving Size 227g Amount Per Serv…" at bounding box center [662, 255] width 142 height 957
click at [293, 299] on input "0" at bounding box center [289, 301] width 61 height 18
type input "00"
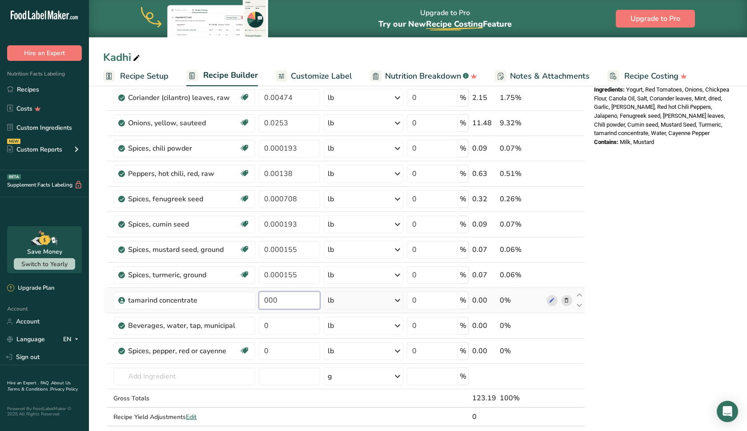
click at [271, 304] on input "000" at bounding box center [289, 301] width 61 height 18
click at [269, 303] on input "000" at bounding box center [289, 301] width 61 height 18
click at [282, 301] on input "0.00" at bounding box center [289, 301] width 61 height 18
type input "0.00633"
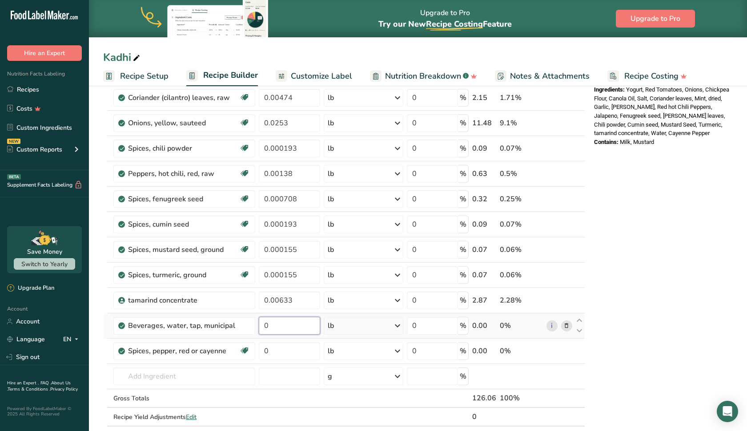
click at [286, 326] on div "Ingredient * Amount * Unit * Waste * .a-a{fill:#347362;}.b-a{fill:#fff;} Grams …" at bounding box center [344, 129] width 482 height 632
type input "0"
type input "0.462"
click at [281, 351] on div "Ingredient * Amount * Unit * Waste * .a-a{fill:#347362;}.b-a{fill:#fff;} Grams …" at bounding box center [344, 129] width 482 height 632
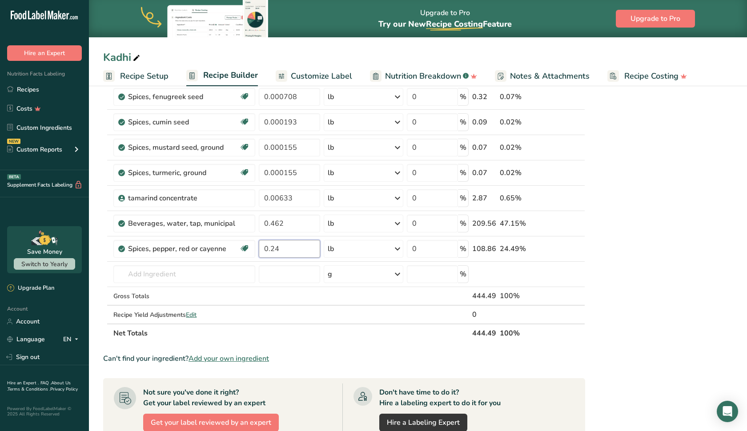
scroll to position [416, 0]
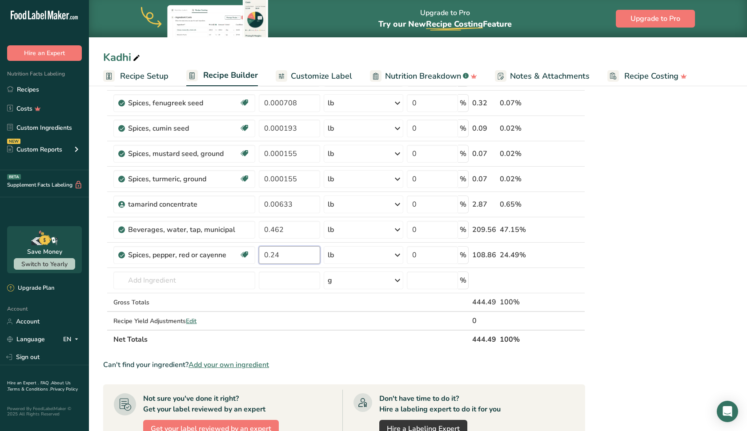
type input "0.24"
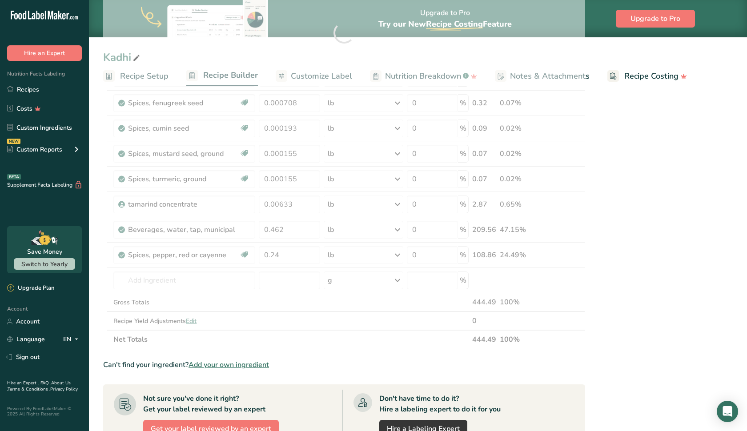
click at [317, 76] on div "Kadhi Recipe Setup Recipe Builder Customize Label Nutrition Breakdown .a-a{fill…" at bounding box center [418, 160] width 658 height 986
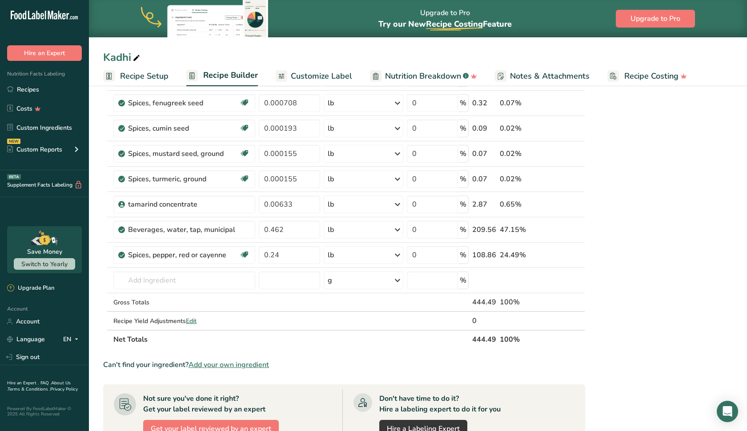
click at [317, 76] on span "Customize Label" at bounding box center [321, 76] width 61 height 12
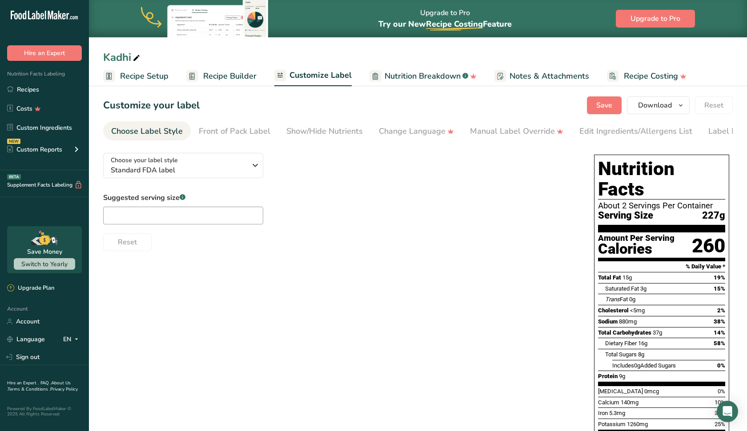
scroll to position [1, 0]
click at [217, 222] on input "text" at bounding box center [183, 216] width 160 height 18
click at [245, 130] on div "Front of Pack Label" at bounding box center [235, 131] width 72 height 12
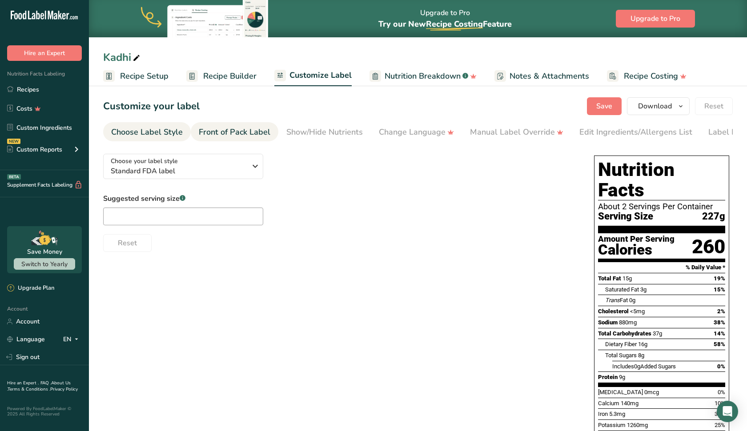
scroll to position [0, 38]
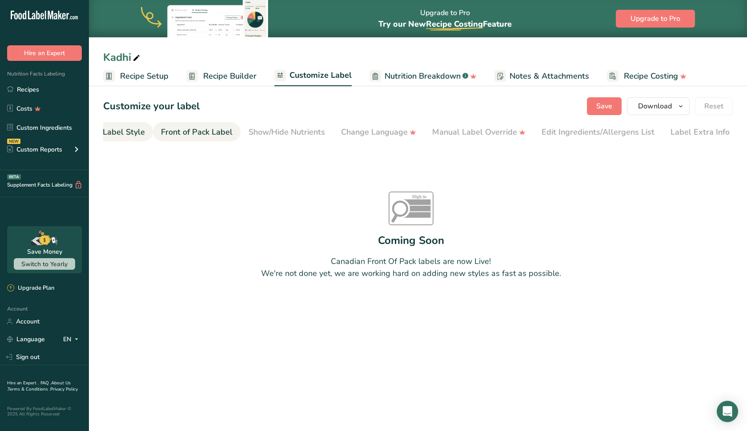
click at [137, 129] on div "Choose Label Style" at bounding box center [109, 132] width 72 height 12
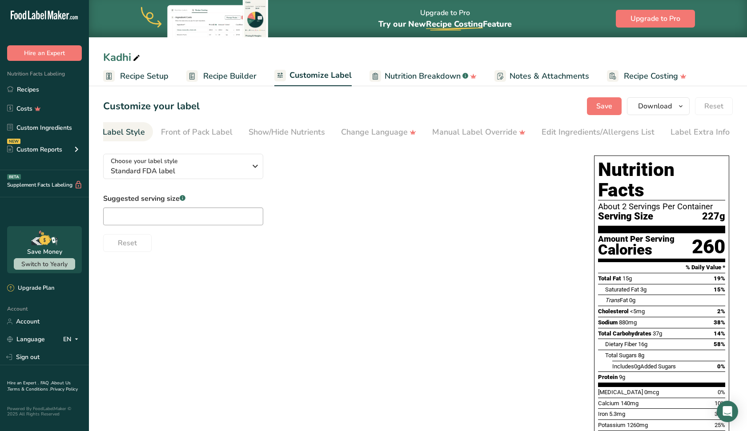
scroll to position [0, 0]
click at [185, 213] on input "text" at bounding box center [183, 217] width 160 height 18
type input "8 0z"
click at [416, 81] on span "Nutrition Breakdown" at bounding box center [423, 76] width 76 height 12
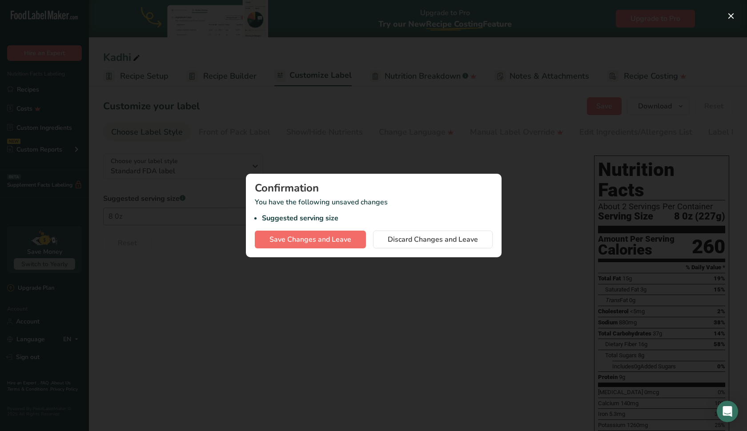
click at [330, 242] on span "Save Changes and Leave" at bounding box center [310, 239] width 82 height 11
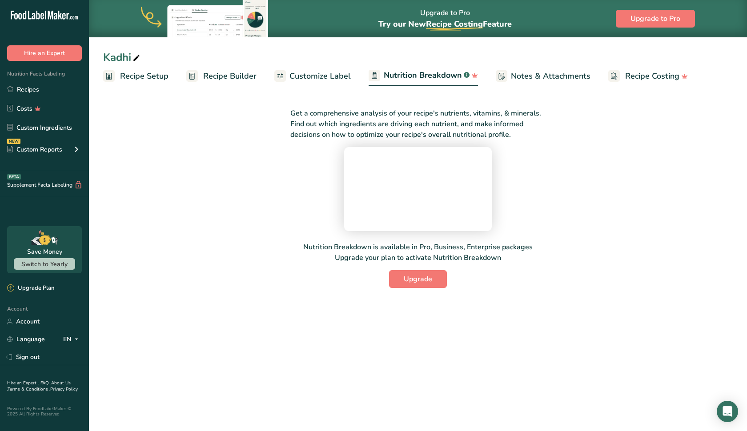
click at [311, 76] on span "Customize Label" at bounding box center [319, 76] width 61 height 12
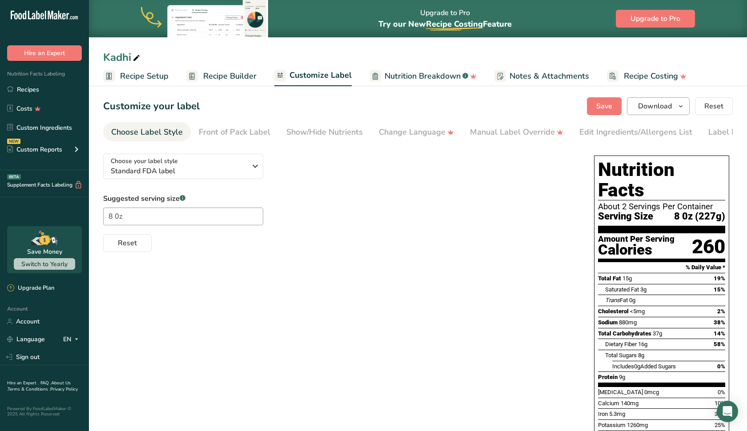
click at [662, 111] on span "Download" at bounding box center [655, 106] width 34 height 11
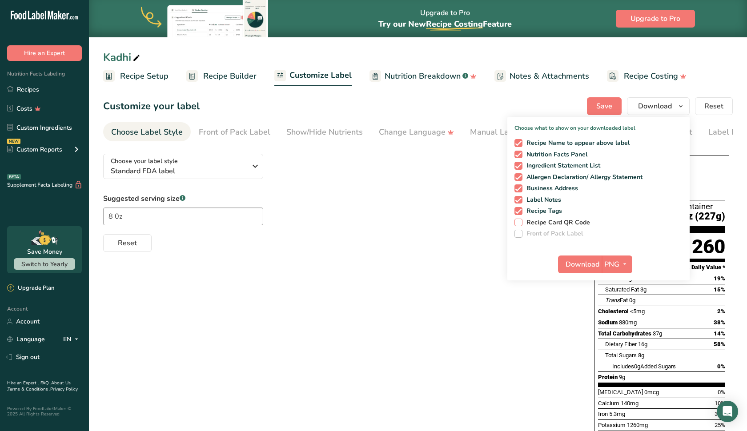
click at [521, 223] on span at bounding box center [518, 223] width 8 height 8
click at [520, 223] on input "Recipe Card QR Code" at bounding box center [517, 223] width 6 height 6
checkbox input "true"
click at [521, 235] on span at bounding box center [518, 234] width 8 height 8
click at [618, 262] on span "PNG" at bounding box center [611, 264] width 15 height 11
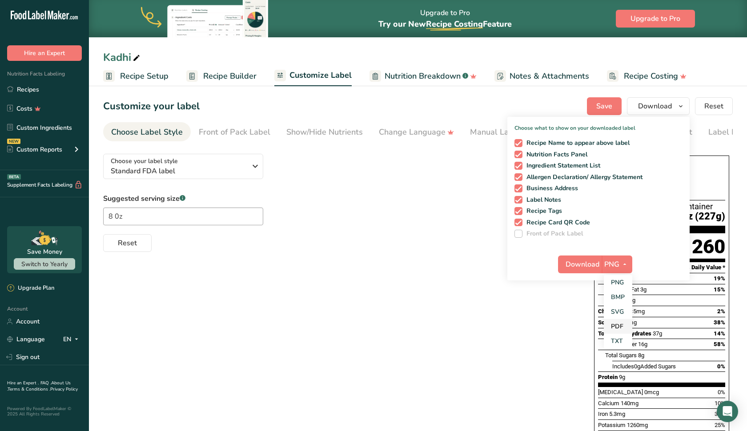
click at [619, 324] on link "PDF" at bounding box center [618, 326] width 28 height 15
click at [591, 267] on span "Download" at bounding box center [583, 264] width 34 height 11
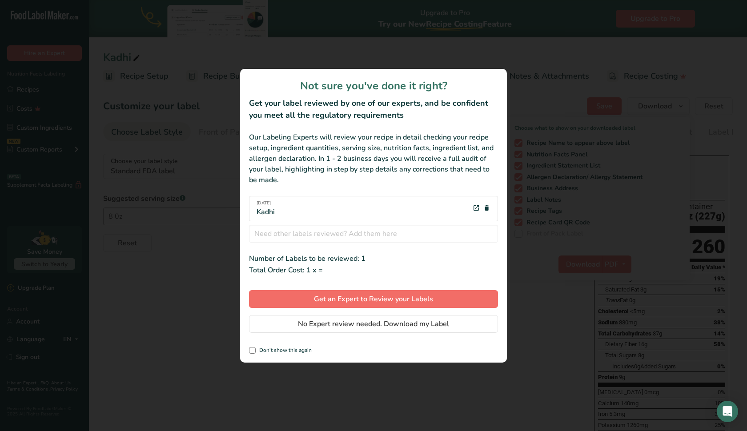
click at [395, 305] on button "Get an Expert to Review your Labels" at bounding box center [373, 299] width 249 height 18
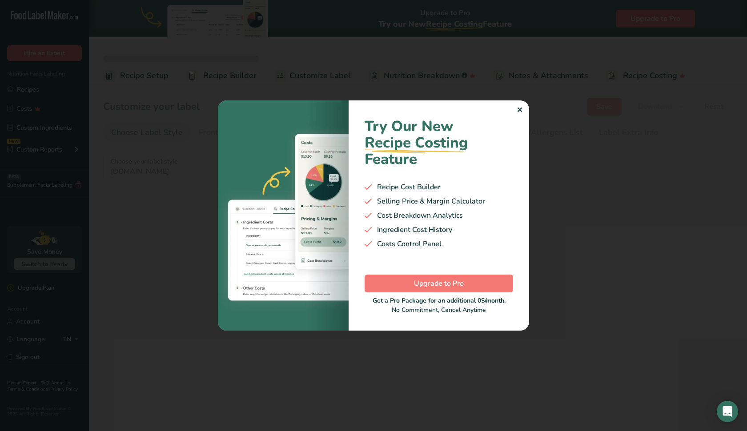
click at [517, 112] on div "✕" at bounding box center [520, 110] width 6 height 11
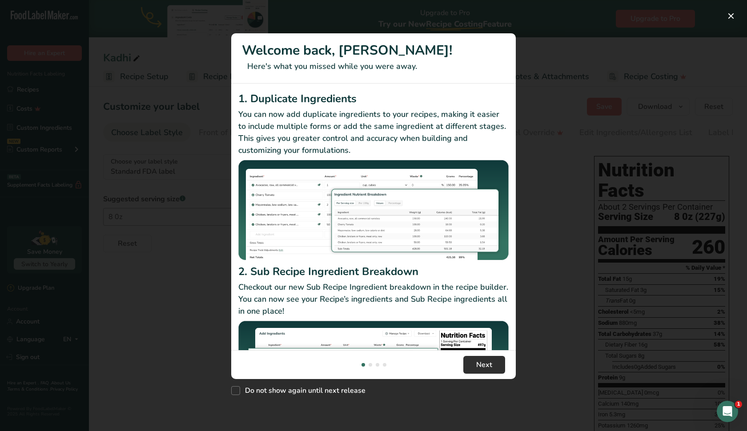
click at [476, 366] on button "Next" at bounding box center [484, 365] width 42 height 18
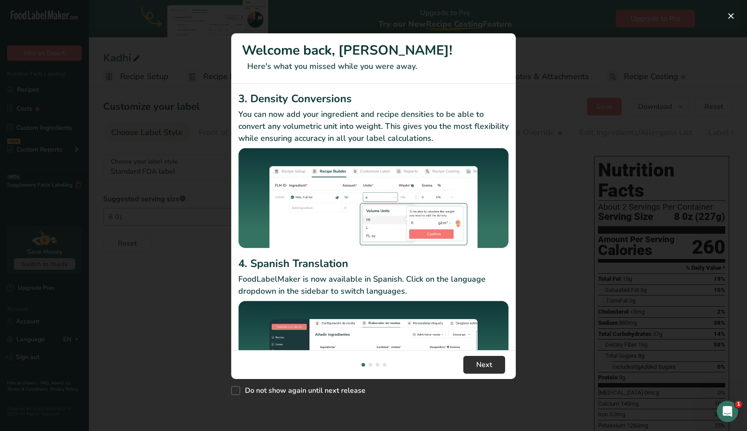
click at [476, 366] on button "Next" at bounding box center [484, 365] width 42 height 18
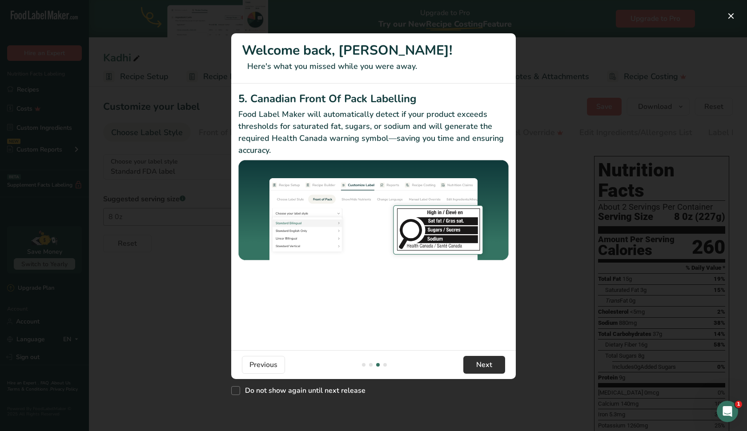
click at [476, 366] on button "Next" at bounding box center [484, 365] width 42 height 18
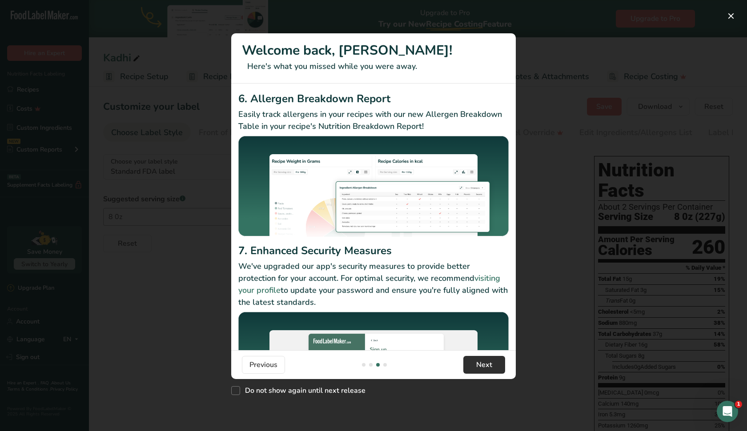
click at [476, 366] on span "Next" at bounding box center [484, 365] width 16 height 11
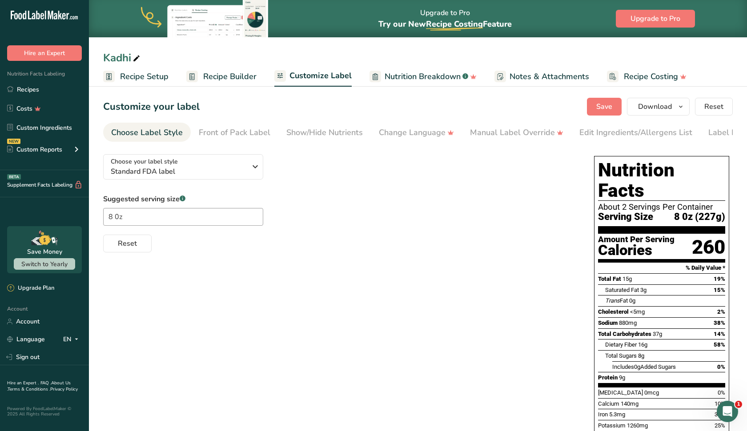
click at [476, 366] on button "Got it!" at bounding box center [489, 372] width 44 height 19
click at [476, 366] on div "Choose your label style Standard FDA label USA (FDA) Standard FDA label Tabular…" at bounding box center [418, 339] width 630 height 384
click at [651, 105] on span "Download" at bounding box center [655, 106] width 34 height 11
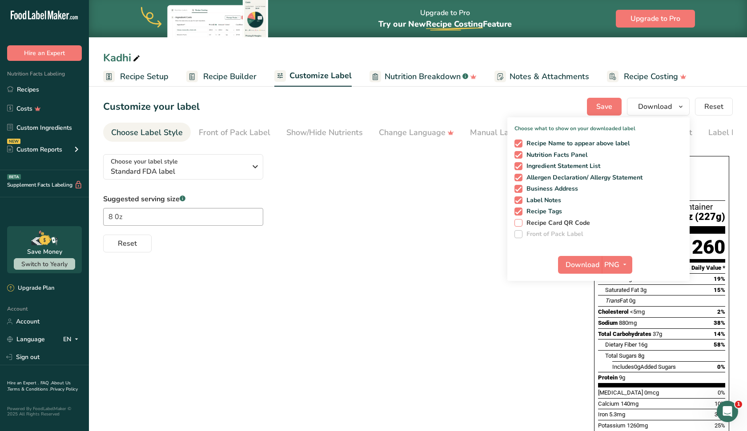
click at [522, 222] on span at bounding box center [518, 223] width 8 height 8
click at [520, 222] on input "Recipe Card QR Code" at bounding box center [517, 223] width 6 height 6
checkbox input "true"
click at [623, 272] on button "PNG" at bounding box center [617, 265] width 31 height 18
click at [619, 328] on link "PDF" at bounding box center [618, 327] width 28 height 15
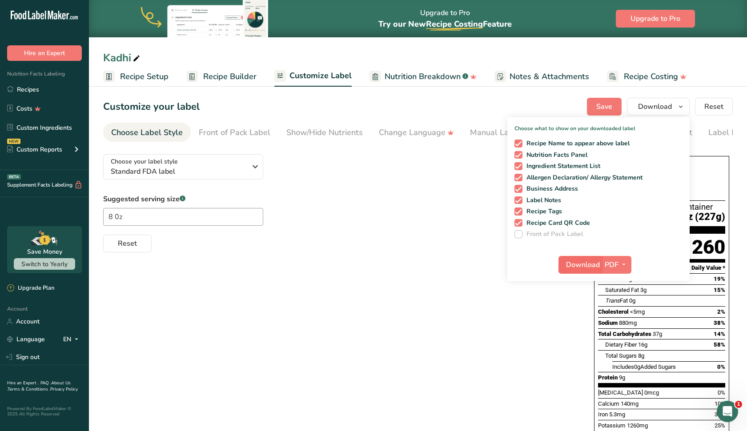
click at [575, 267] on span "Download" at bounding box center [583, 265] width 34 height 11
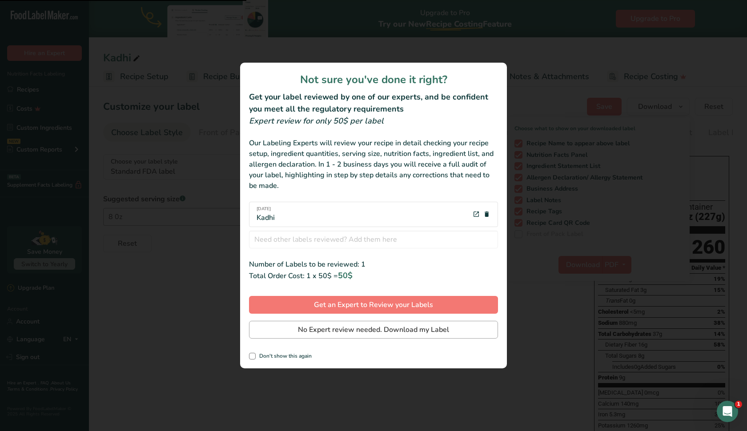
click at [402, 334] on span "No Expert review needed. Download my Label" at bounding box center [373, 330] width 151 height 11
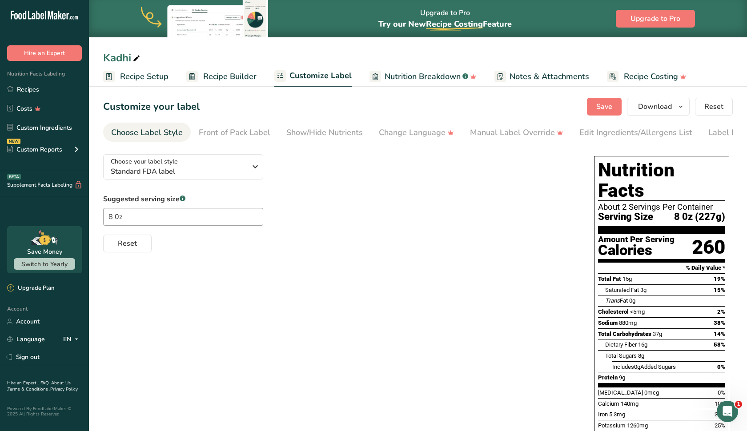
click at [122, 60] on div "Kadhi" at bounding box center [122, 58] width 39 height 16
type input "Kadhi_SM"
click at [644, 109] on span "Download" at bounding box center [655, 106] width 34 height 11
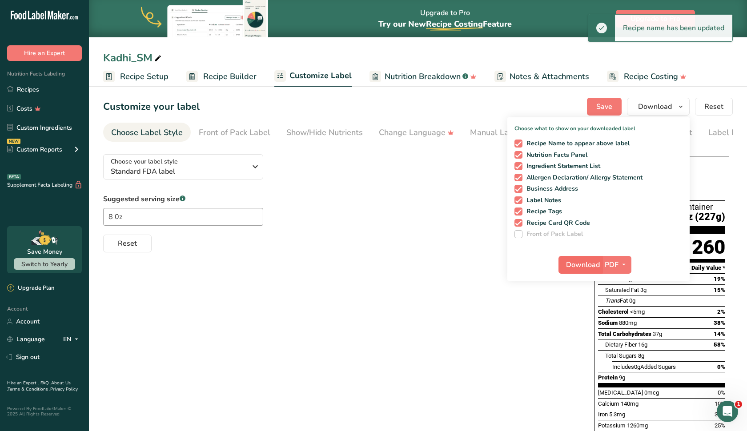
click at [581, 269] on span "Download" at bounding box center [583, 265] width 34 height 11
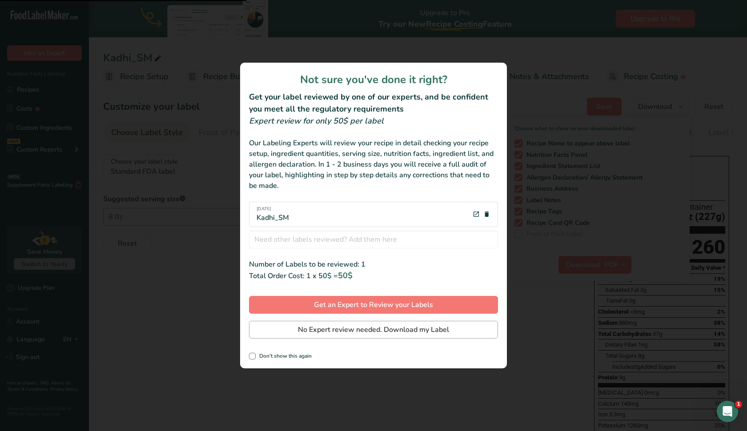
click at [406, 329] on span "No Expert review needed. Download my Label" at bounding box center [373, 330] width 151 height 11
